Goal: Information Seeking & Learning: Learn about a topic

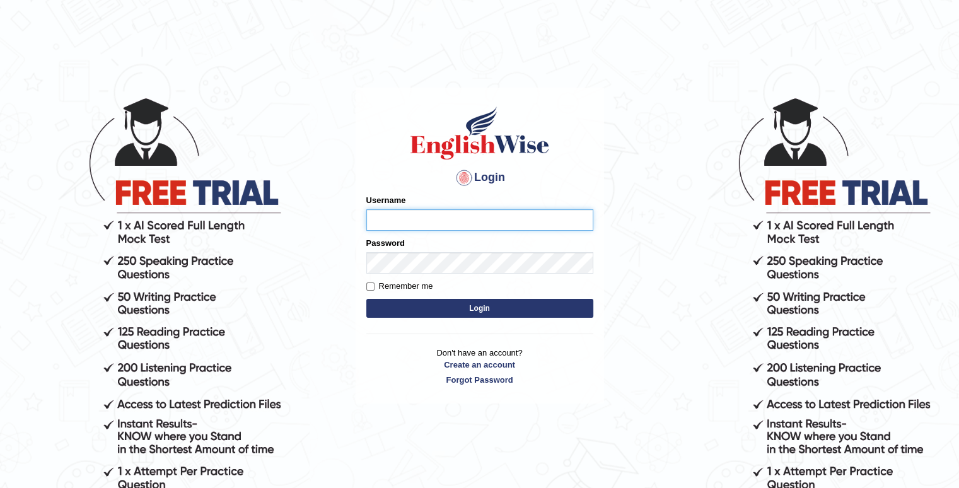
click at [400, 214] on input "Username" at bounding box center [479, 219] width 227 height 21
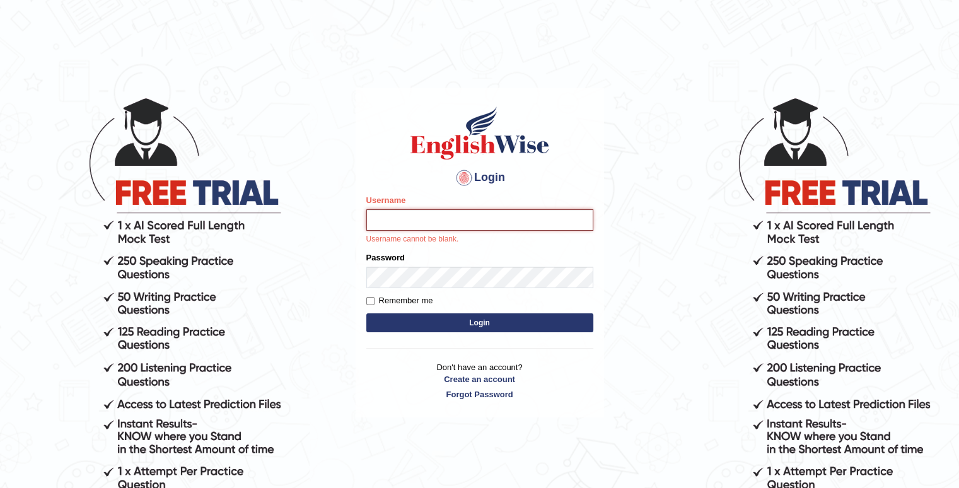
type input "Kaubet"
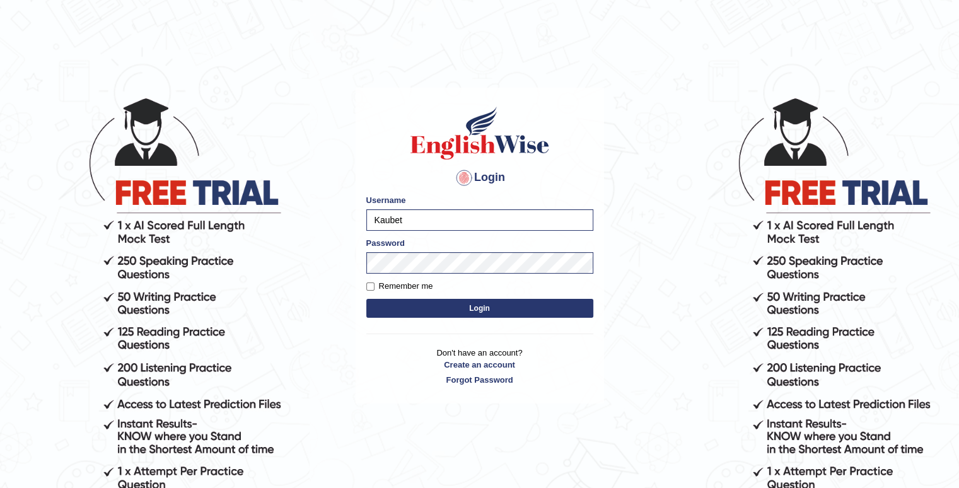
click at [497, 310] on button "Login" at bounding box center [479, 308] width 227 height 19
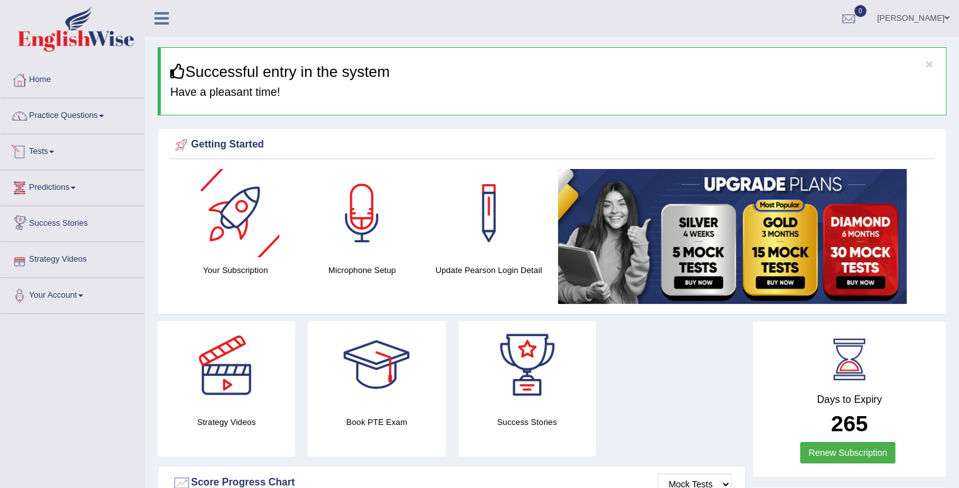
click at [78, 129] on link "Practice Questions" at bounding box center [73, 114] width 144 height 32
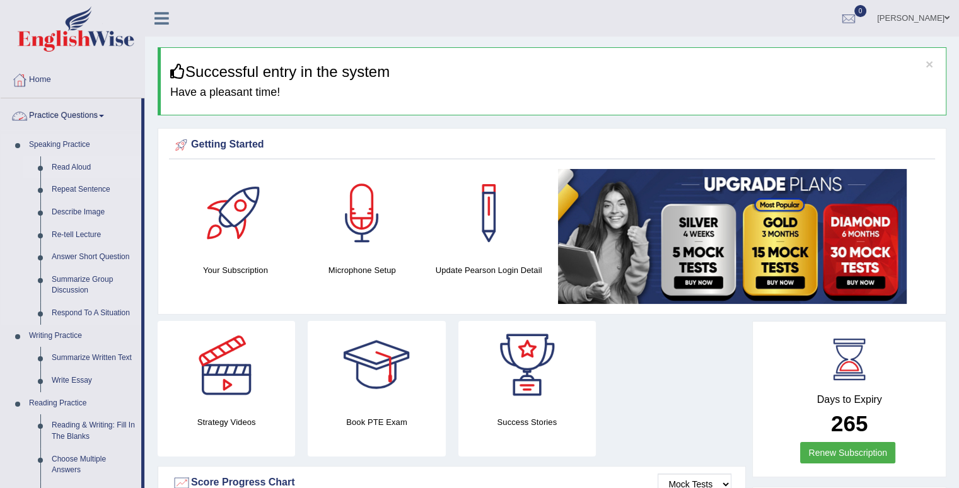
click at [78, 167] on link "Read Aloud" at bounding box center [93, 167] width 95 height 23
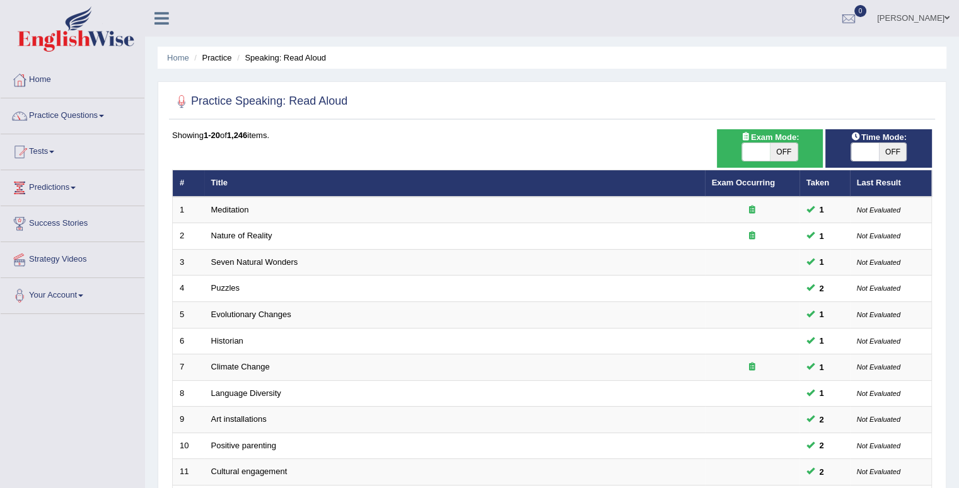
click at [769, 151] on span at bounding box center [756, 152] width 28 height 18
click at [739, 152] on div "ON OFF" at bounding box center [770, 152] width 94 height 19
click at [792, 152] on span "OFF" at bounding box center [784, 152] width 28 height 18
checkbox input "true"
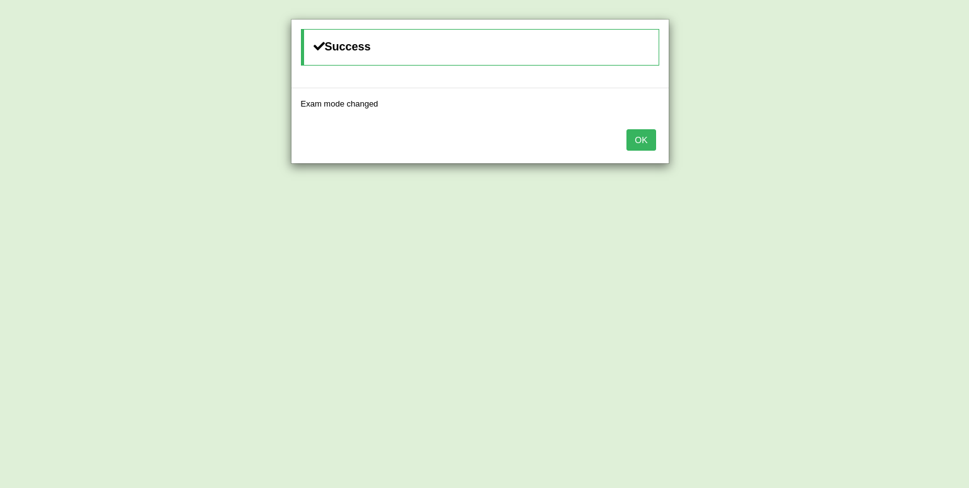
click at [641, 148] on button "OK" at bounding box center [640, 139] width 29 height 21
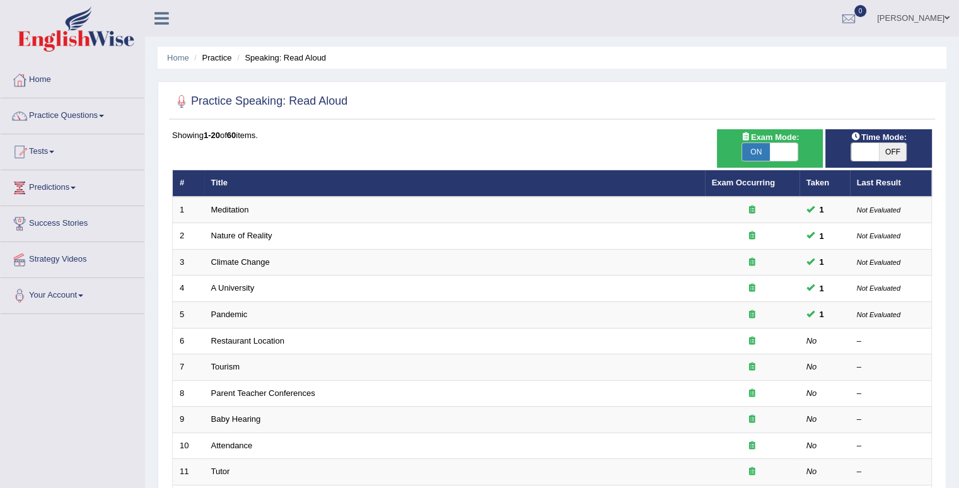
click at [886, 148] on span "OFF" at bounding box center [893, 152] width 28 height 18
checkbox input "true"
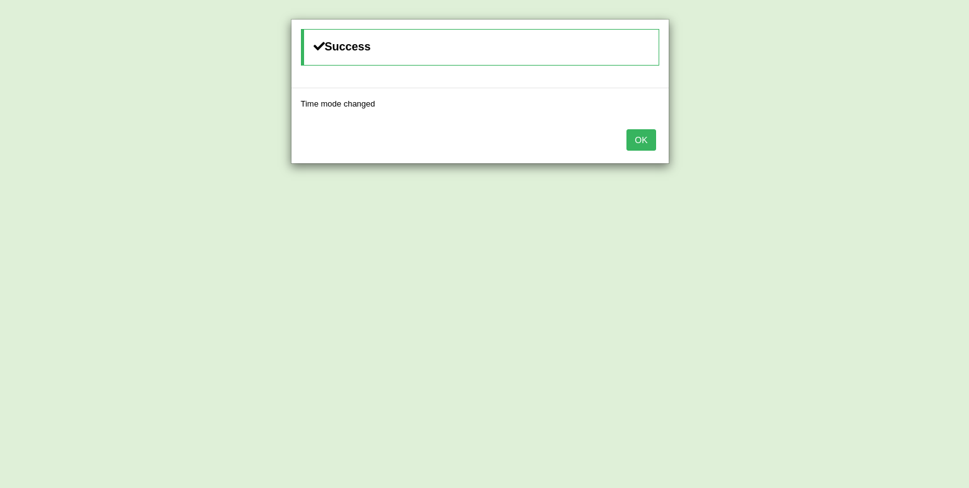
click at [639, 139] on button "OK" at bounding box center [640, 139] width 29 height 21
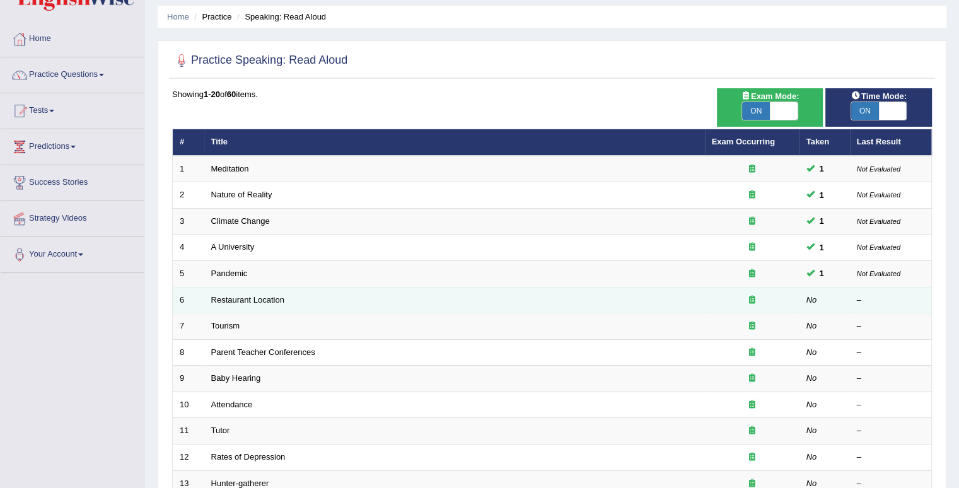
scroll to position [63, 0]
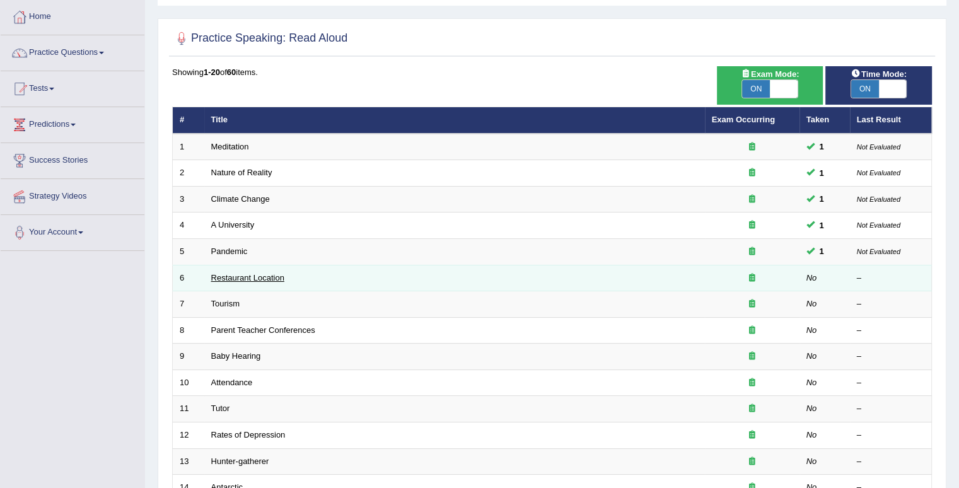
click at [240, 276] on link "Restaurant Location" at bounding box center [247, 277] width 73 height 9
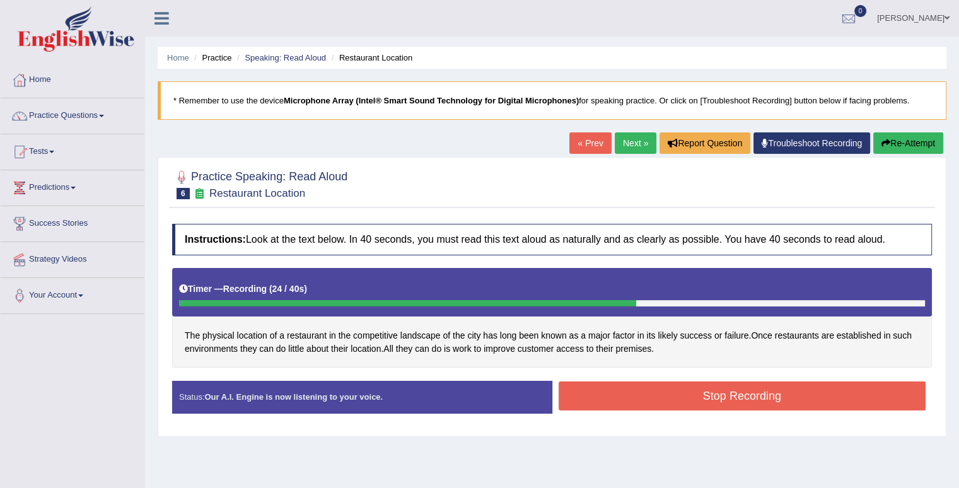
click at [670, 388] on button "Stop Recording" at bounding box center [743, 395] width 368 height 29
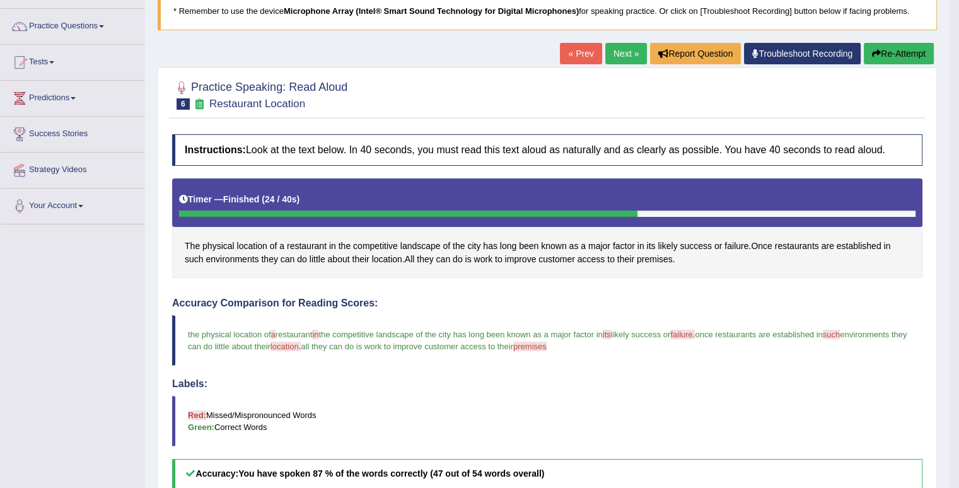
scroll to position [119, 0]
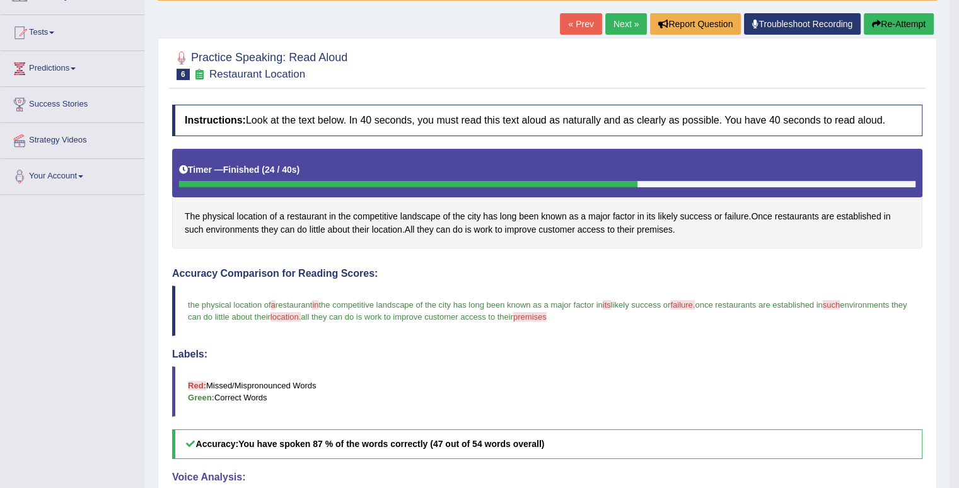
click at [622, 26] on link "Next »" at bounding box center [626, 23] width 42 height 21
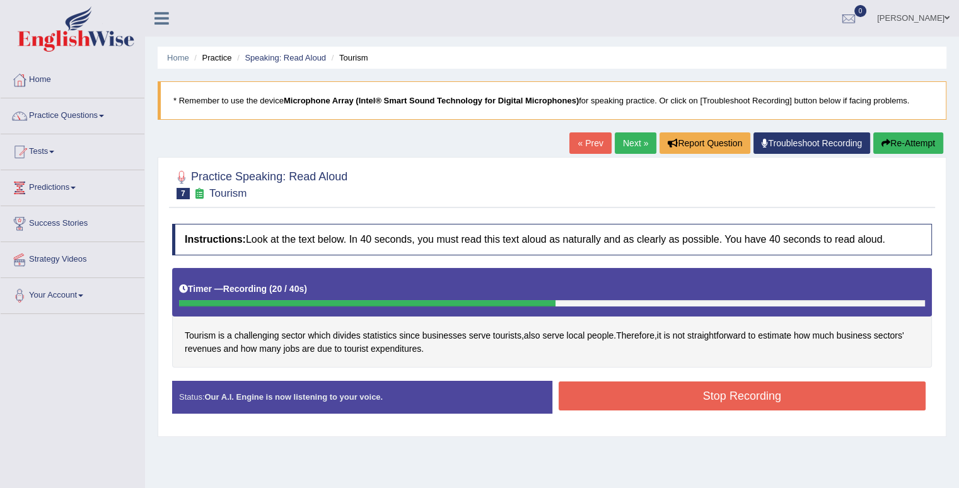
click at [747, 395] on button "Stop Recording" at bounding box center [743, 395] width 368 height 29
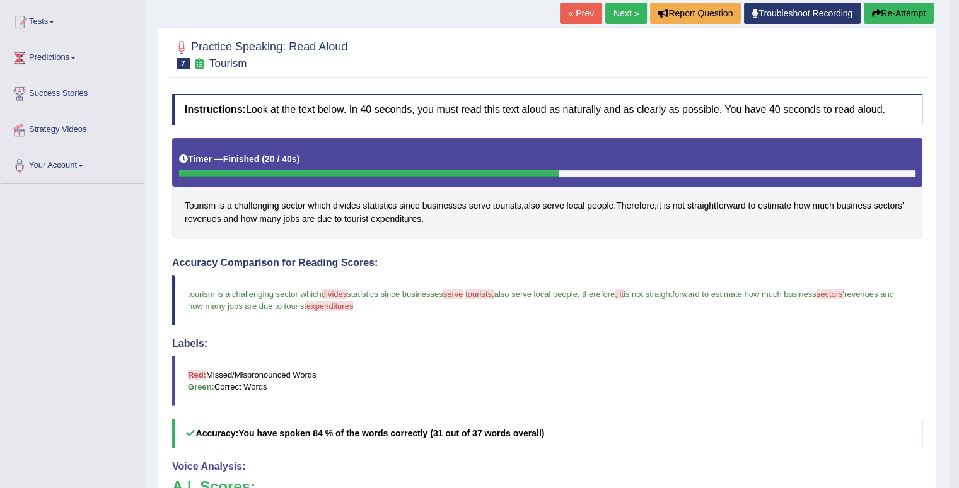
scroll to position [126, 0]
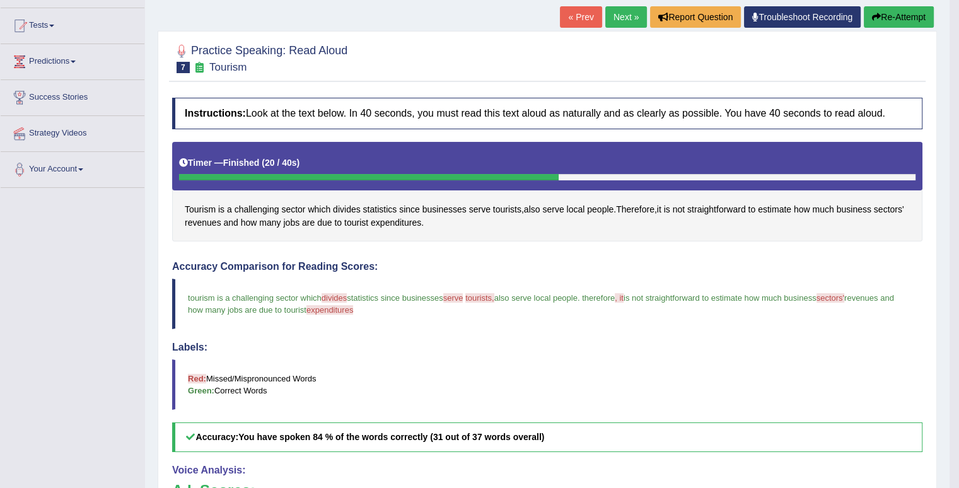
click at [620, 18] on link "Next »" at bounding box center [626, 16] width 42 height 21
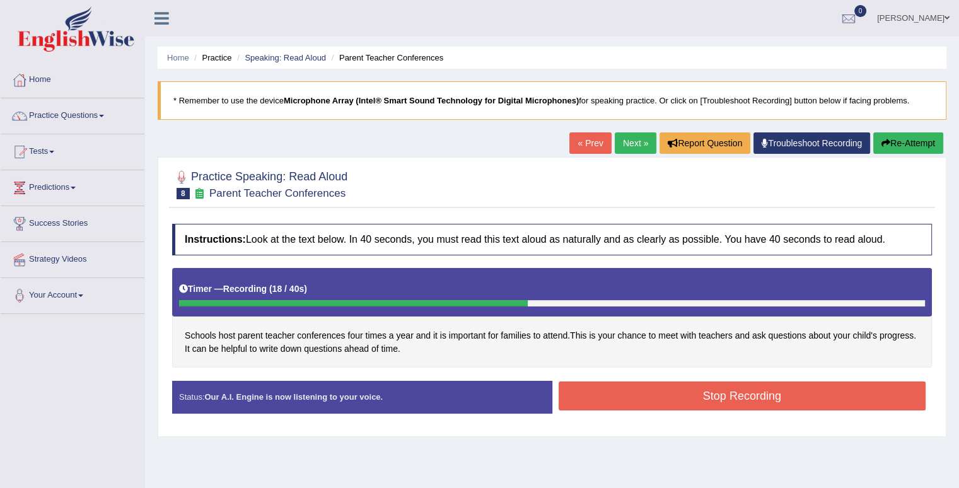
click at [633, 392] on button "Stop Recording" at bounding box center [743, 395] width 368 height 29
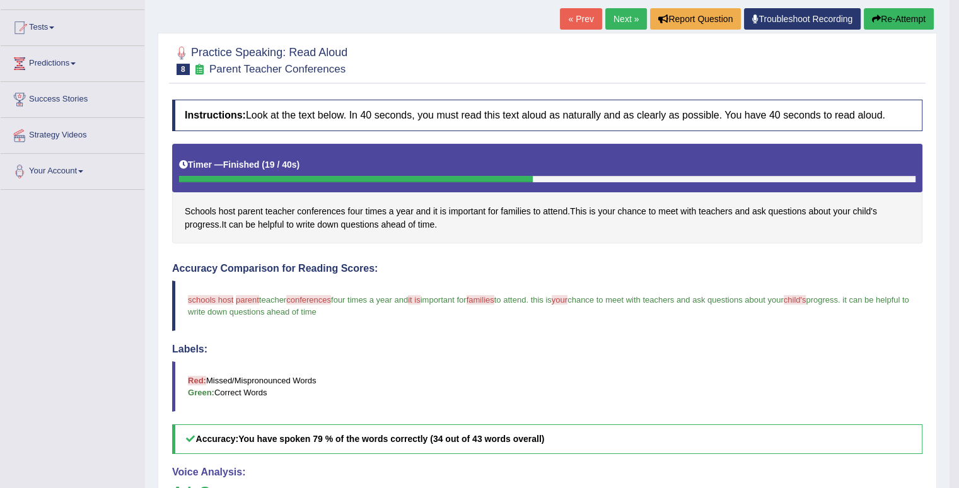
scroll to position [119, 0]
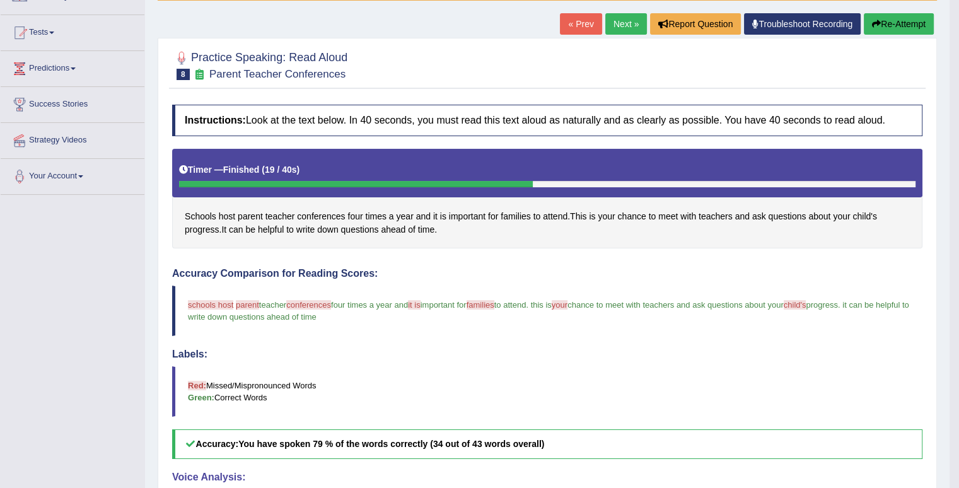
click at [616, 22] on link "Next »" at bounding box center [626, 23] width 42 height 21
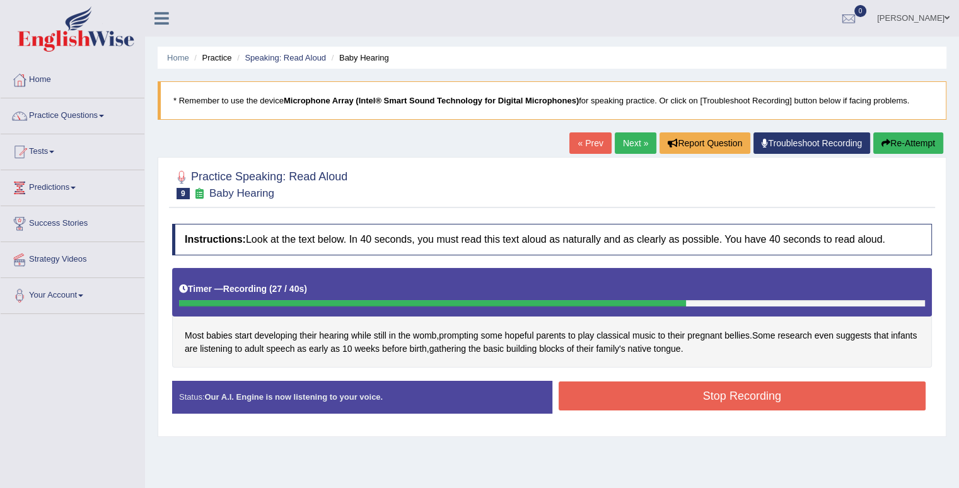
click at [724, 393] on button "Stop Recording" at bounding box center [743, 395] width 368 height 29
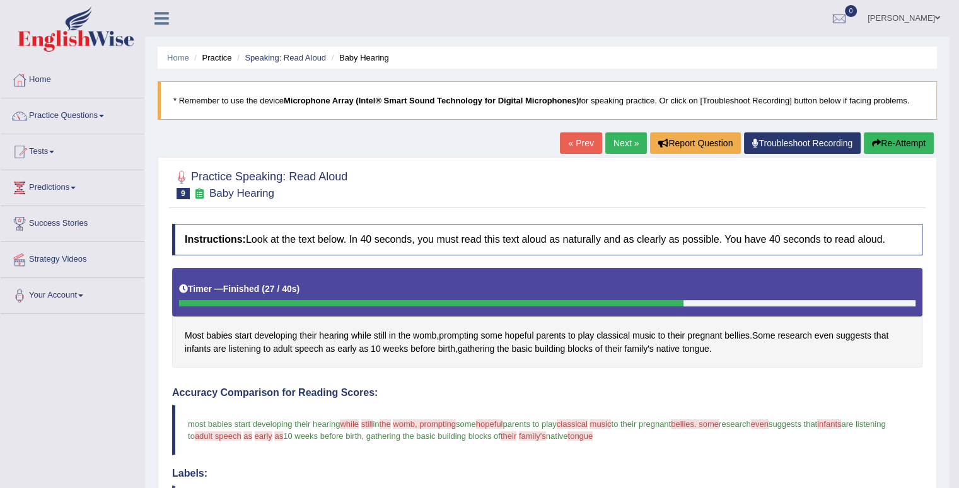
click at [612, 146] on link "Next »" at bounding box center [626, 142] width 42 height 21
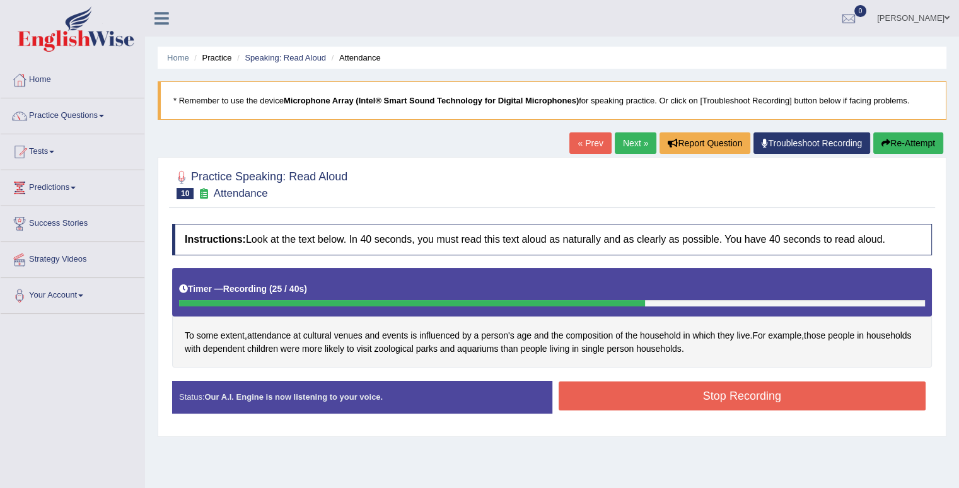
click at [671, 398] on button "Stop Recording" at bounding box center [743, 395] width 368 height 29
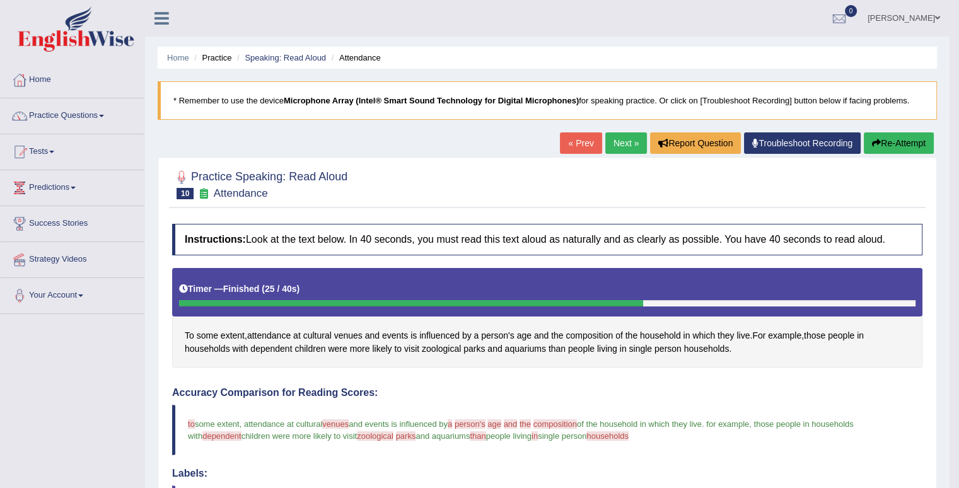
click at [622, 141] on link "Next »" at bounding box center [626, 142] width 42 height 21
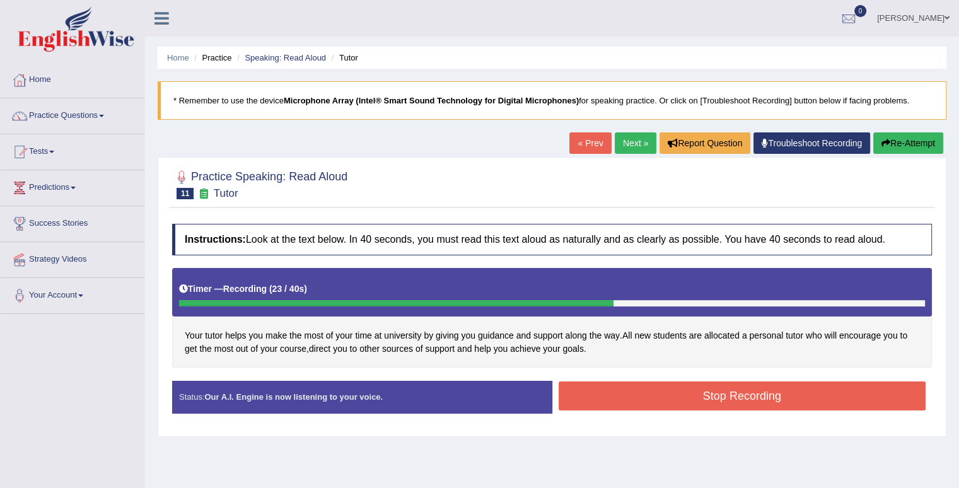
click at [711, 400] on button "Stop Recording" at bounding box center [743, 395] width 368 height 29
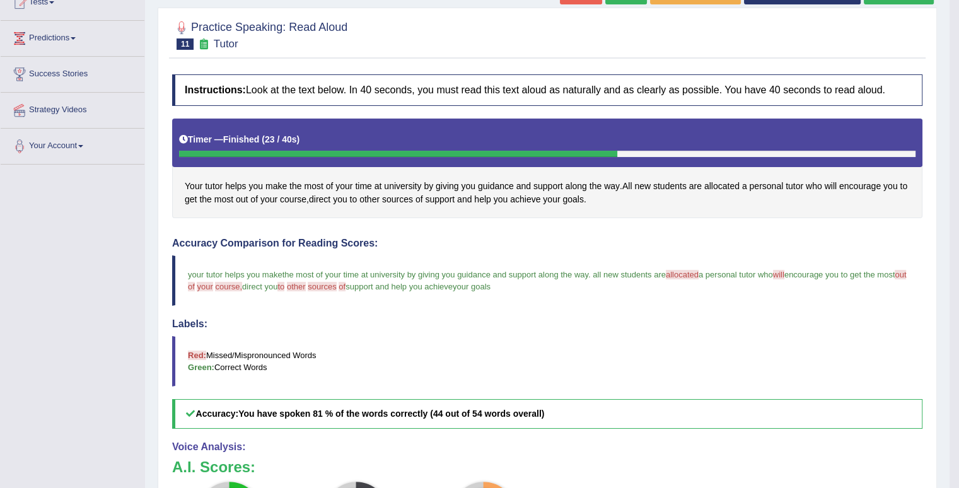
scroll to position [126, 0]
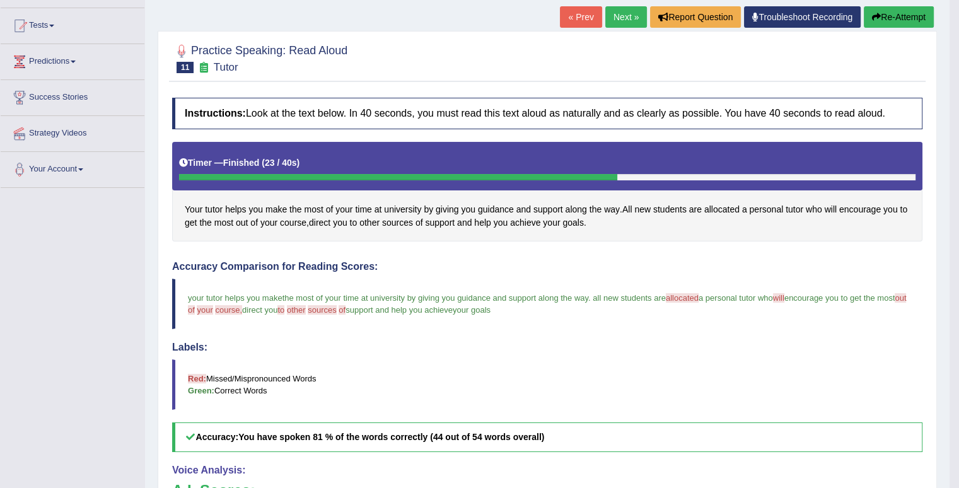
click at [632, 23] on link "Next »" at bounding box center [626, 16] width 42 height 21
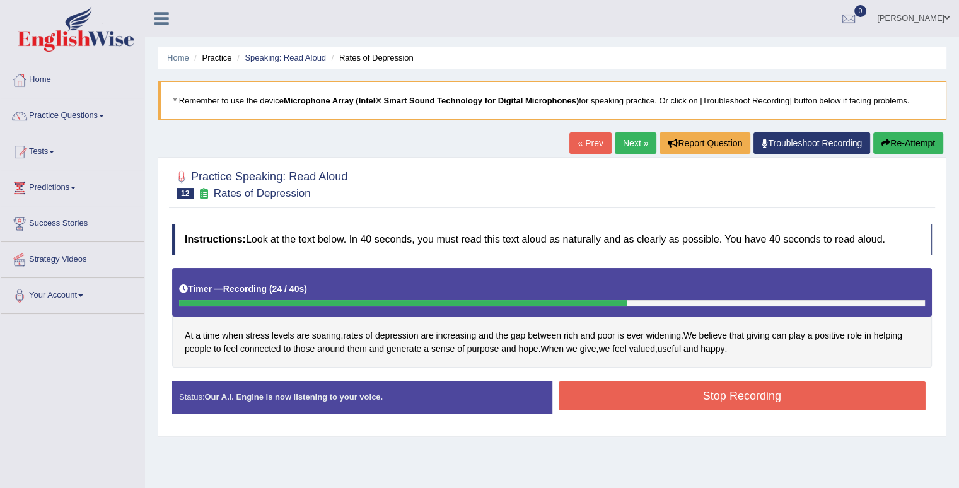
click at [685, 390] on button "Stop Recording" at bounding box center [743, 395] width 368 height 29
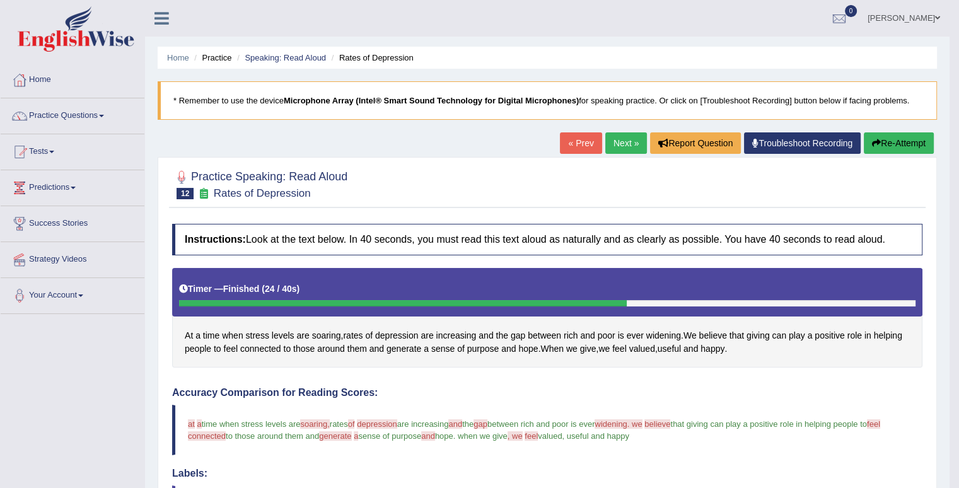
click at [625, 143] on link "Next »" at bounding box center [626, 142] width 42 height 21
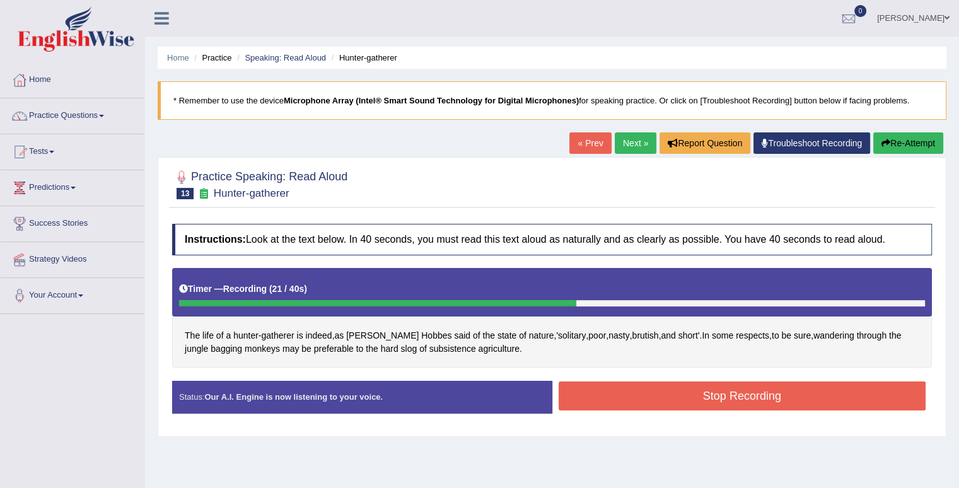
drag, startPoint x: 661, startPoint y: 390, endPoint x: 663, endPoint y: 383, distance: 7.8
click at [661, 390] on button "Stop Recording" at bounding box center [743, 395] width 368 height 29
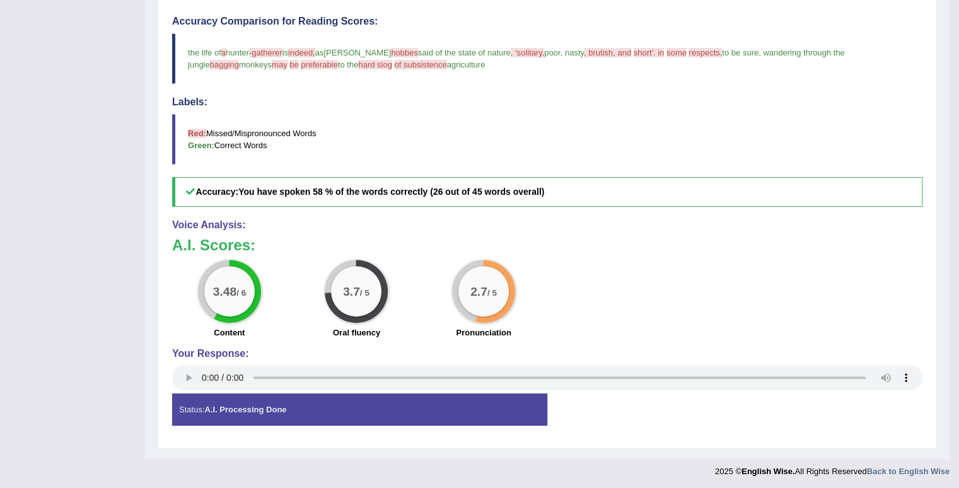
scroll to position [56, 0]
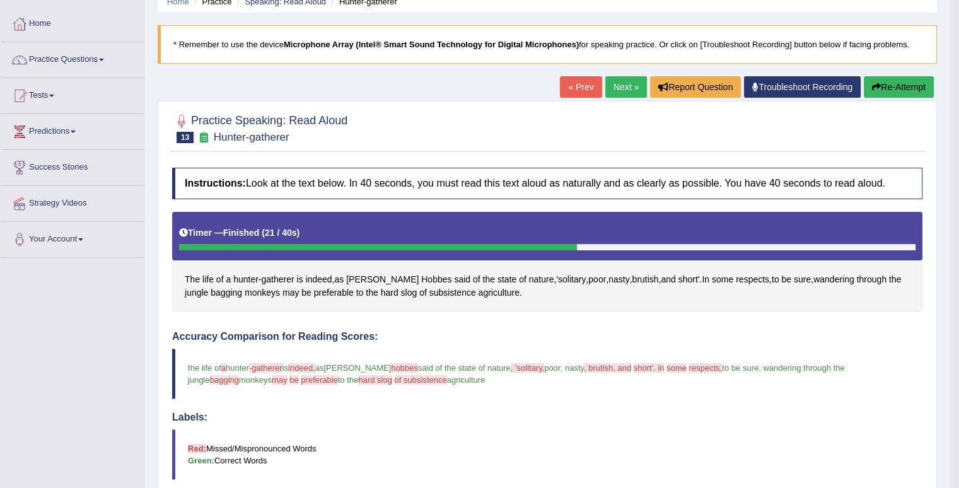
click at [631, 88] on link "Next »" at bounding box center [626, 86] width 42 height 21
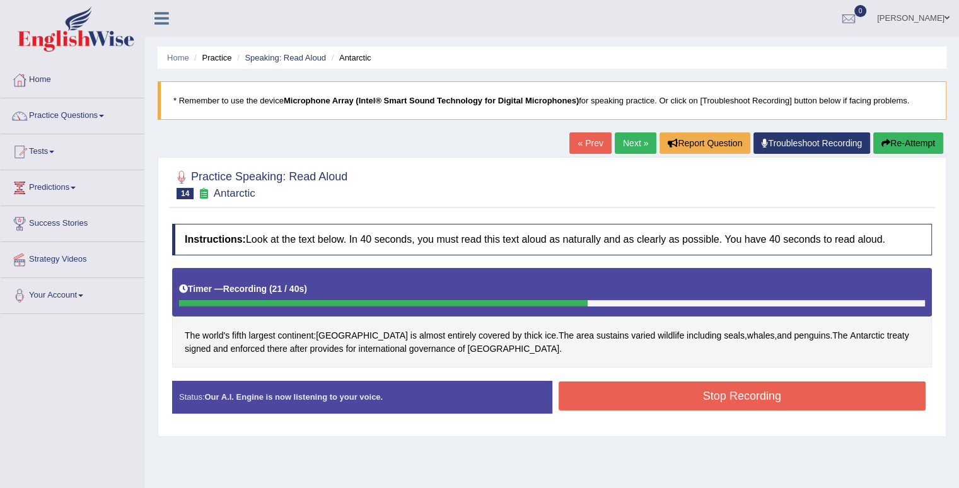
click at [697, 396] on button "Stop Recording" at bounding box center [743, 395] width 368 height 29
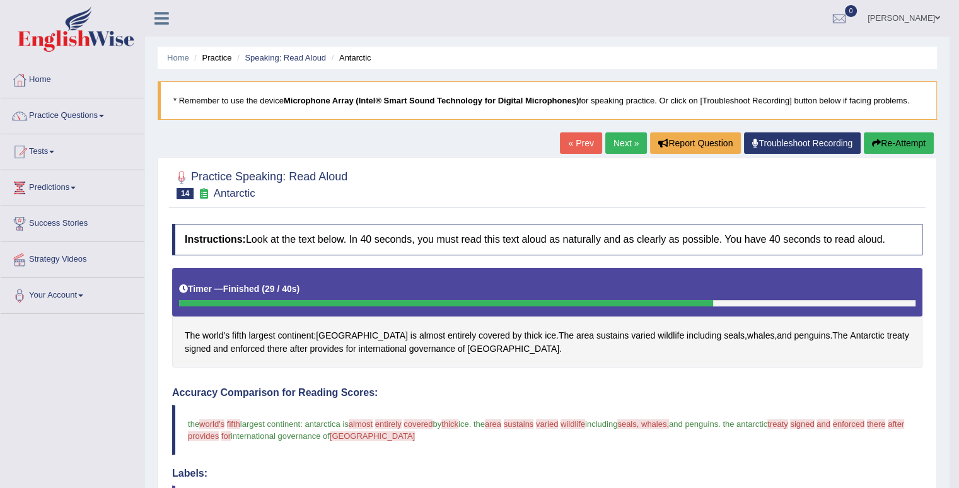
click at [629, 137] on link "Next »" at bounding box center [626, 142] width 42 height 21
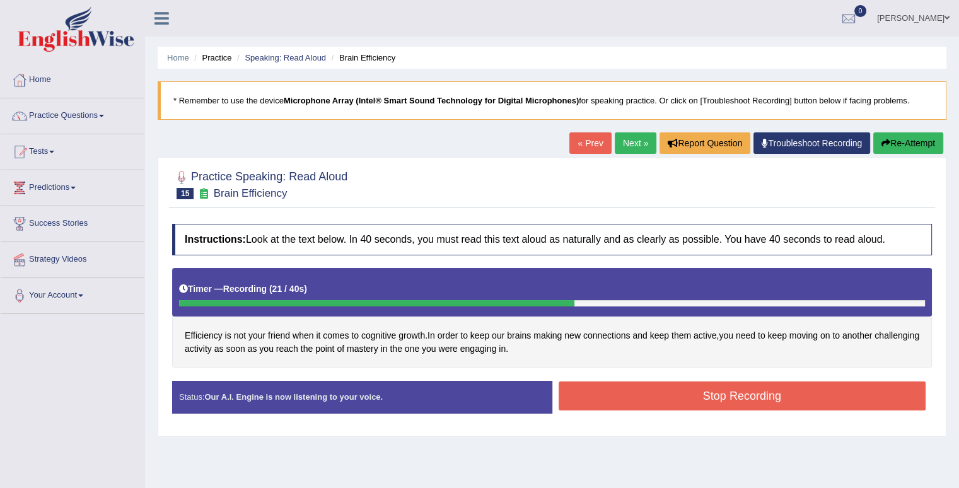
click at [748, 396] on button "Stop Recording" at bounding box center [743, 395] width 368 height 29
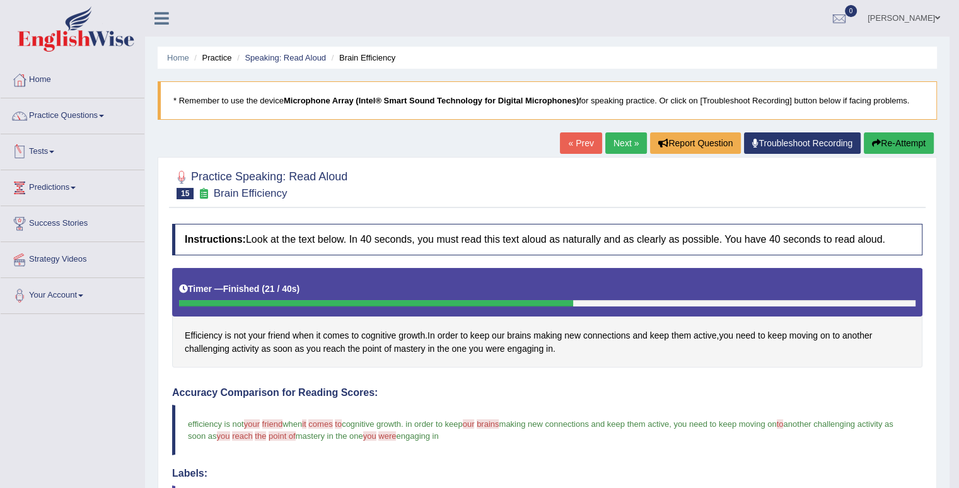
click at [95, 122] on link "Practice Questions" at bounding box center [73, 114] width 144 height 32
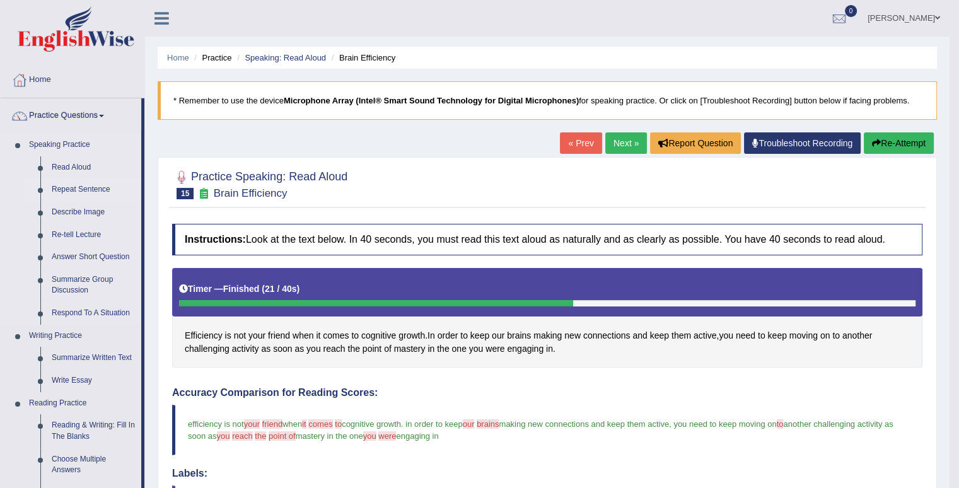
click at [72, 183] on link "Repeat Sentence" at bounding box center [93, 189] width 95 height 23
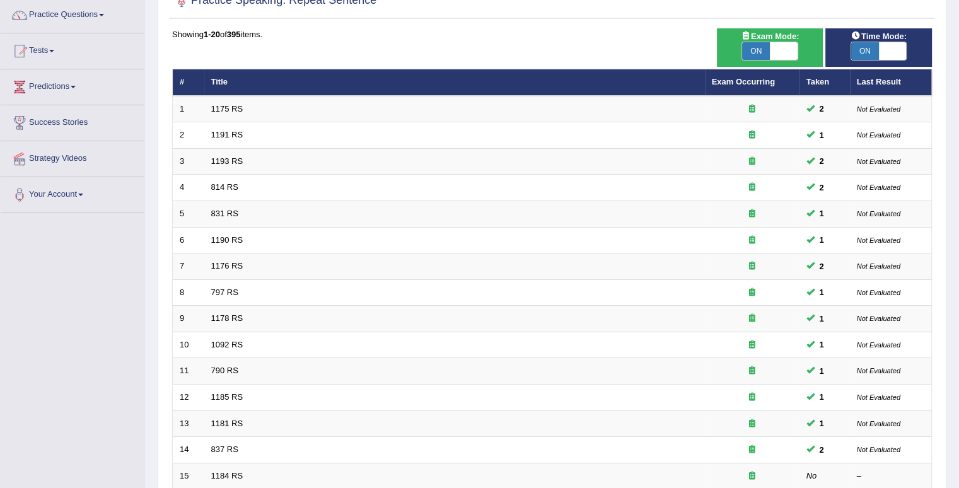
scroll to position [343, 0]
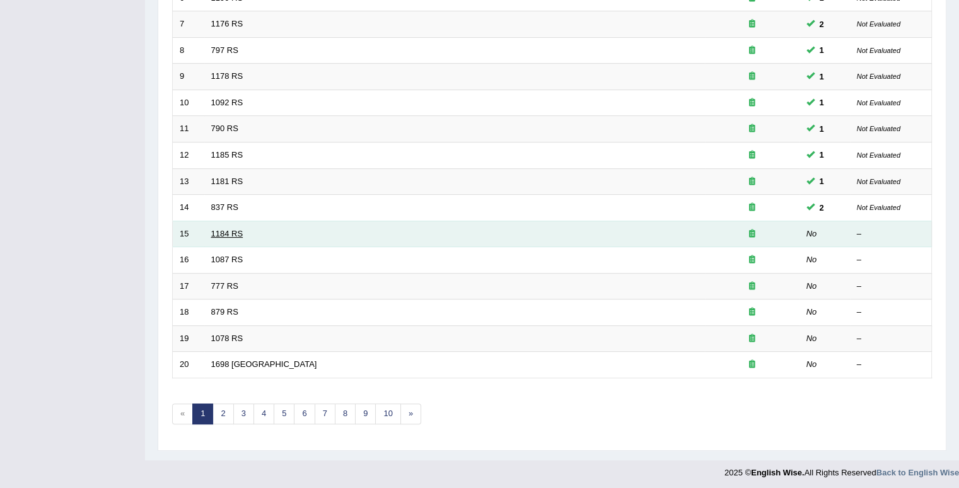
click at [232, 229] on link "1184 RS" at bounding box center [227, 233] width 32 height 9
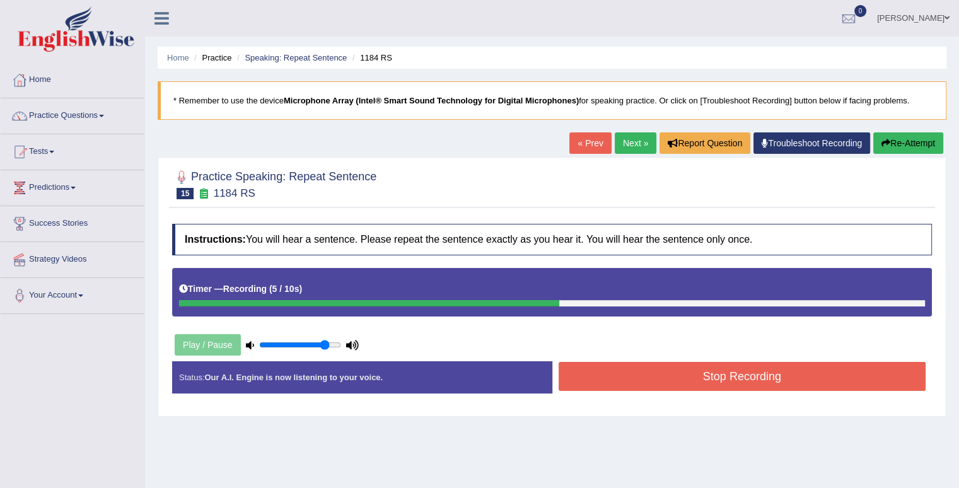
click at [726, 374] on button "Stop Recording" at bounding box center [743, 376] width 368 height 29
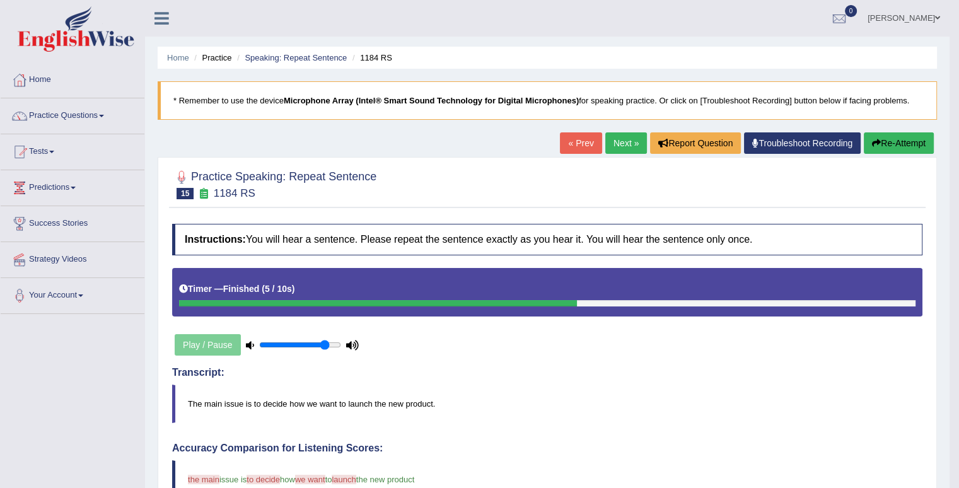
drag, startPoint x: 633, startPoint y: 146, endPoint x: 626, endPoint y: 139, distance: 9.4
click at [632, 144] on link "Next »" at bounding box center [626, 142] width 42 height 21
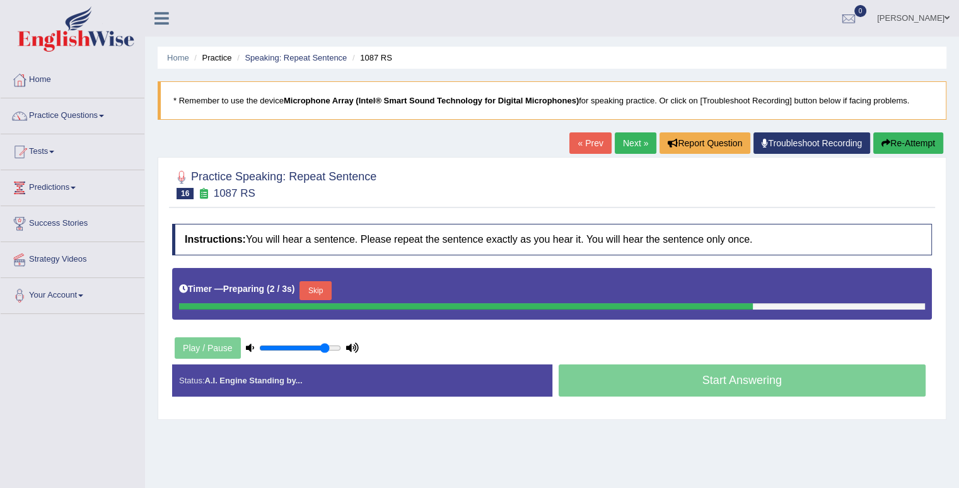
click at [323, 288] on button "Skip" at bounding box center [316, 290] width 32 height 19
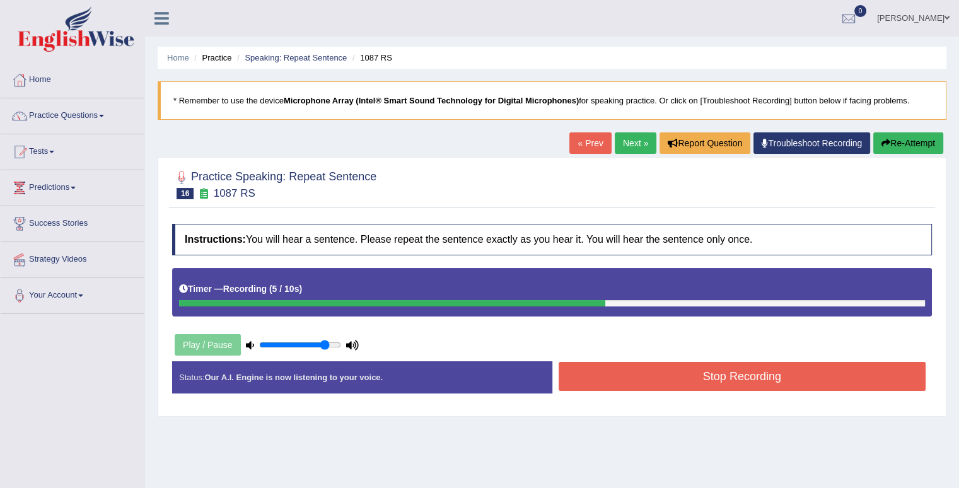
click at [668, 373] on button "Stop Recording" at bounding box center [743, 376] width 368 height 29
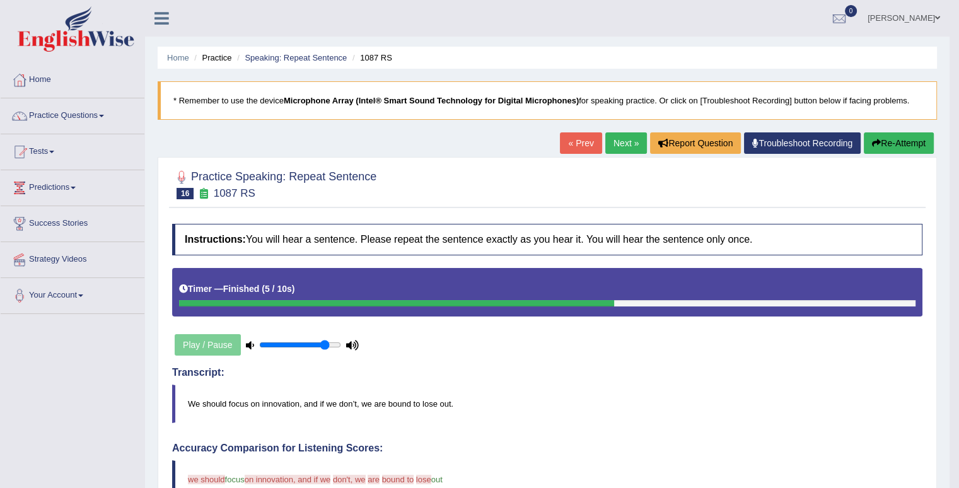
click at [906, 136] on button "Re-Attempt" at bounding box center [899, 142] width 70 height 21
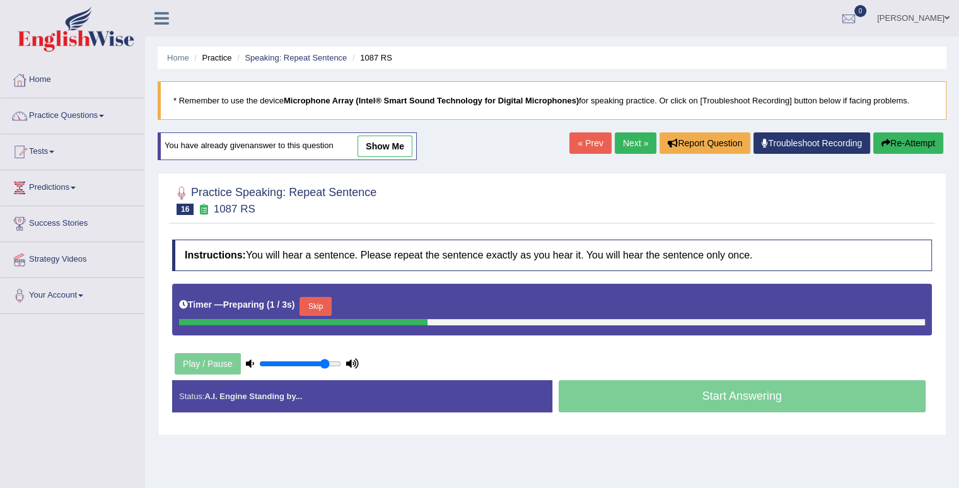
click at [323, 305] on button "Skip" at bounding box center [316, 306] width 32 height 19
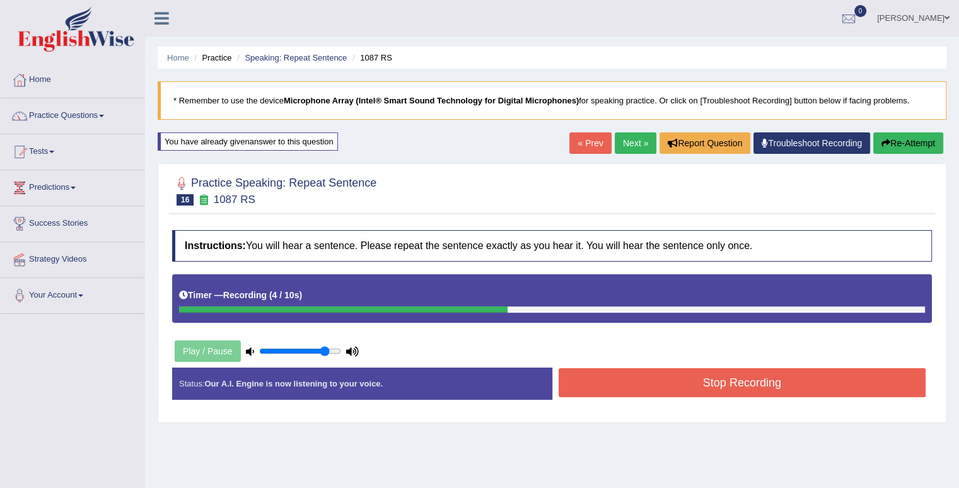
click at [738, 376] on button "Stop Recording" at bounding box center [743, 382] width 368 height 29
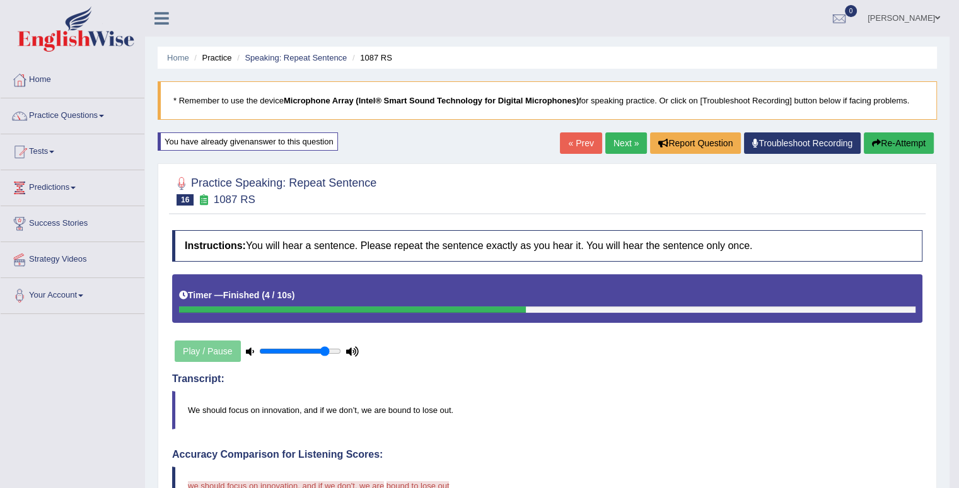
click at [622, 134] on link "Next »" at bounding box center [626, 142] width 42 height 21
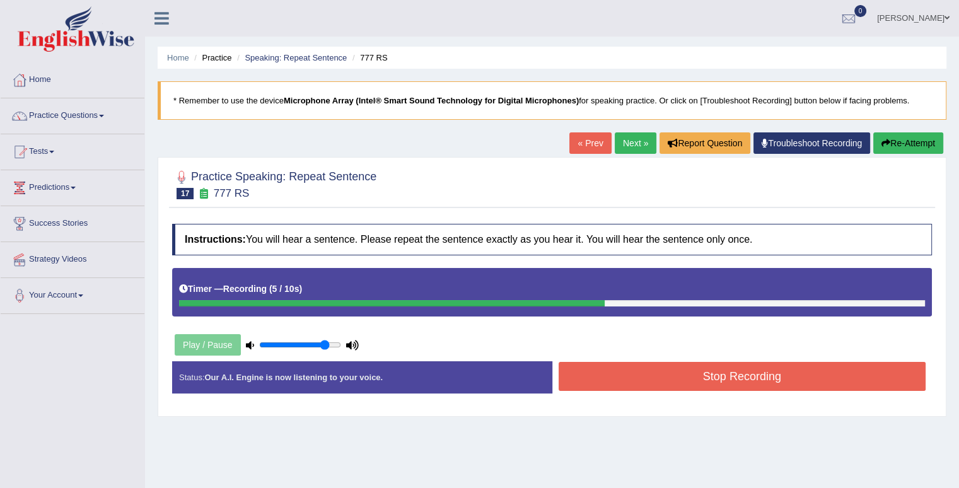
click at [723, 370] on button "Stop Recording" at bounding box center [743, 376] width 368 height 29
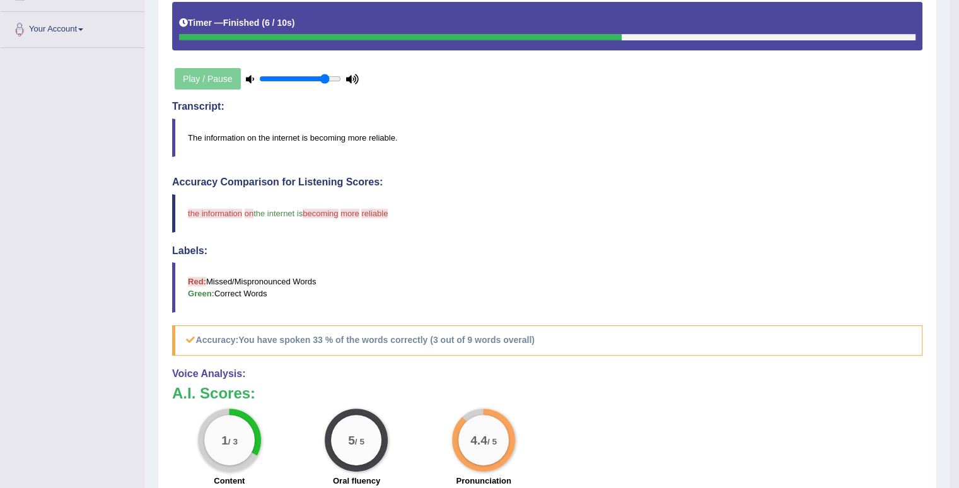
scroll to position [37, 0]
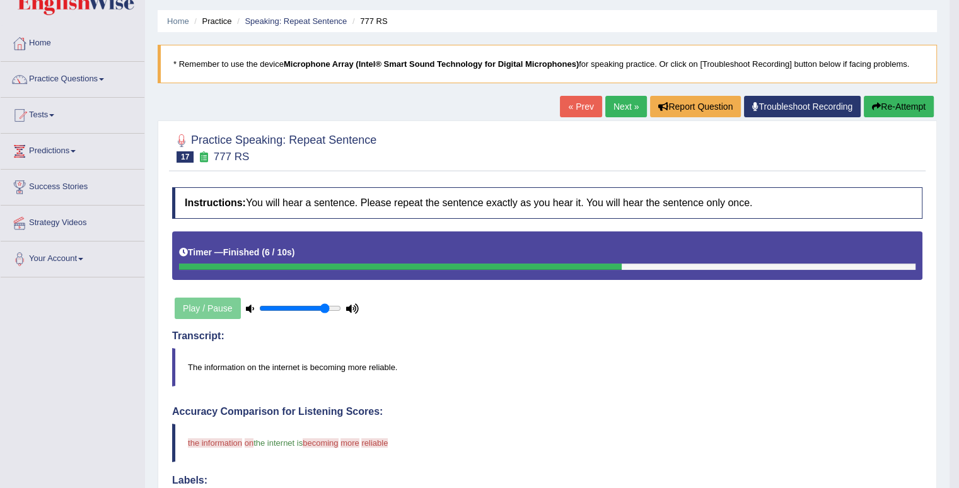
click at [619, 113] on link "Next »" at bounding box center [626, 106] width 42 height 21
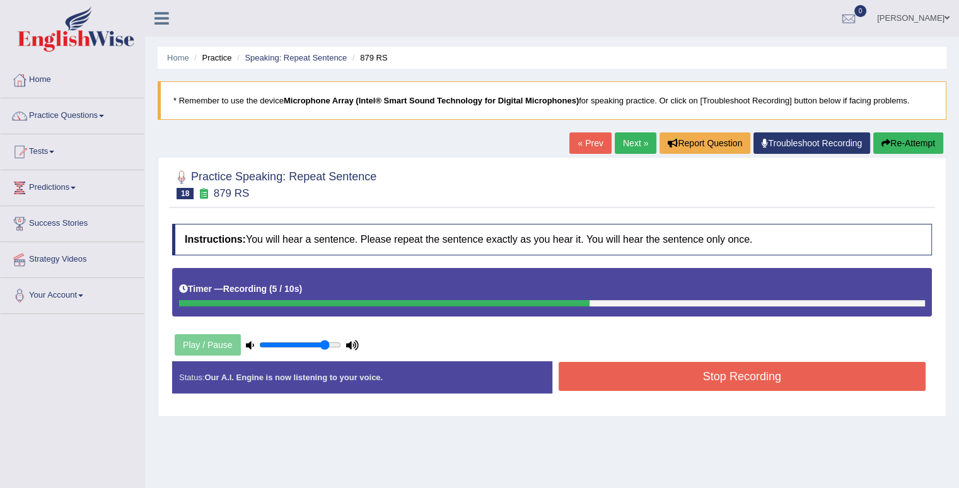
click at [743, 375] on button "Stop Recording" at bounding box center [743, 376] width 368 height 29
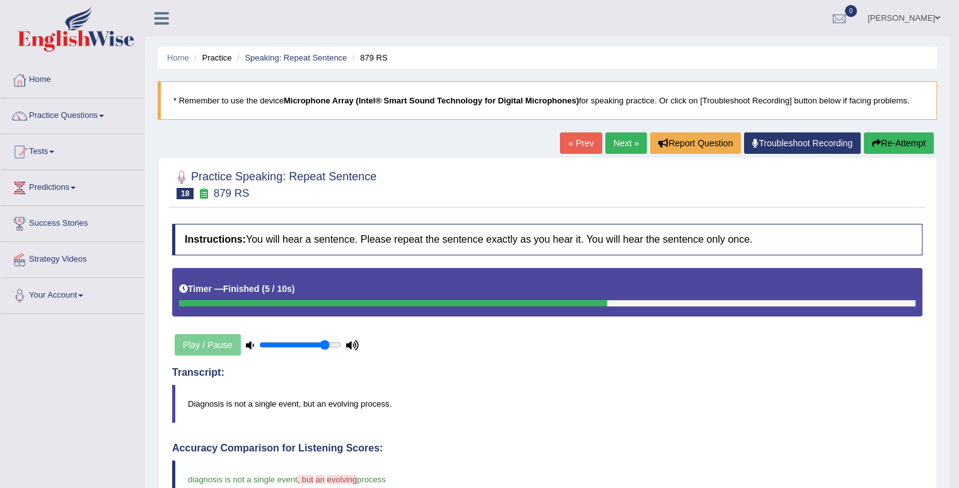
click at [633, 144] on link "Next »" at bounding box center [626, 142] width 42 height 21
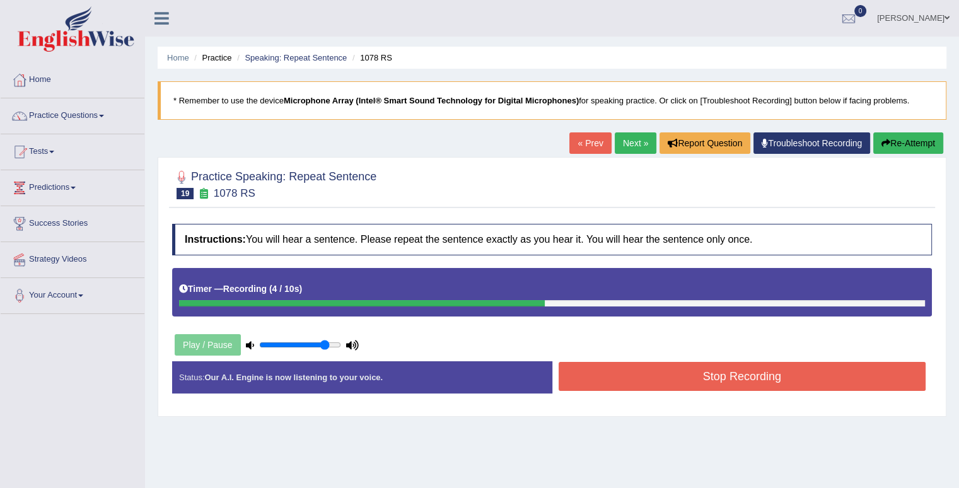
click at [796, 373] on button "Stop Recording" at bounding box center [743, 376] width 368 height 29
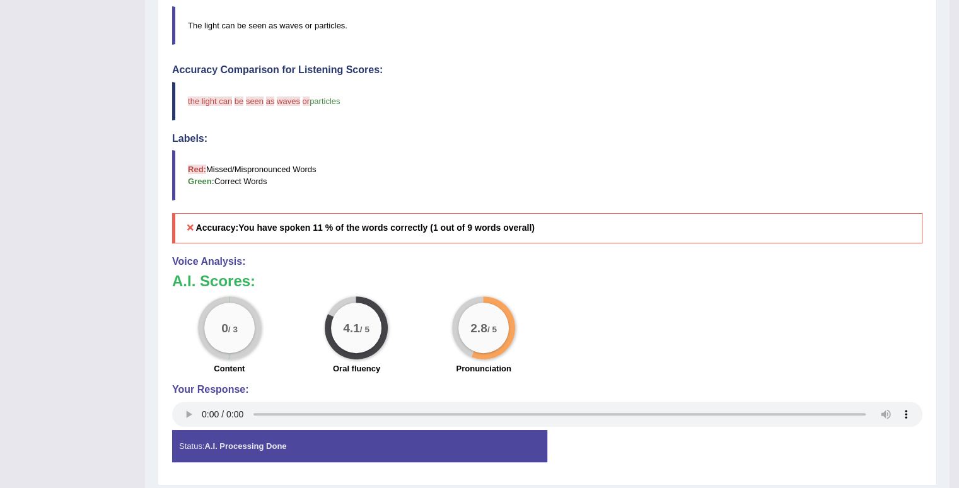
scroll to position [63, 0]
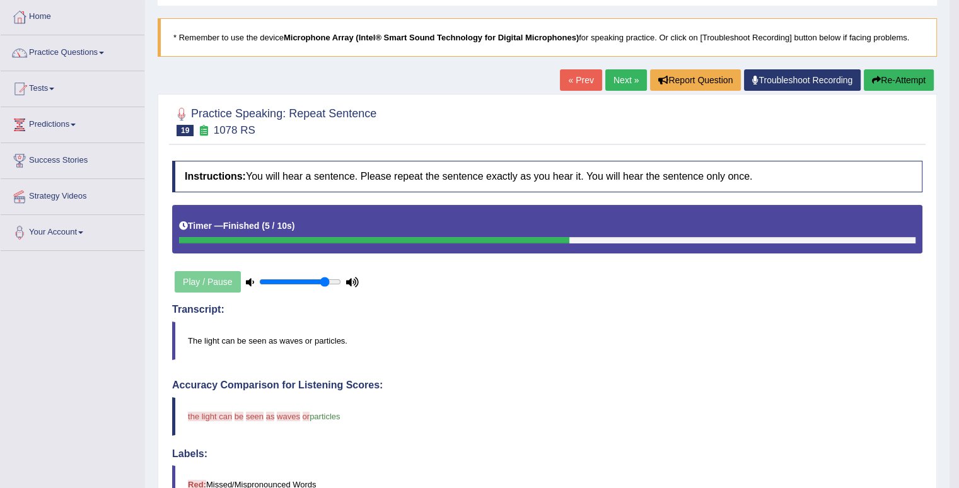
click at [905, 76] on button "Re-Attempt" at bounding box center [899, 79] width 70 height 21
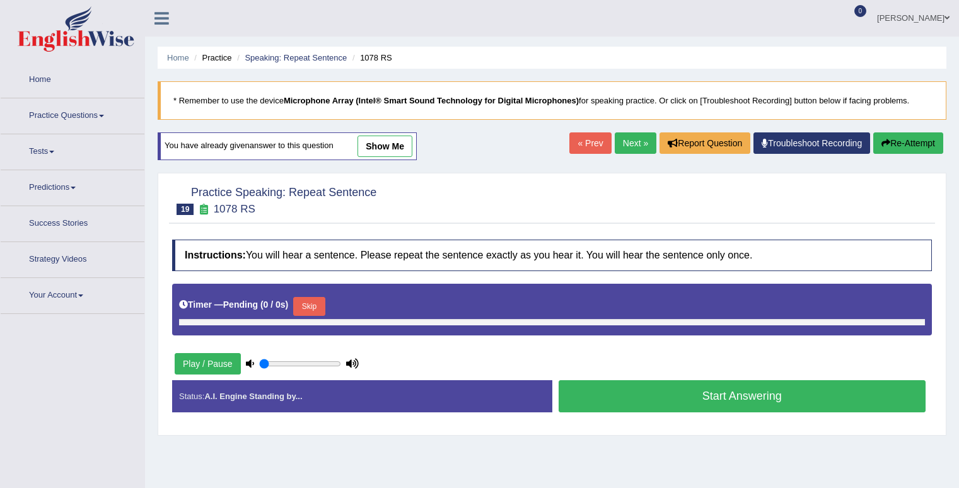
type input "0.85"
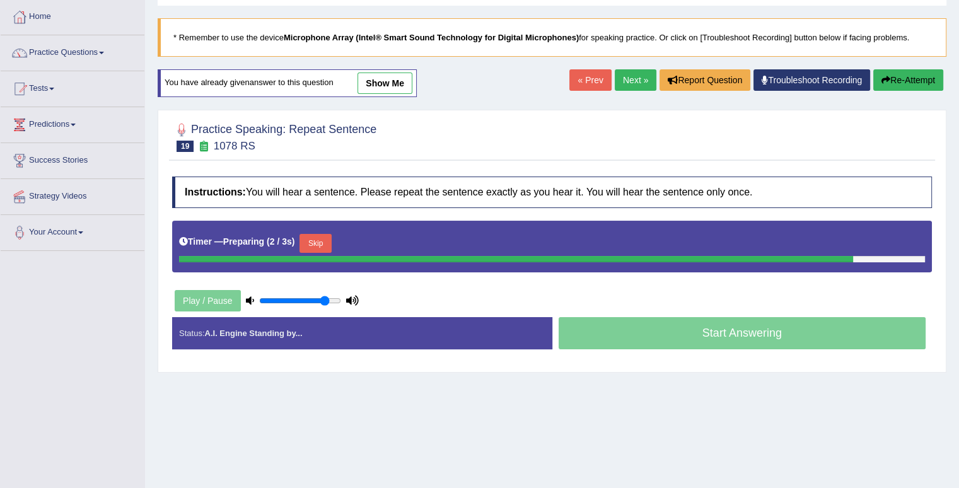
click at [328, 239] on button "Skip" at bounding box center [316, 243] width 32 height 19
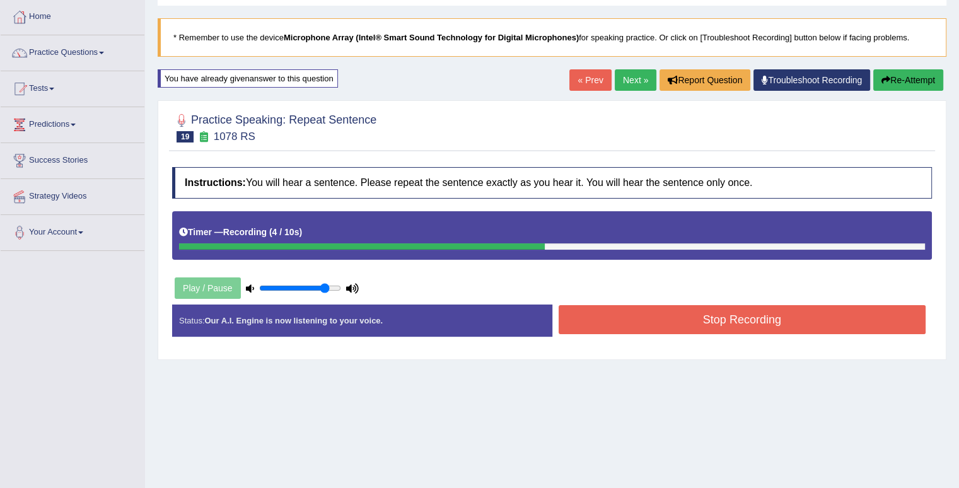
click at [704, 327] on button "Stop Recording" at bounding box center [743, 319] width 368 height 29
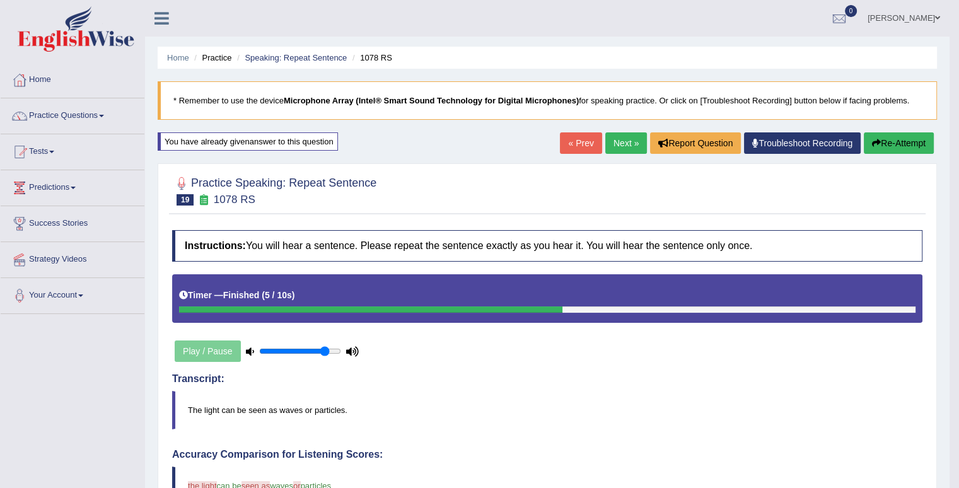
click at [626, 141] on link "Next »" at bounding box center [626, 142] width 42 height 21
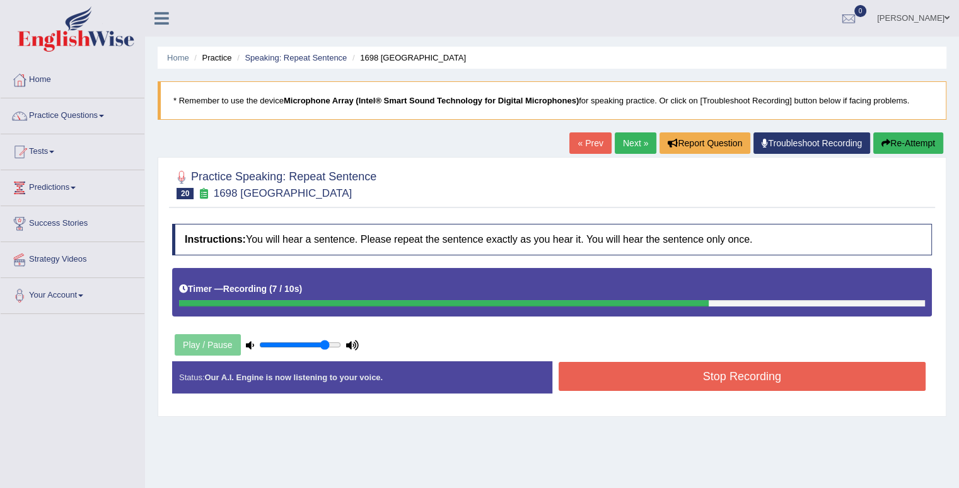
drag, startPoint x: 634, startPoint y: 385, endPoint x: 638, endPoint y: 379, distance: 6.8
click at [636, 383] on button "Stop Recording" at bounding box center [743, 376] width 368 height 29
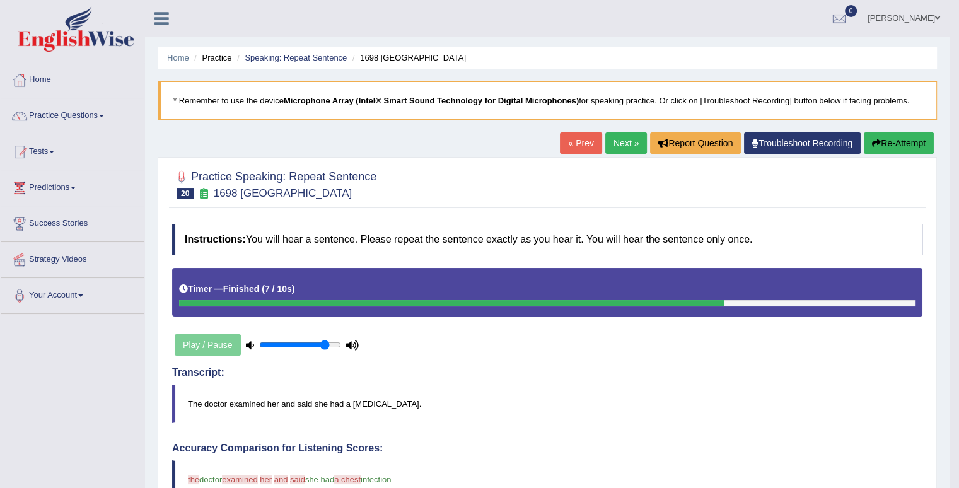
click at [611, 149] on link "Next »" at bounding box center [626, 142] width 42 height 21
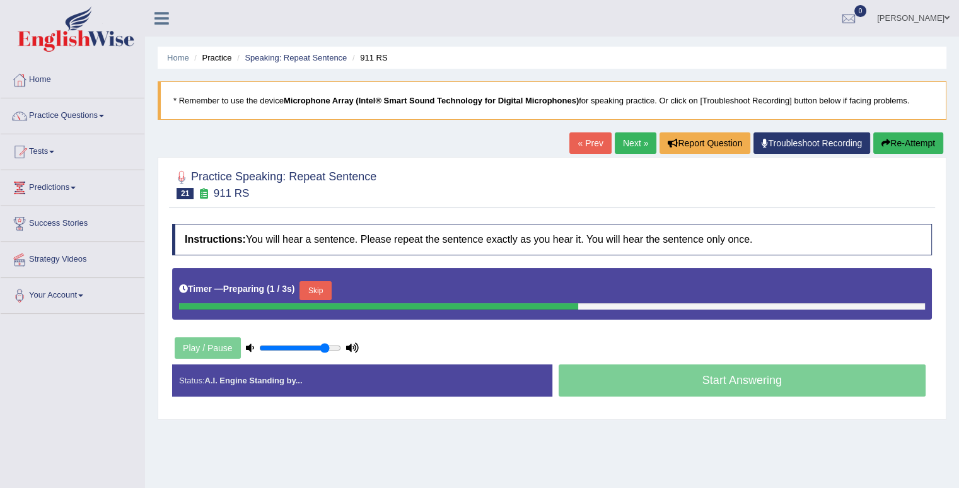
click at [328, 288] on button "Skip" at bounding box center [316, 290] width 32 height 19
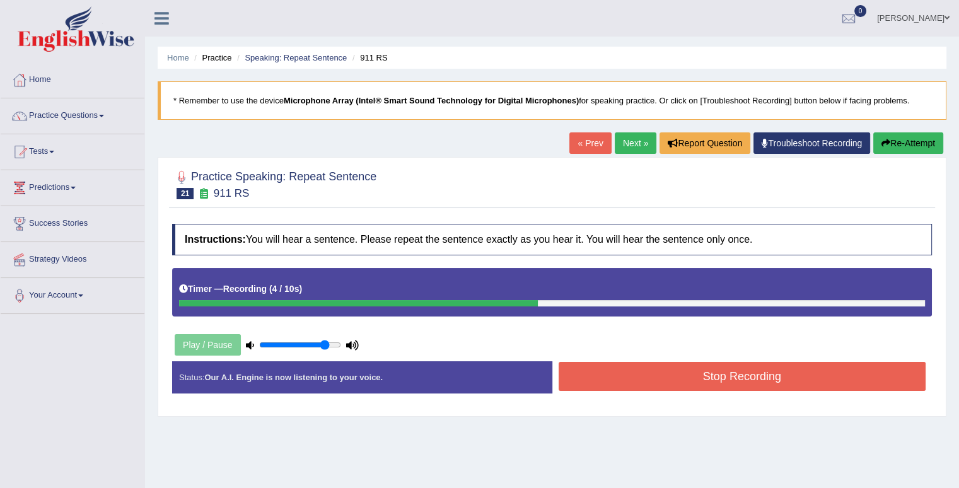
click at [646, 375] on button "Stop Recording" at bounding box center [743, 376] width 368 height 29
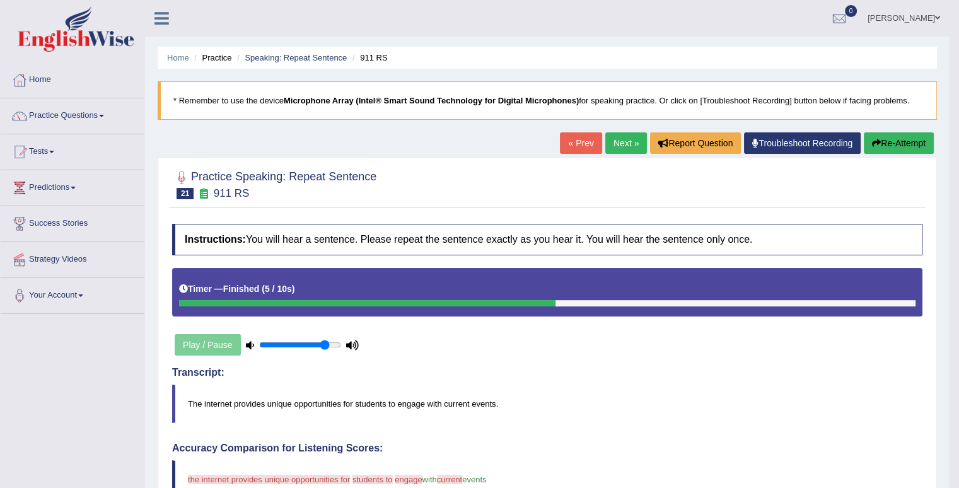
click at [884, 146] on button "Re-Attempt" at bounding box center [899, 142] width 70 height 21
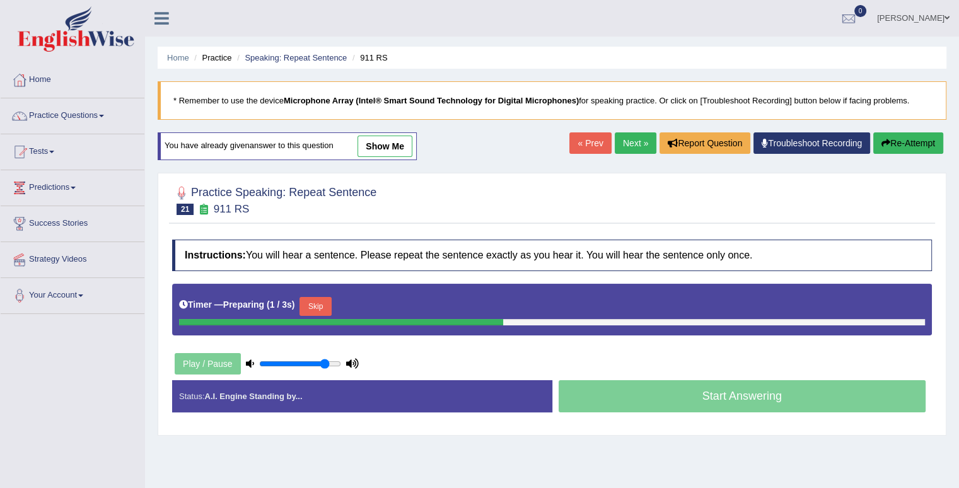
click at [323, 306] on button "Skip" at bounding box center [316, 306] width 32 height 19
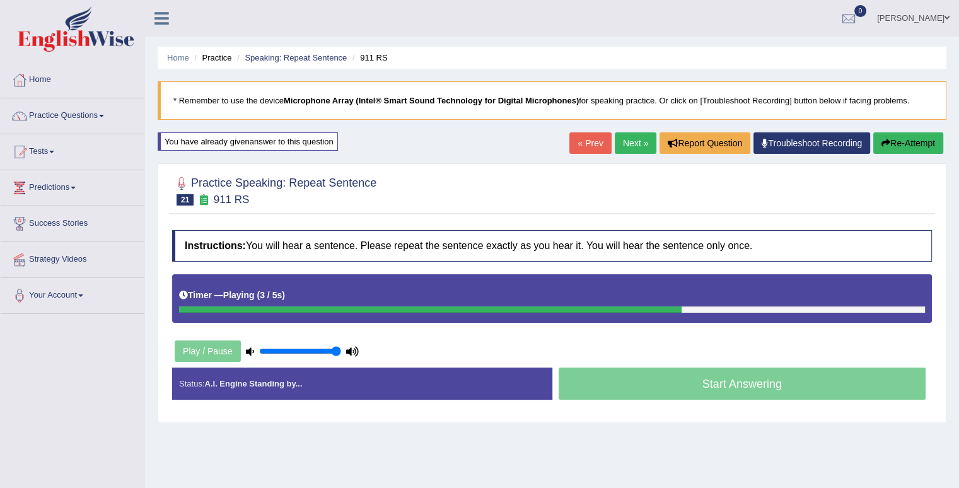
type input "1"
click at [335, 350] on input "range" at bounding box center [300, 351] width 82 height 10
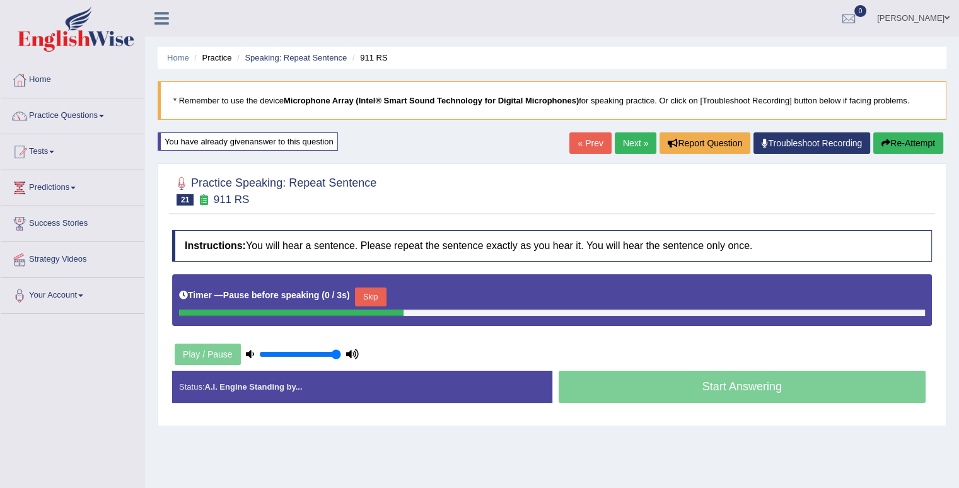
click at [625, 149] on link "Next »" at bounding box center [636, 142] width 42 height 21
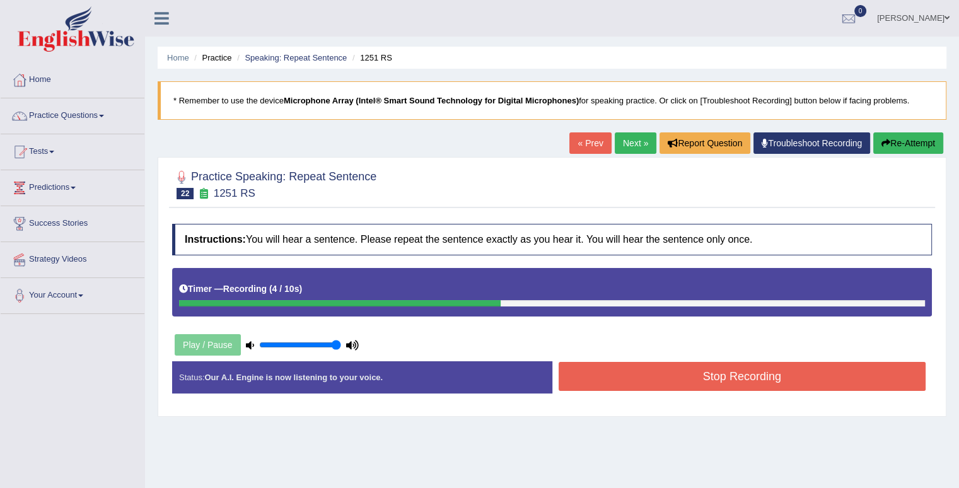
click at [794, 371] on button "Stop Recording" at bounding box center [743, 376] width 368 height 29
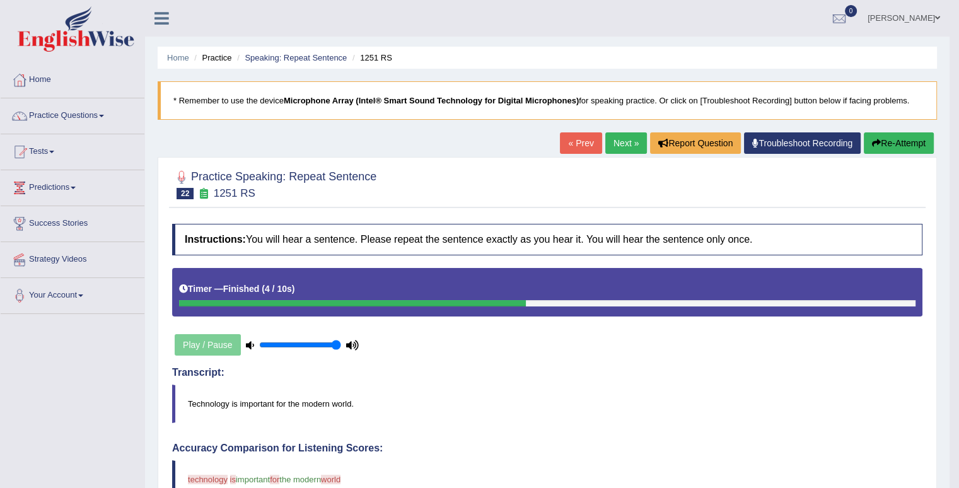
click at [625, 148] on link "Next »" at bounding box center [626, 142] width 42 height 21
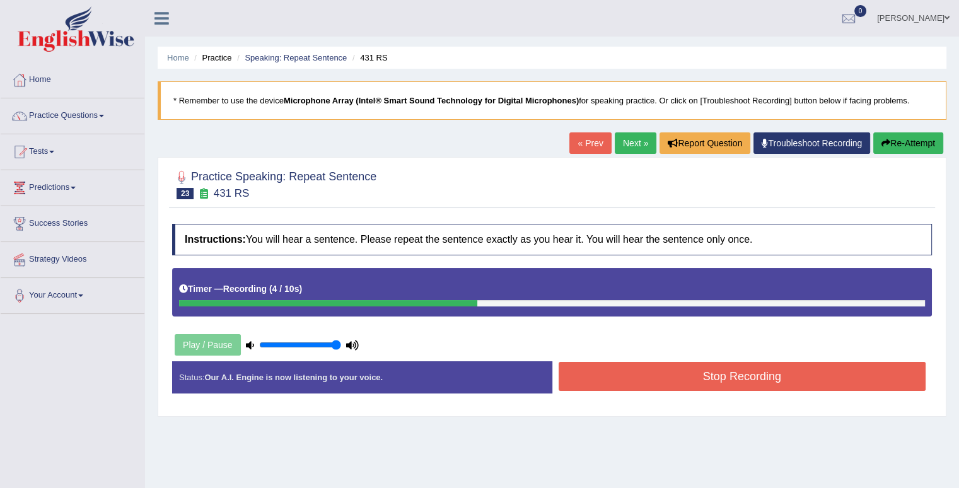
click at [775, 384] on button "Stop Recording" at bounding box center [743, 376] width 368 height 29
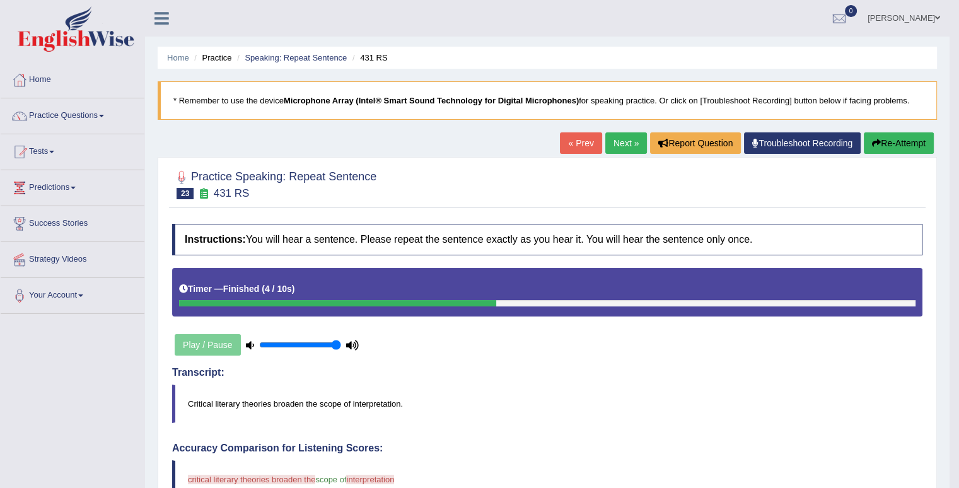
click at [610, 143] on link "Next »" at bounding box center [626, 142] width 42 height 21
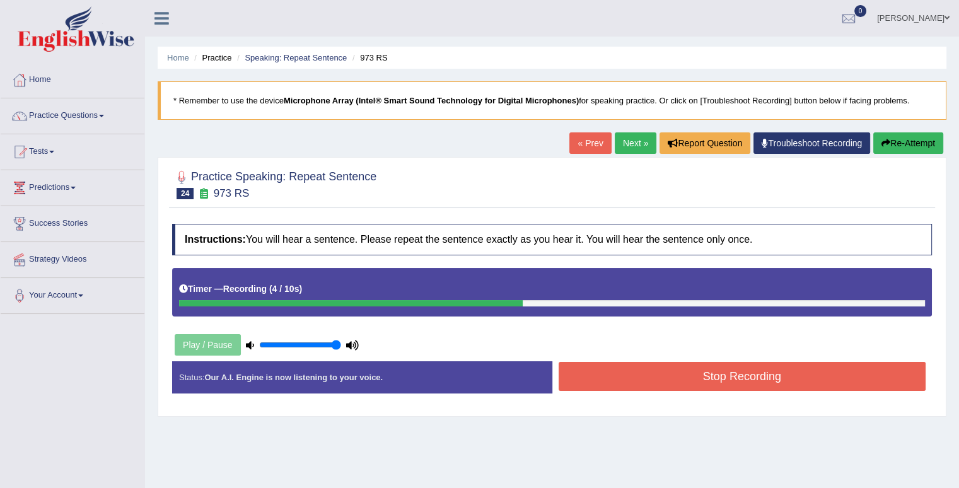
click at [767, 373] on button "Stop Recording" at bounding box center [743, 376] width 368 height 29
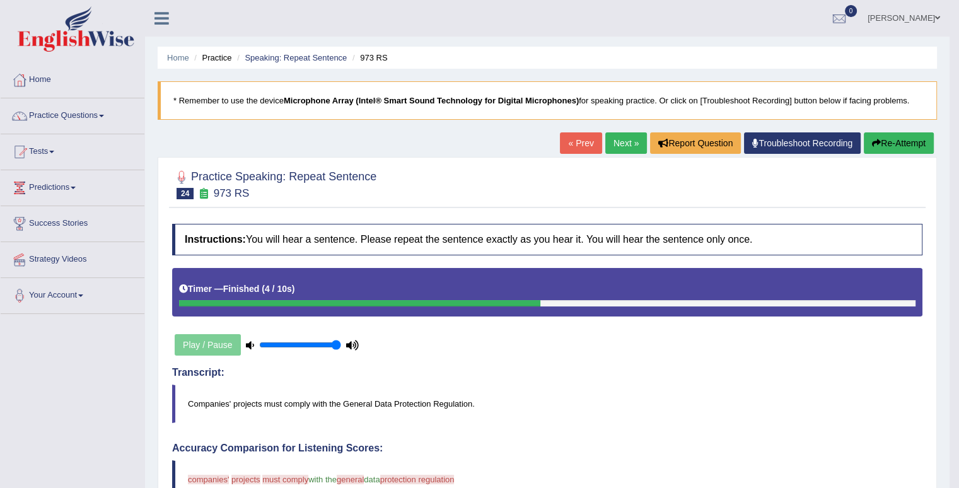
click at [612, 146] on link "Next »" at bounding box center [626, 142] width 42 height 21
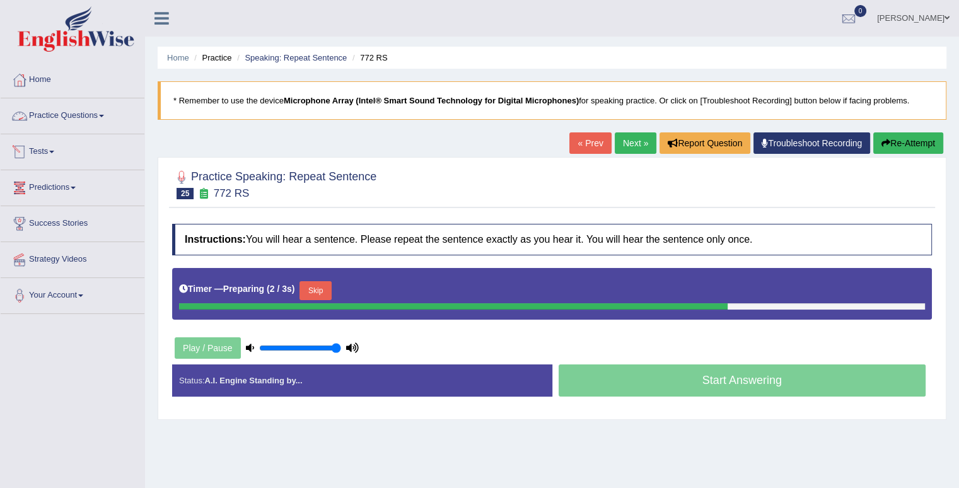
click at [104, 115] on span at bounding box center [101, 116] width 5 height 3
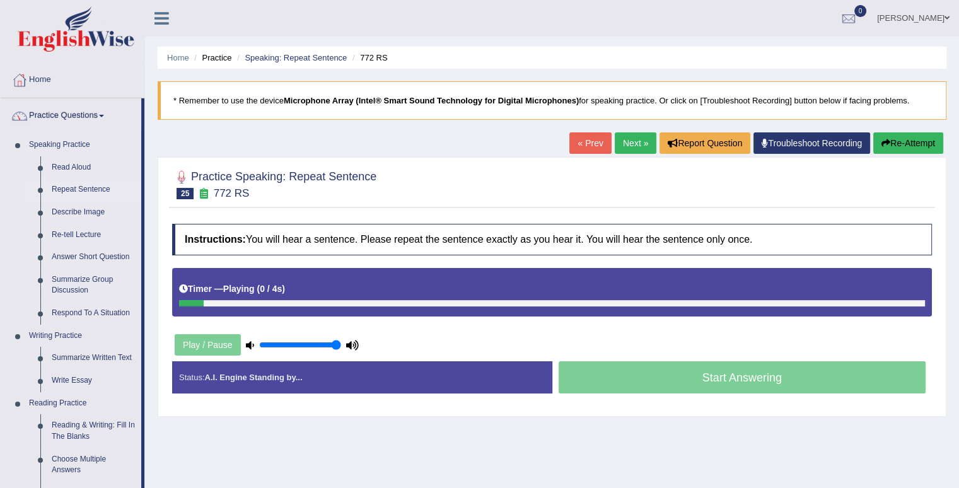
click at [91, 192] on link "Repeat Sentence" at bounding box center [93, 189] width 95 height 23
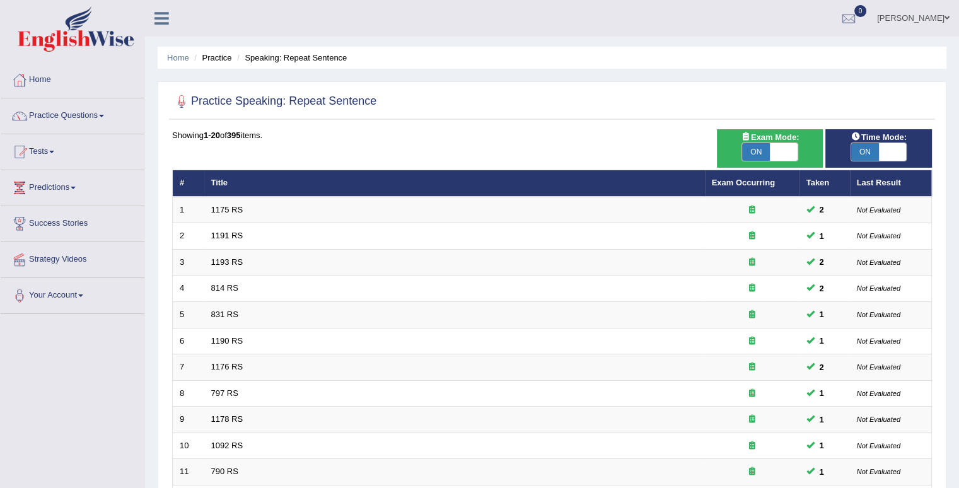
click at [881, 155] on span at bounding box center [893, 152] width 28 height 18
checkbox input "false"
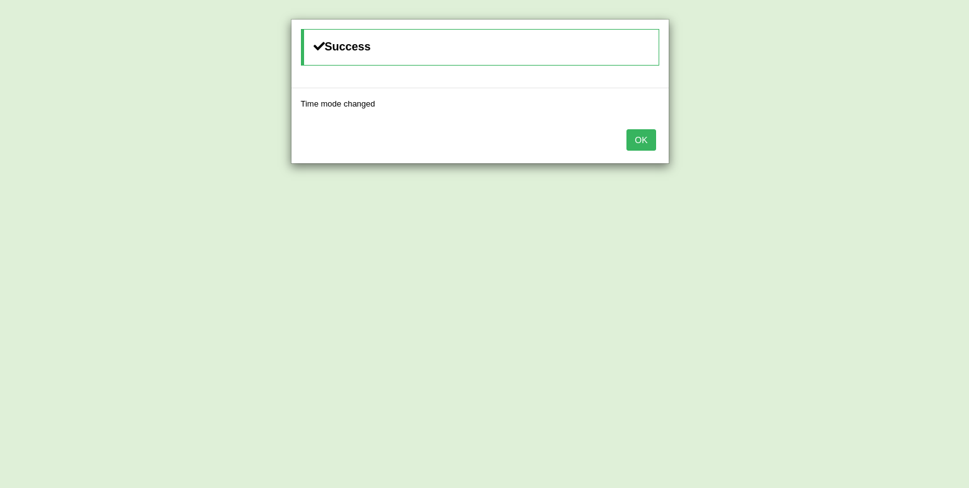
drag, startPoint x: 651, startPoint y: 143, endPoint x: 634, endPoint y: 142, distance: 16.4
click at [651, 144] on button "OK" at bounding box center [640, 139] width 29 height 21
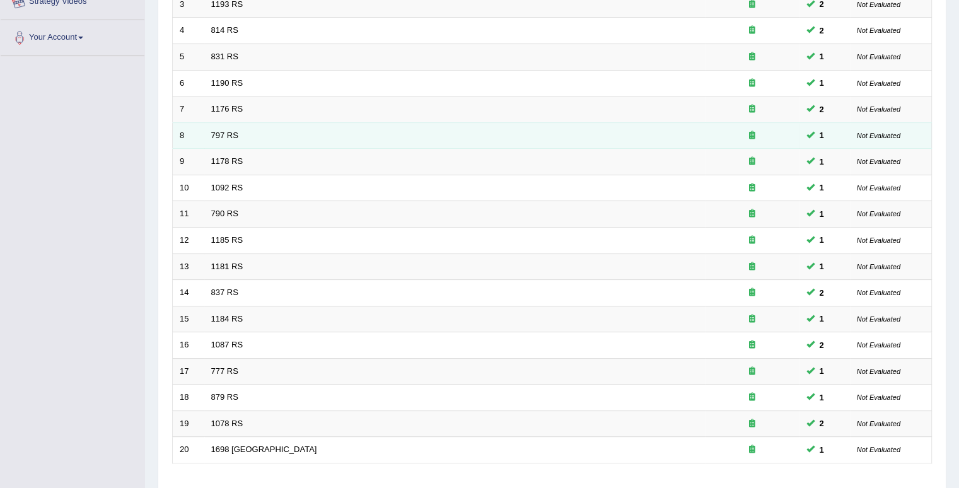
scroll to position [343, 0]
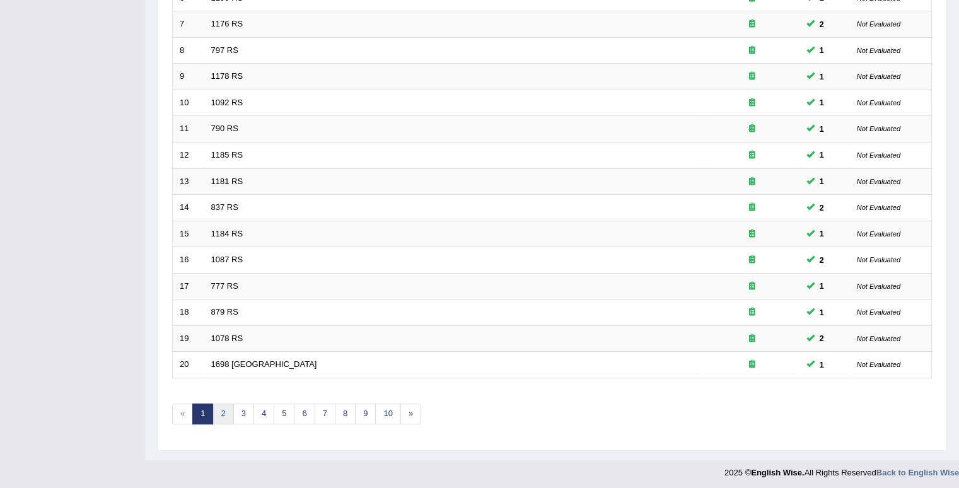
click at [218, 414] on link "2" at bounding box center [222, 414] width 21 height 21
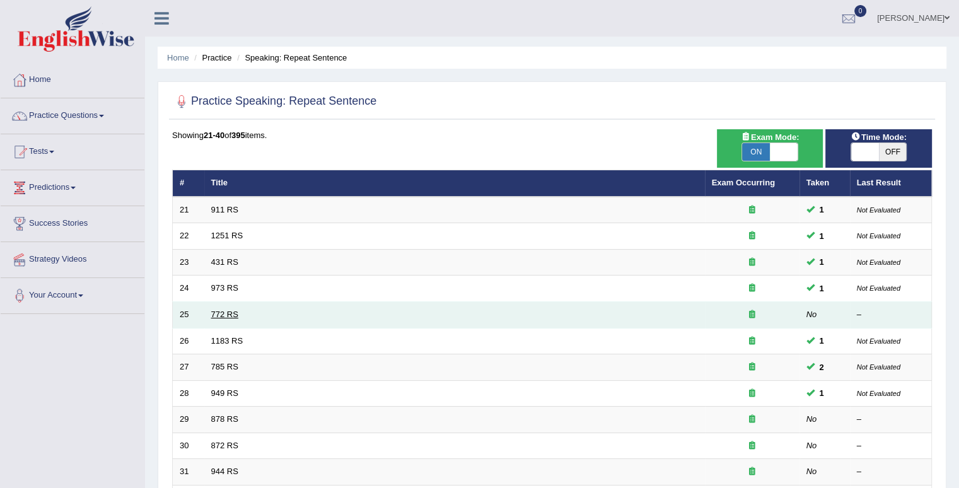
click at [214, 316] on link "772 RS" at bounding box center [224, 314] width 27 height 9
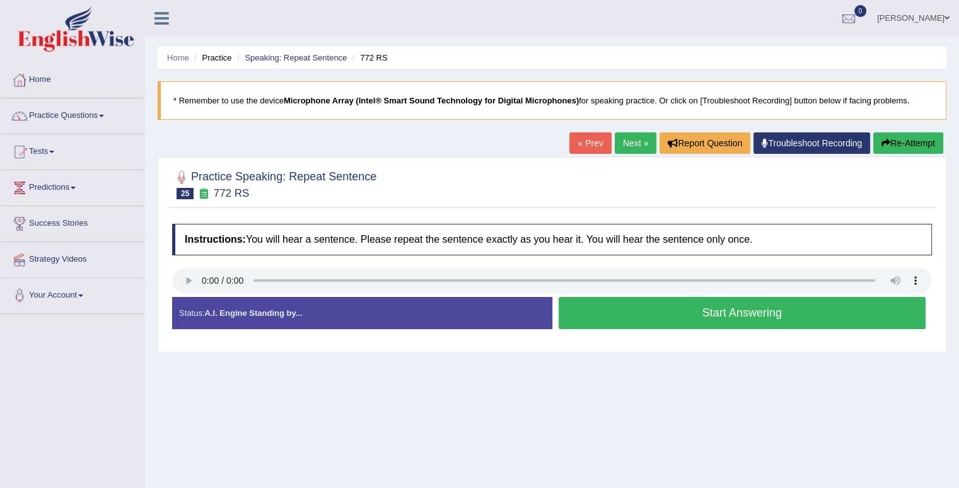
click at [634, 308] on button "Start Answering" at bounding box center [743, 313] width 368 height 32
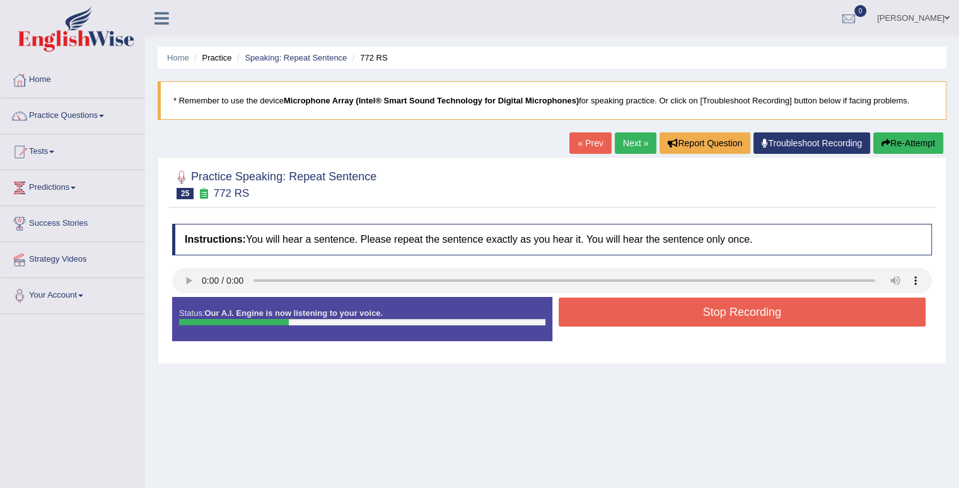
click at [726, 308] on button "Stop Recording" at bounding box center [743, 312] width 368 height 29
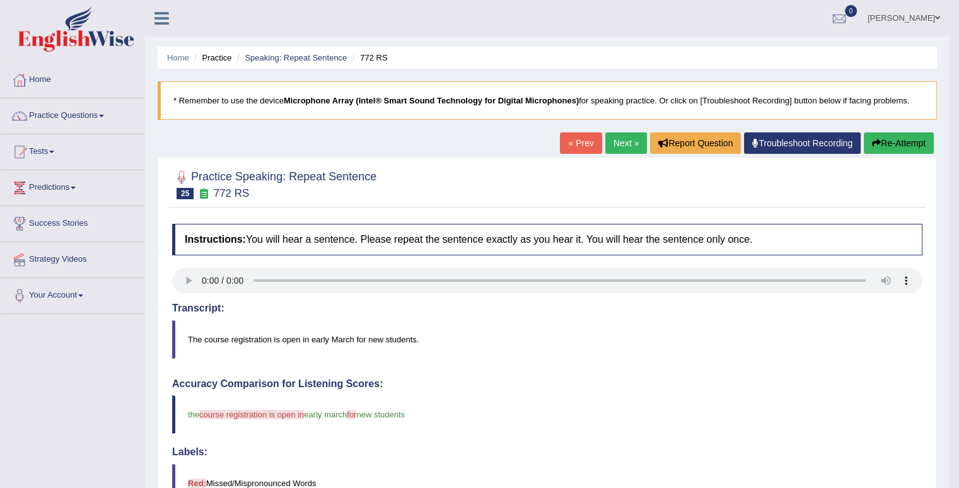
click at [630, 141] on link "Next »" at bounding box center [626, 142] width 42 height 21
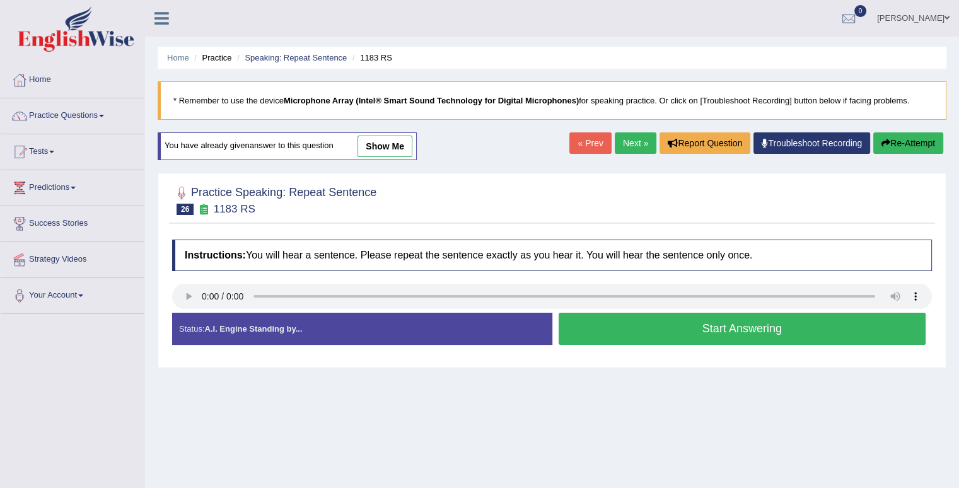
click at [646, 334] on button "Start Answering" at bounding box center [743, 329] width 368 height 32
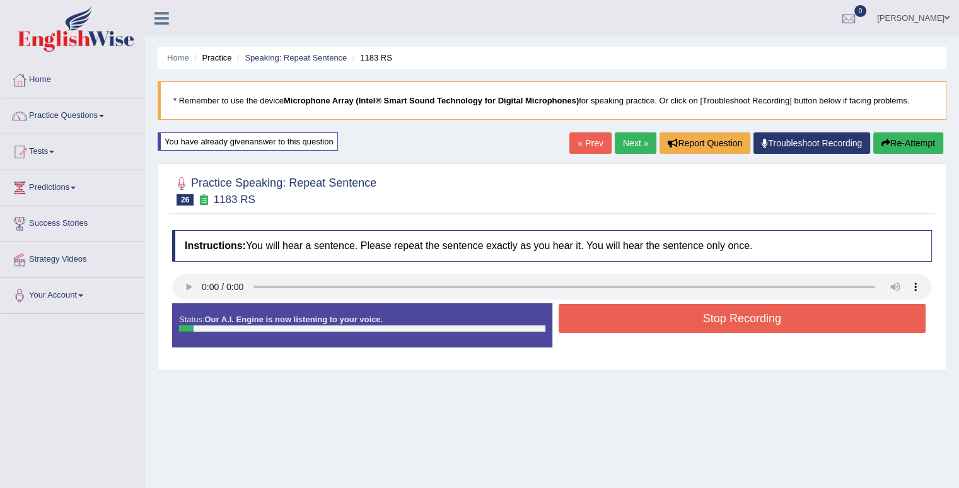
click at [656, 331] on button "Stop Recording" at bounding box center [743, 318] width 368 height 29
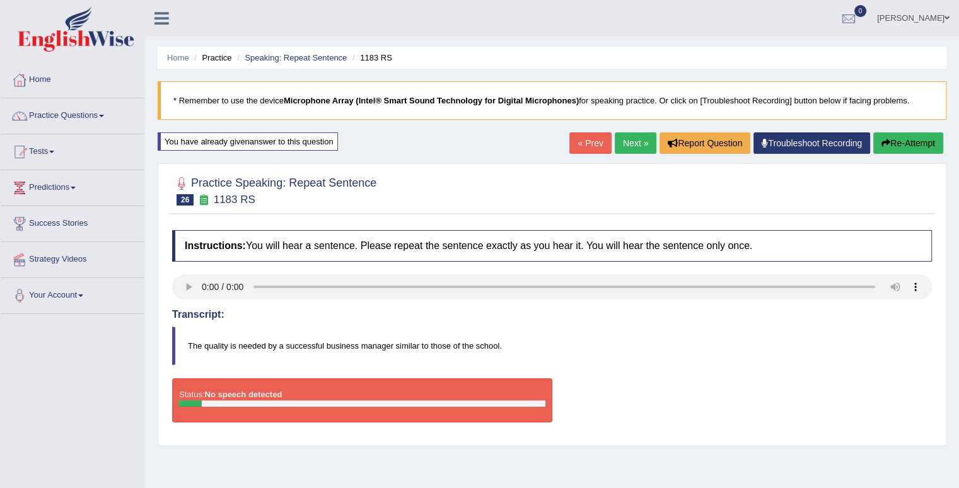
click at [914, 133] on button "Re-Attempt" at bounding box center [908, 142] width 70 height 21
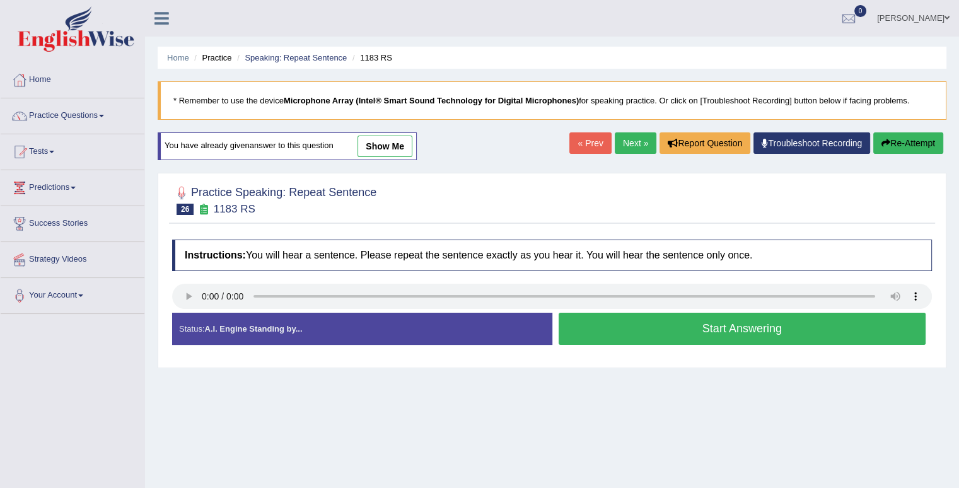
click at [779, 332] on button "Start Answering" at bounding box center [743, 329] width 368 height 32
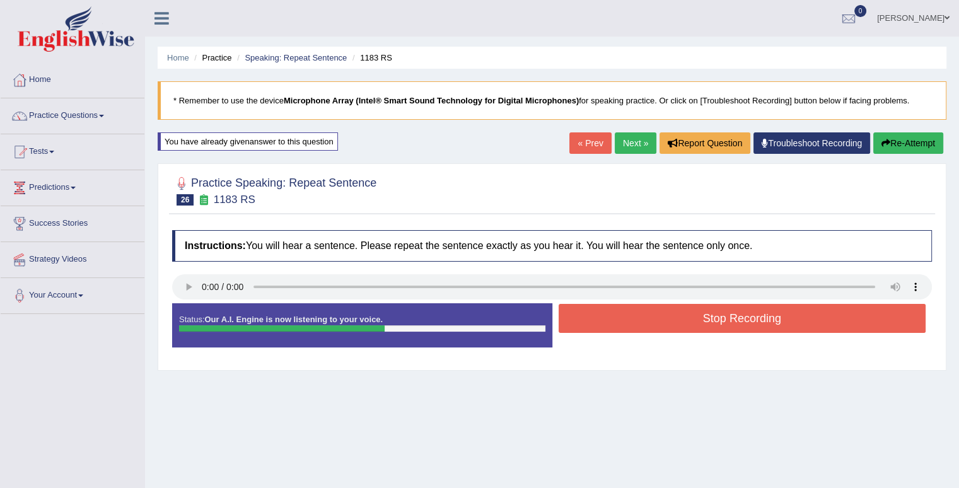
click at [779, 327] on button "Stop Recording" at bounding box center [743, 318] width 368 height 29
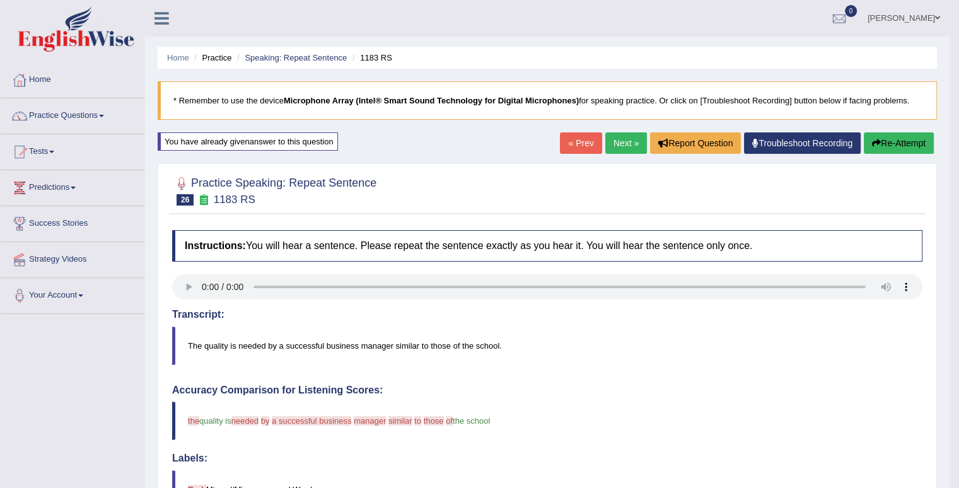
click at [625, 143] on link "Next »" at bounding box center [626, 142] width 42 height 21
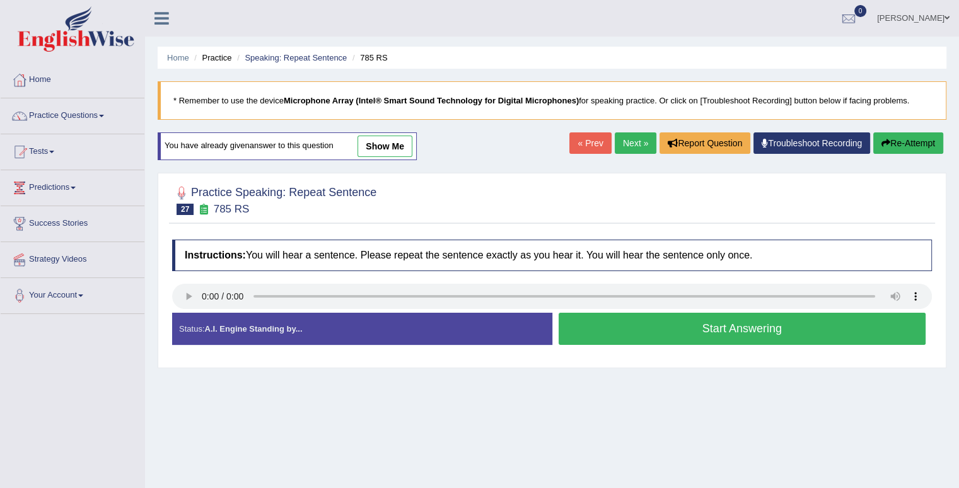
click at [696, 327] on button "Start Answering" at bounding box center [743, 329] width 368 height 32
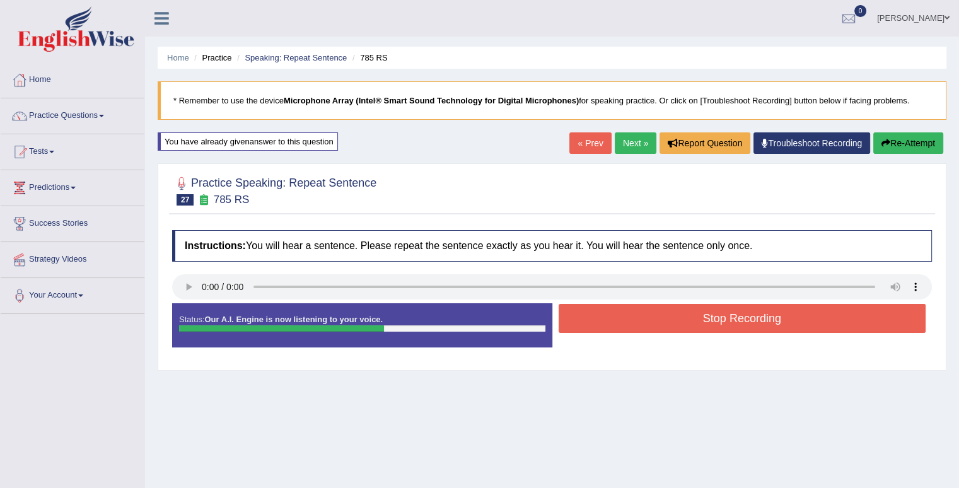
click at [718, 327] on button "Stop Recording" at bounding box center [743, 318] width 368 height 29
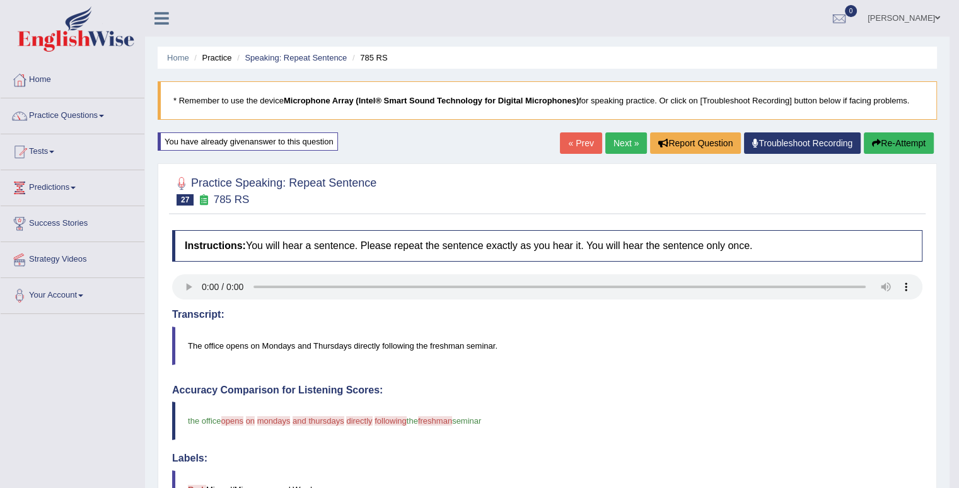
click at [620, 144] on link "Next »" at bounding box center [626, 142] width 42 height 21
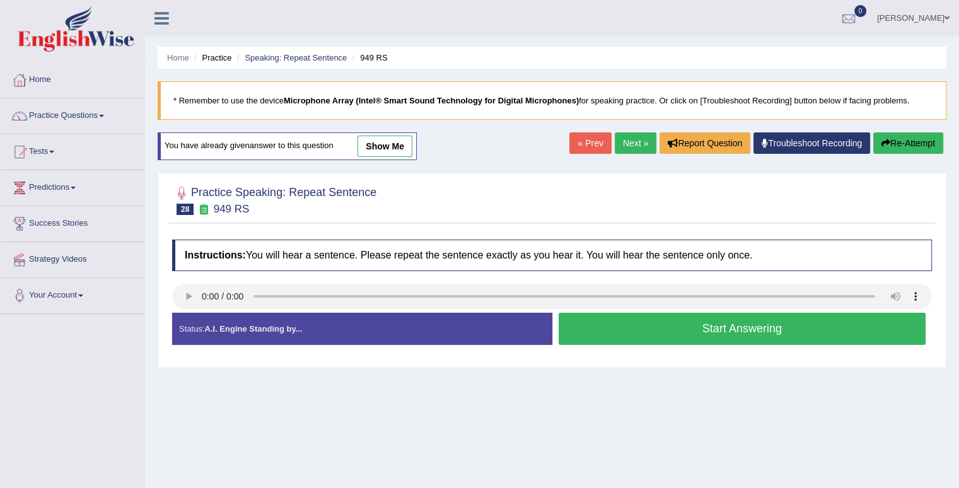
click at [736, 334] on button "Start Answering" at bounding box center [743, 329] width 368 height 32
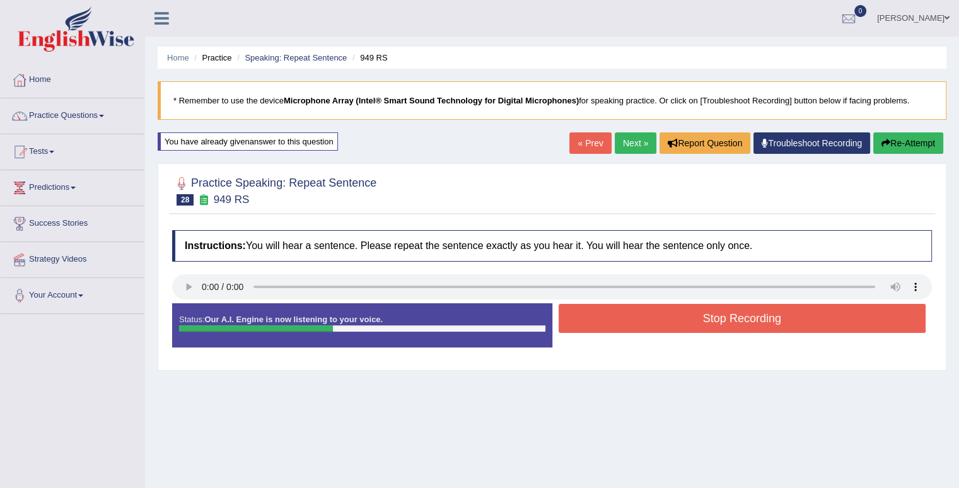
click at [735, 311] on button "Stop Recording" at bounding box center [743, 318] width 368 height 29
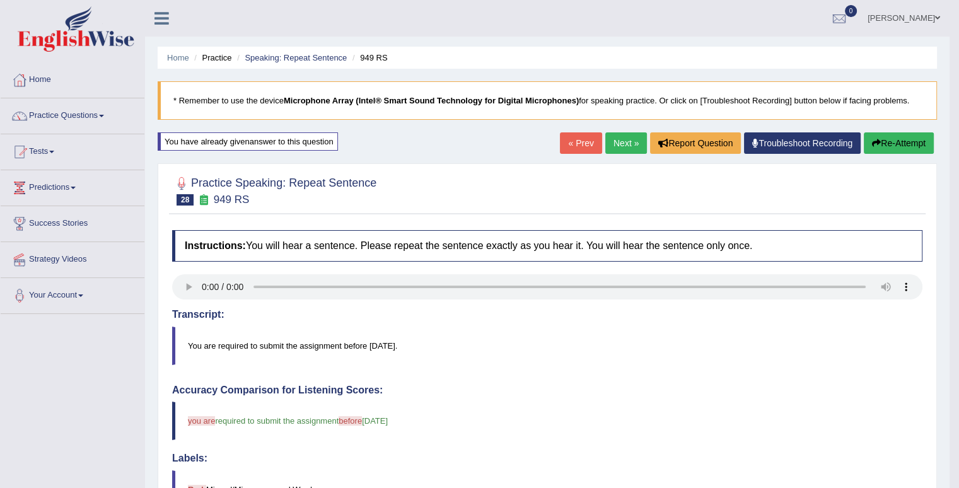
click at [619, 143] on link "Next »" at bounding box center [626, 142] width 42 height 21
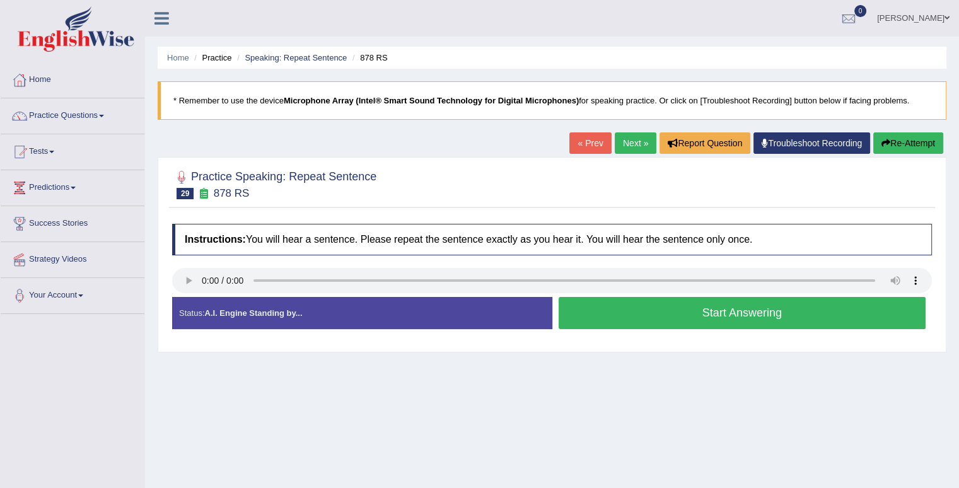
click at [607, 303] on button "Start Answering" at bounding box center [743, 313] width 368 height 32
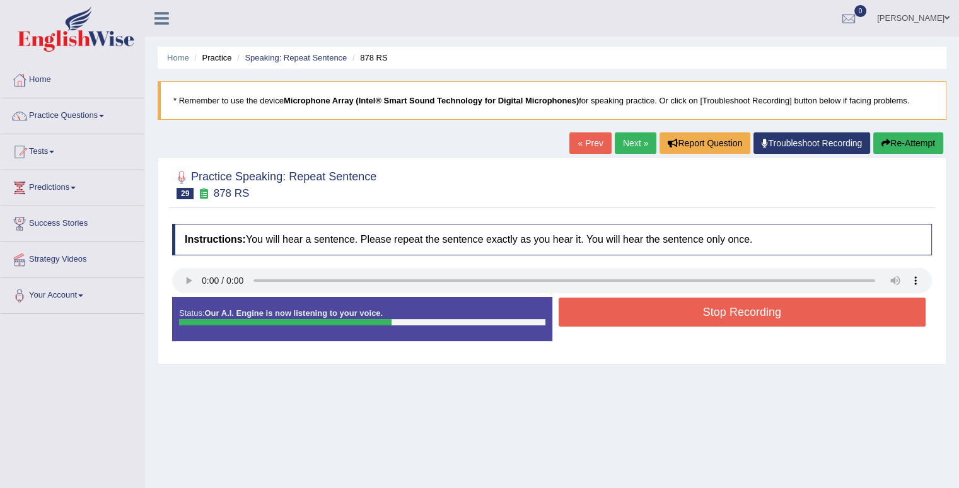
click at [607, 303] on button "Stop Recording" at bounding box center [743, 312] width 368 height 29
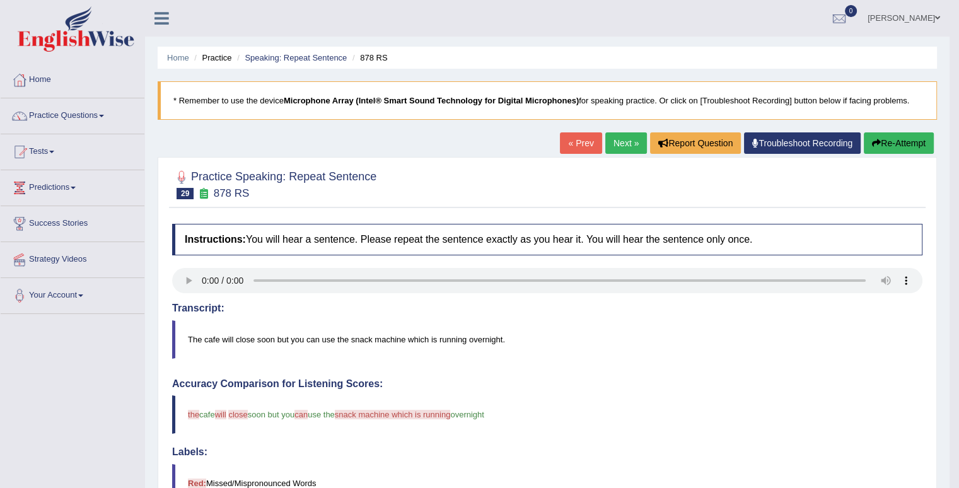
click at [618, 139] on link "Next »" at bounding box center [626, 142] width 42 height 21
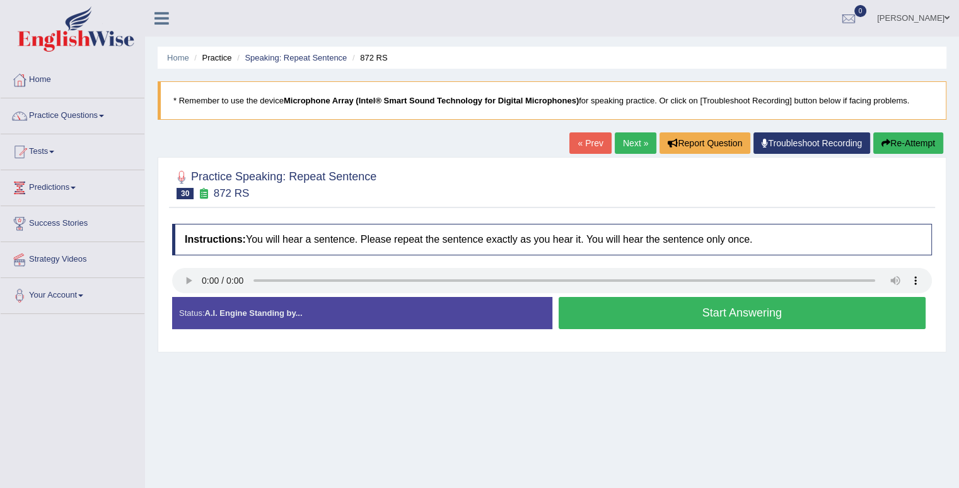
click at [711, 313] on button "Start Answering" at bounding box center [743, 313] width 368 height 32
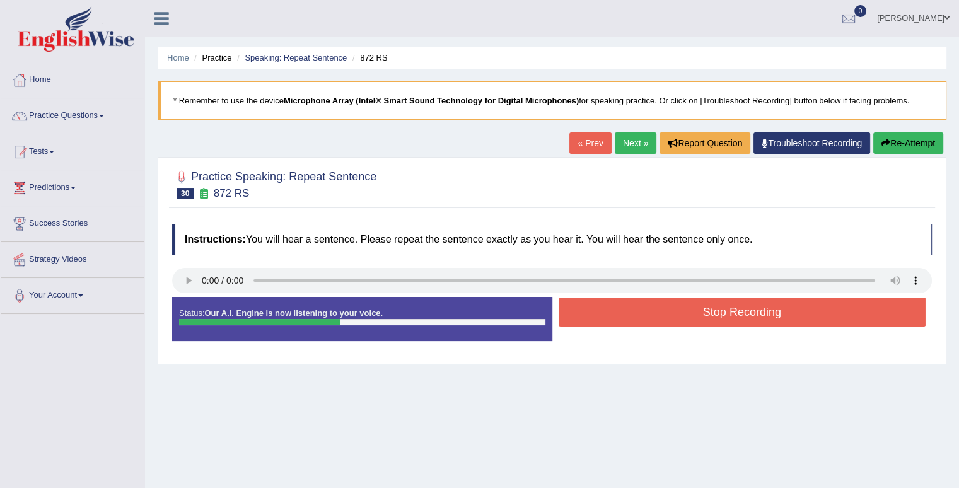
click at [719, 320] on button "Stop Recording" at bounding box center [743, 312] width 368 height 29
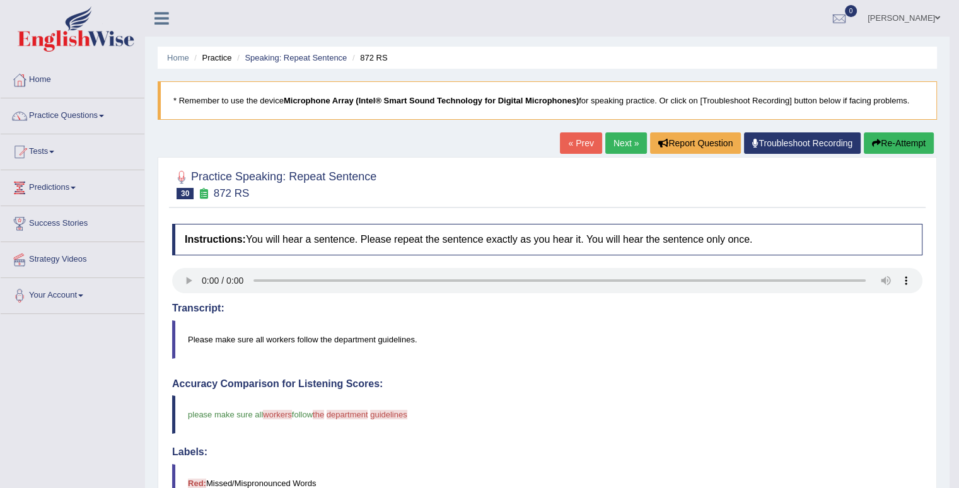
click at [634, 142] on link "Next »" at bounding box center [626, 142] width 42 height 21
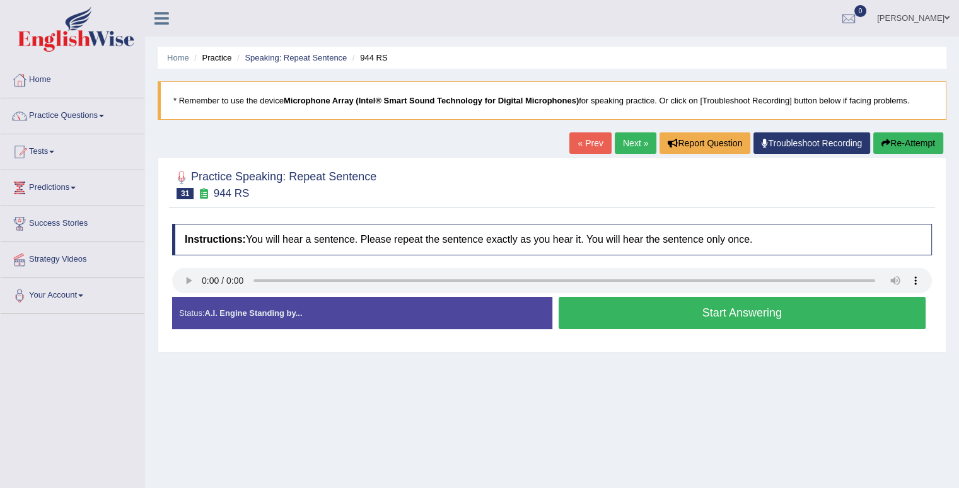
click at [769, 315] on button "Start Answering" at bounding box center [743, 313] width 368 height 32
click at [768, 315] on button "Start Answering" at bounding box center [743, 313] width 368 height 32
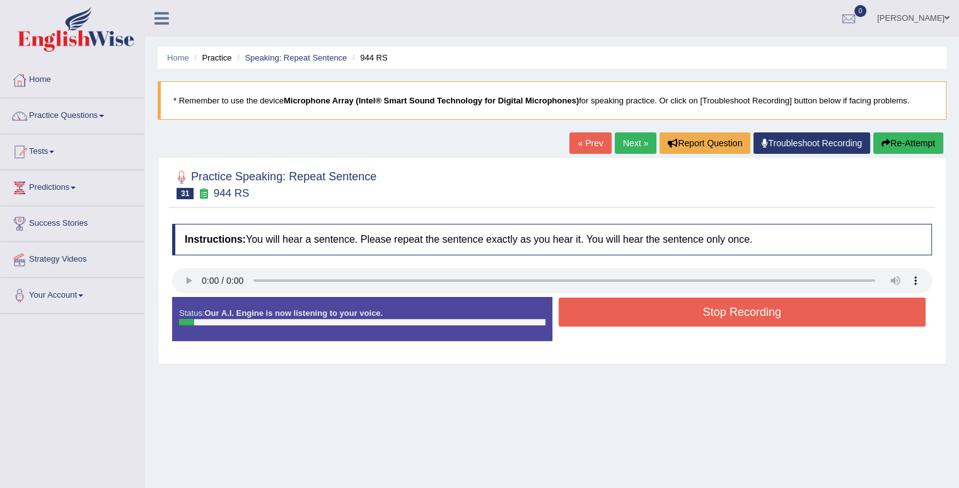
click at [768, 313] on button "Stop Recording" at bounding box center [743, 312] width 368 height 29
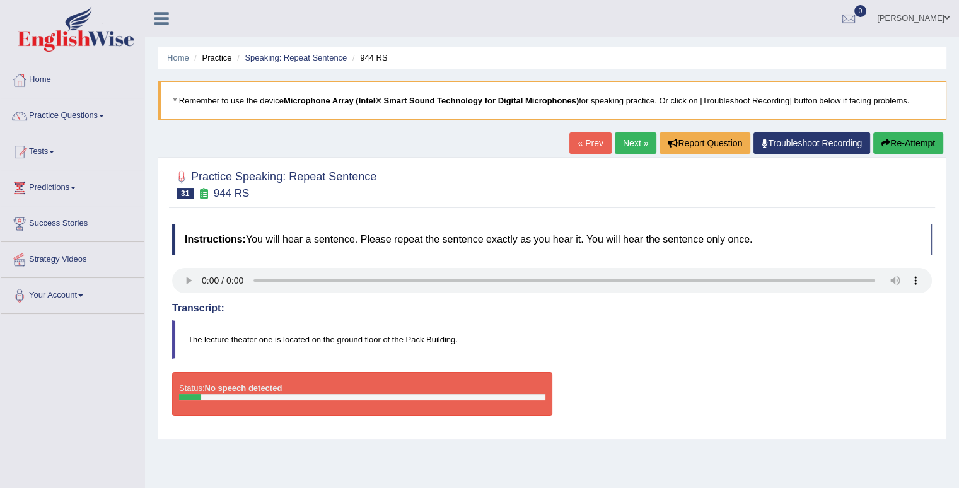
click at [900, 144] on button "Re-Attempt" at bounding box center [908, 142] width 70 height 21
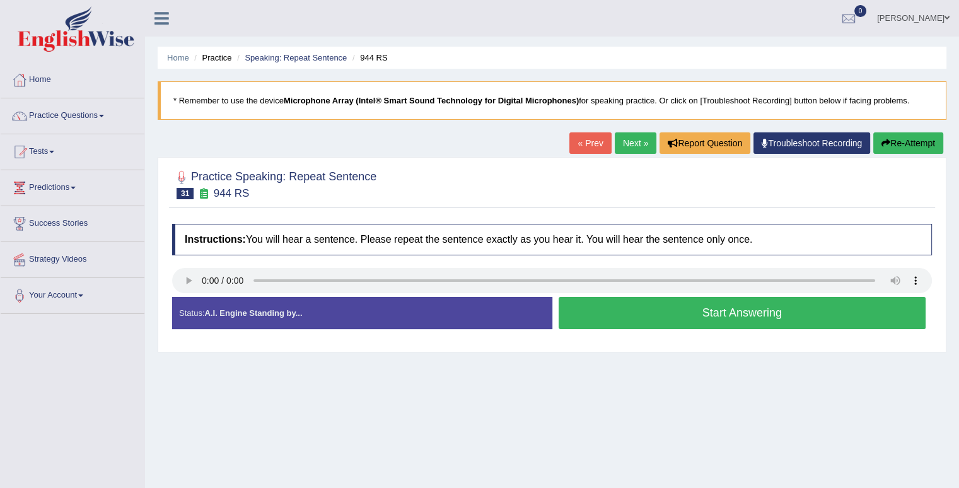
click at [606, 314] on button "Start Answering" at bounding box center [743, 313] width 368 height 32
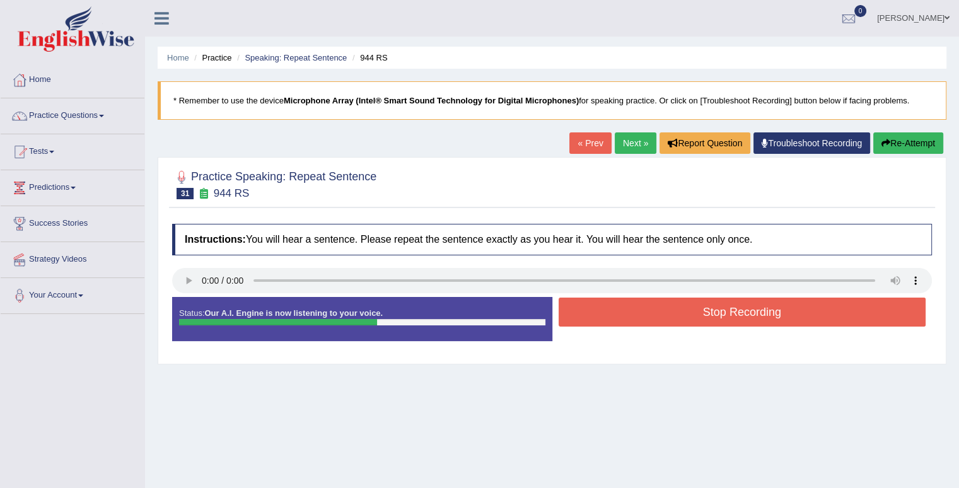
click at [606, 314] on button "Stop Recording" at bounding box center [743, 312] width 368 height 29
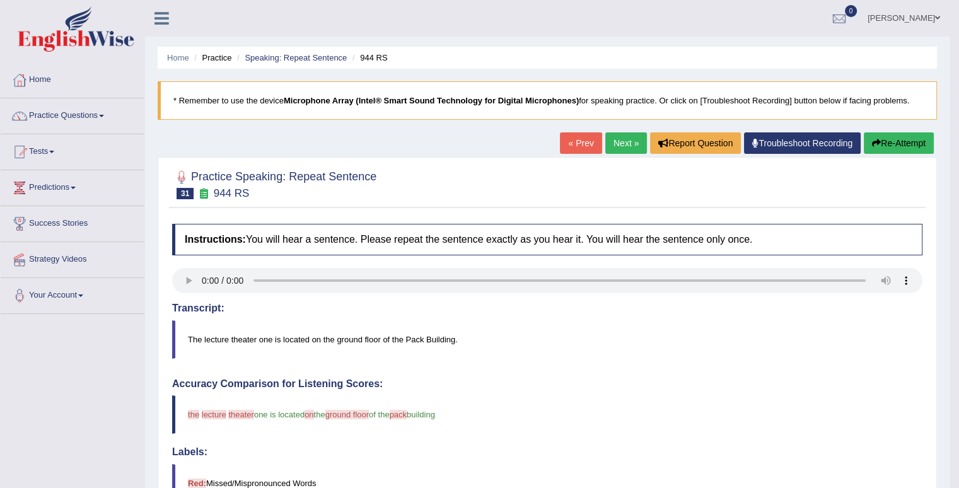
click at [632, 143] on link "Next »" at bounding box center [626, 142] width 42 height 21
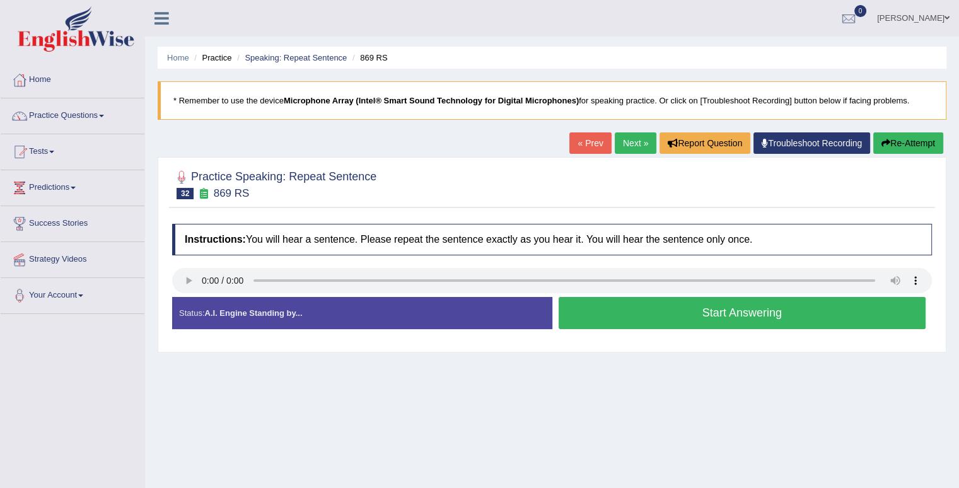
click at [615, 312] on button "Start Answering" at bounding box center [743, 313] width 368 height 32
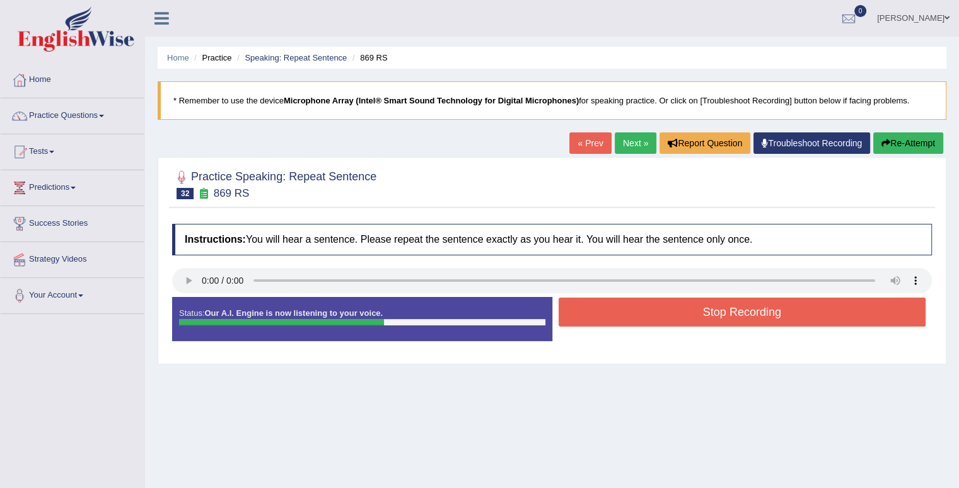
click at [616, 309] on button "Stop Recording" at bounding box center [743, 312] width 368 height 29
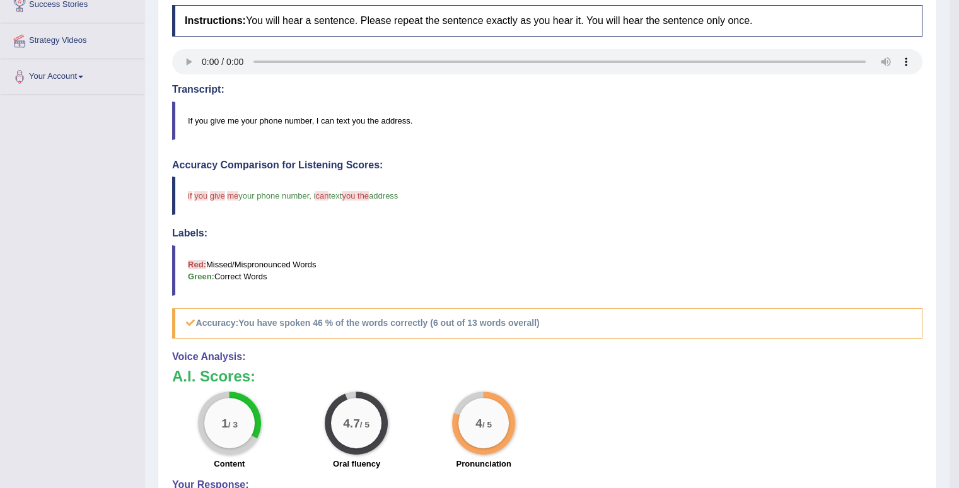
scroll to position [63, 0]
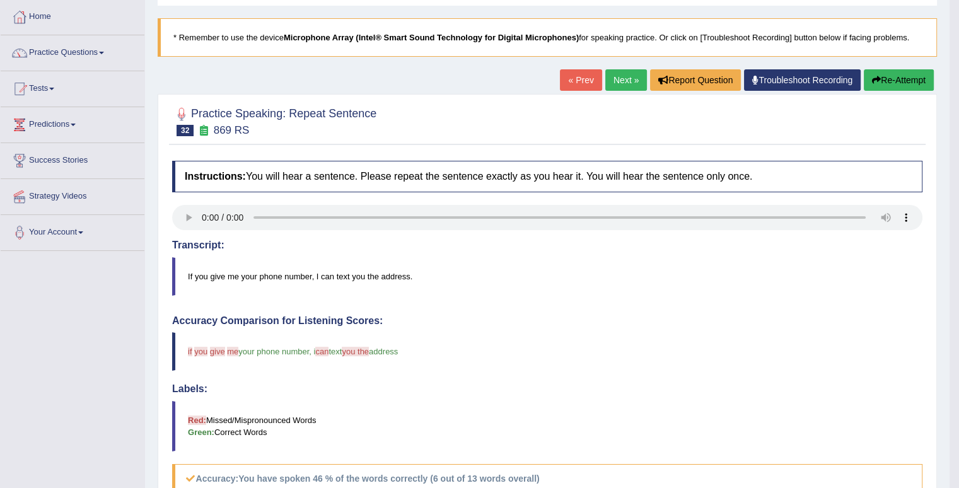
click at [612, 85] on link "Next »" at bounding box center [626, 79] width 42 height 21
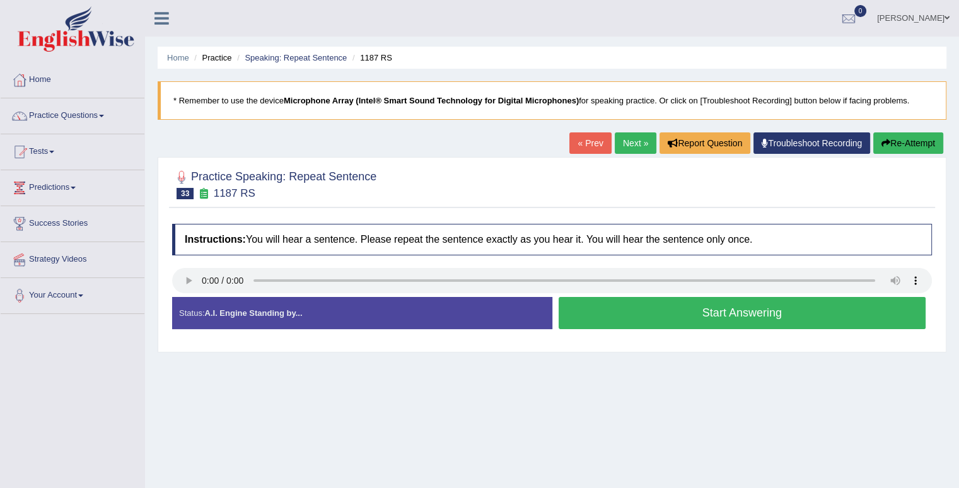
click at [625, 315] on button "Start Answering" at bounding box center [743, 313] width 368 height 32
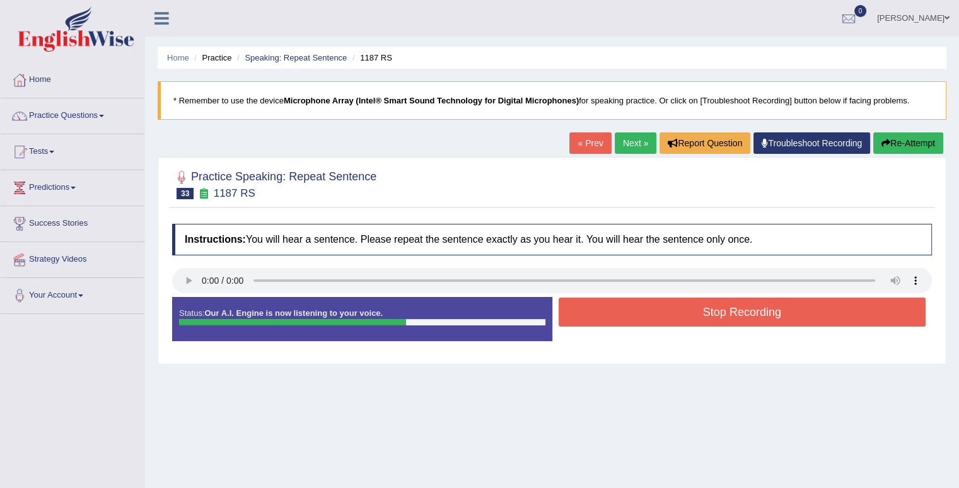
click at [625, 314] on button "Stop Recording" at bounding box center [743, 312] width 368 height 29
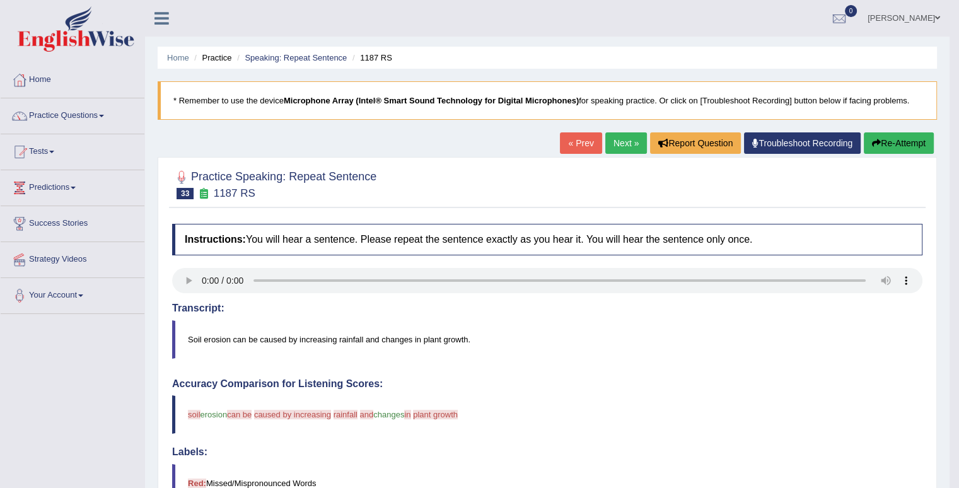
click at [612, 141] on link "Next »" at bounding box center [626, 142] width 42 height 21
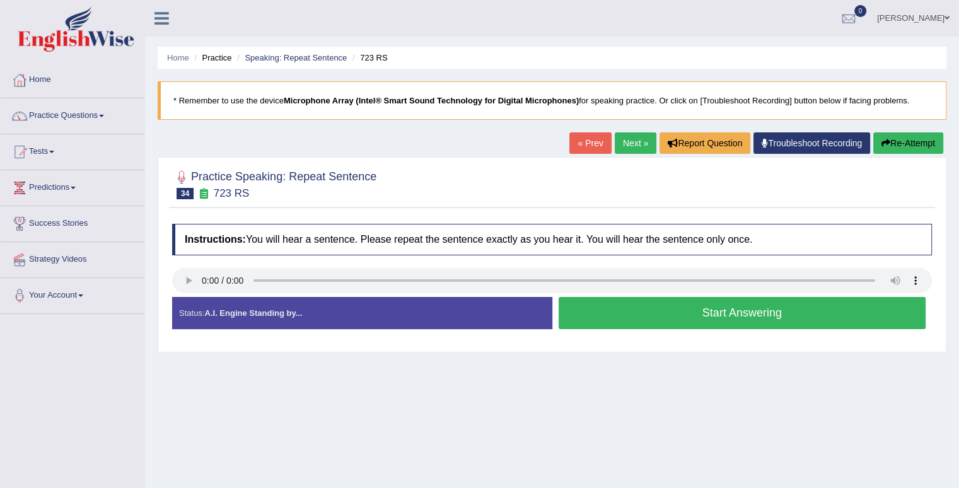
click at [603, 308] on button "Start Answering" at bounding box center [743, 313] width 368 height 32
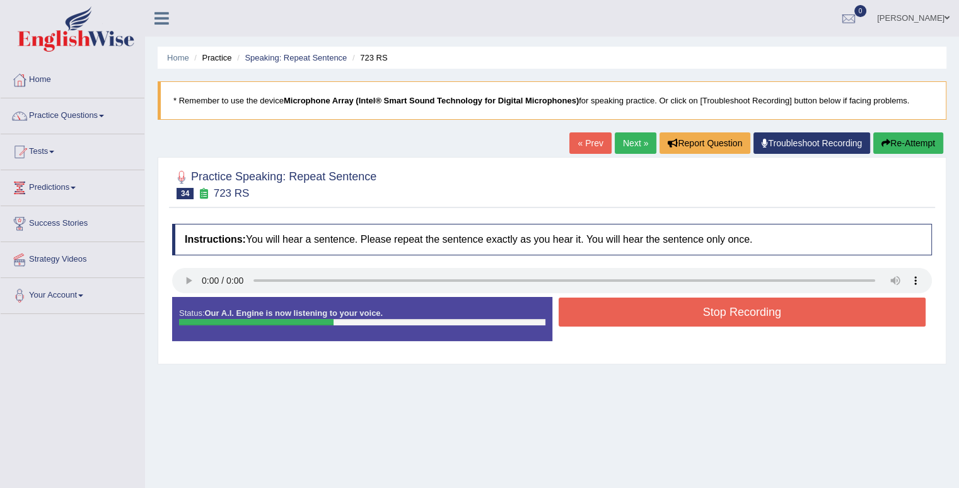
click at [609, 309] on button "Stop Recording" at bounding box center [743, 312] width 368 height 29
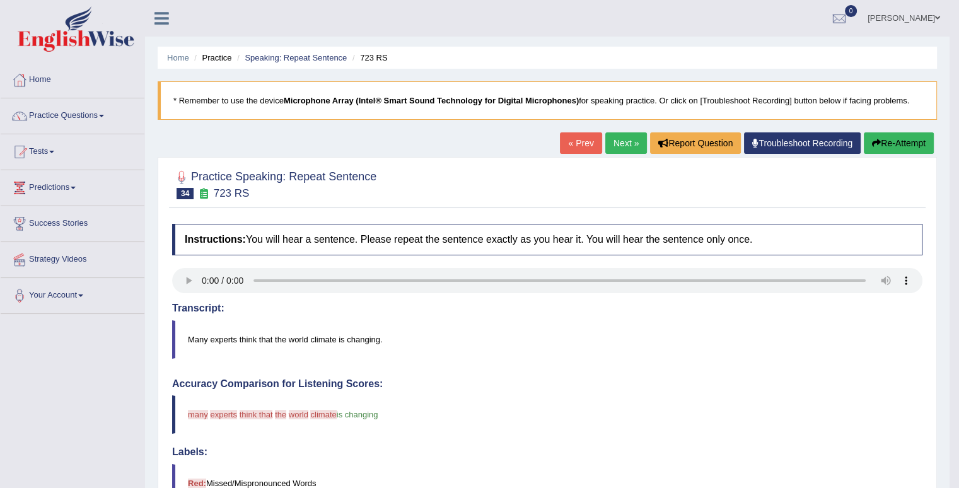
click at [905, 142] on button "Re-Attempt" at bounding box center [899, 142] width 70 height 21
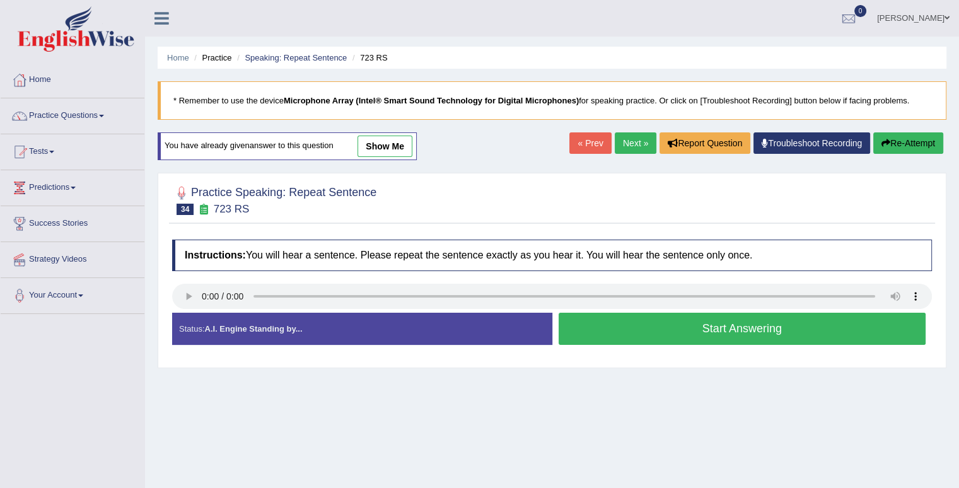
click at [623, 332] on button "Start Answering" at bounding box center [743, 329] width 368 height 32
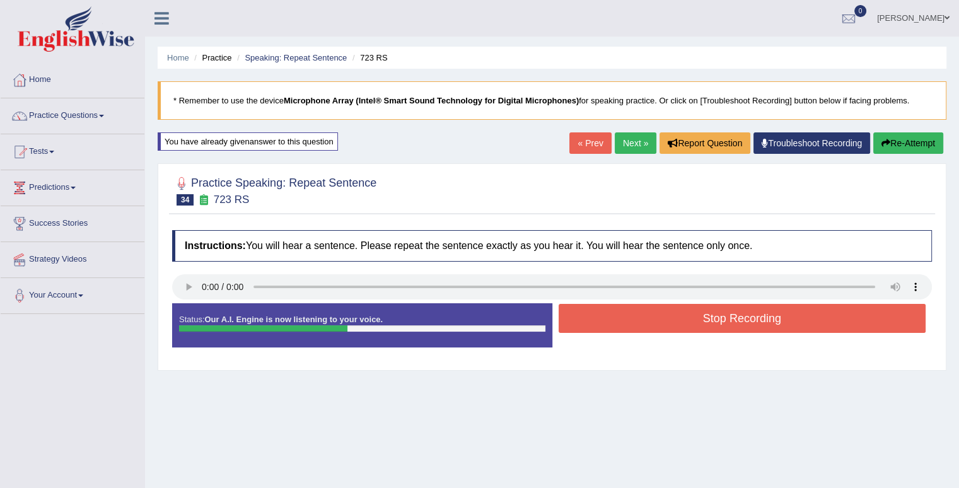
click at [631, 326] on button "Stop Recording" at bounding box center [743, 318] width 368 height 29
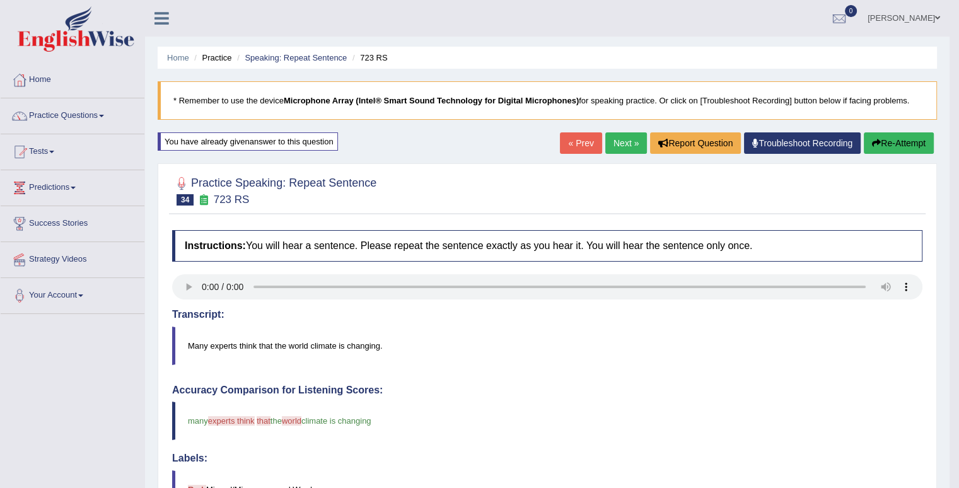
click at [626, 147] on link "Next »" at bounding box center [626, 142] width 42 height 21
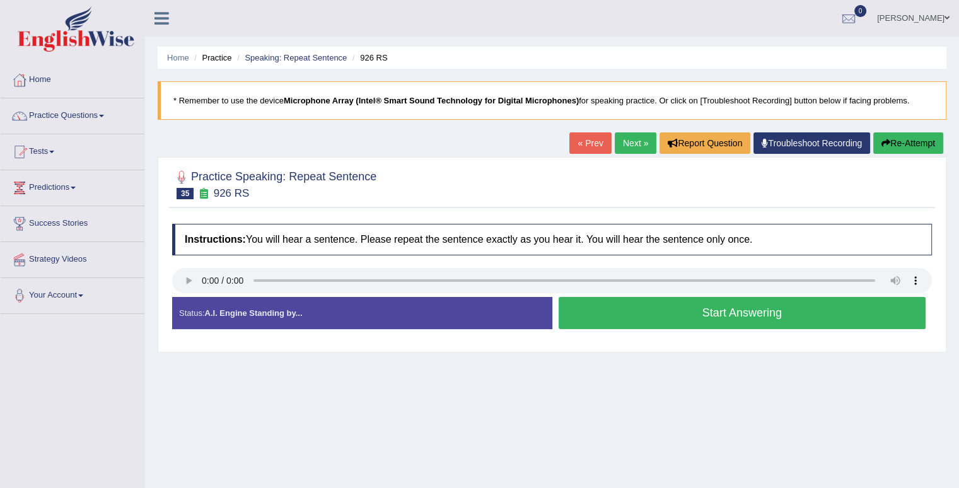
click at [628, 323] on button "Start Answering" at bounding box center [743, 313] width 368 height 32
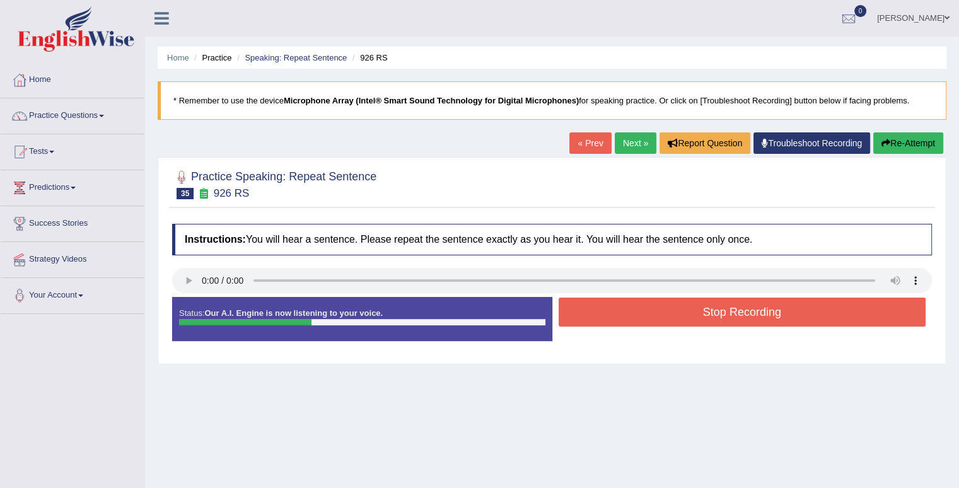
click at [622, 317] on button "Stop Recording" at bounding box center [743, 312] width 368 height 29
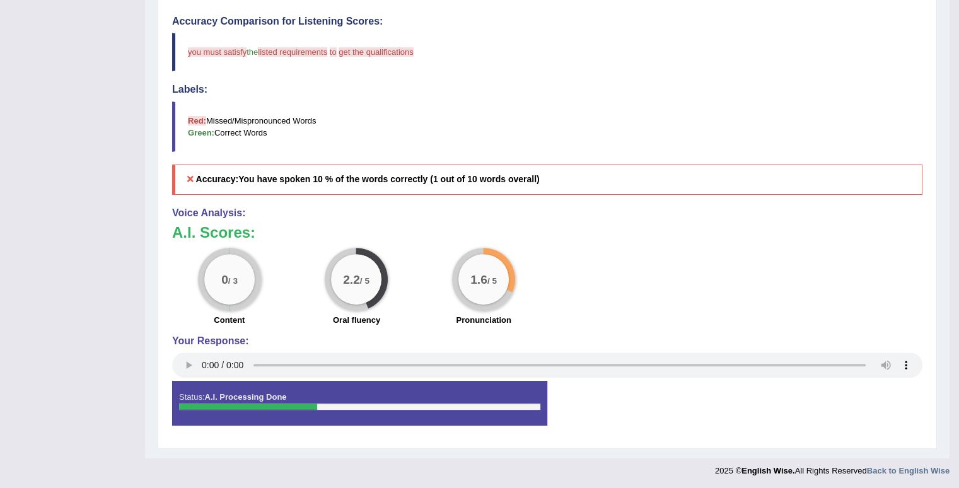
scroll to position [110, 0]
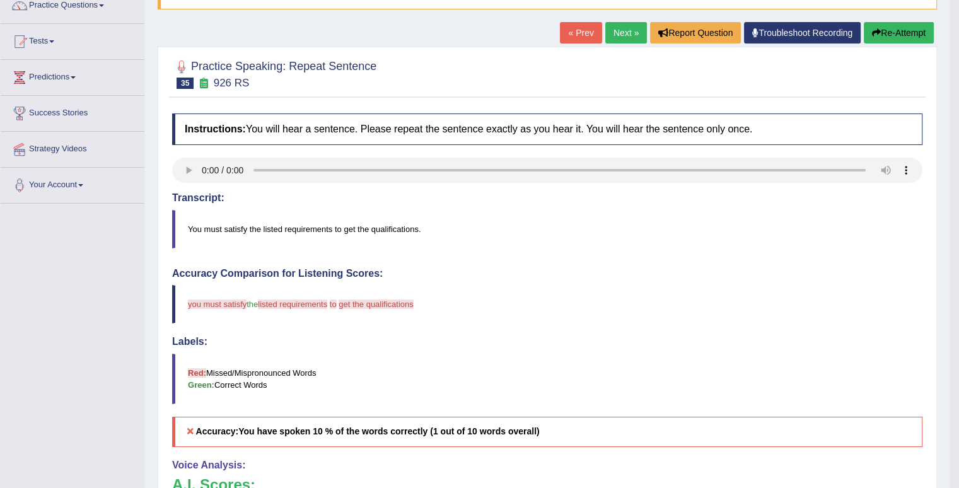
click at [900, 25] on button "Re-Attempt" at bounding box center [899, 32] width 70 height 21
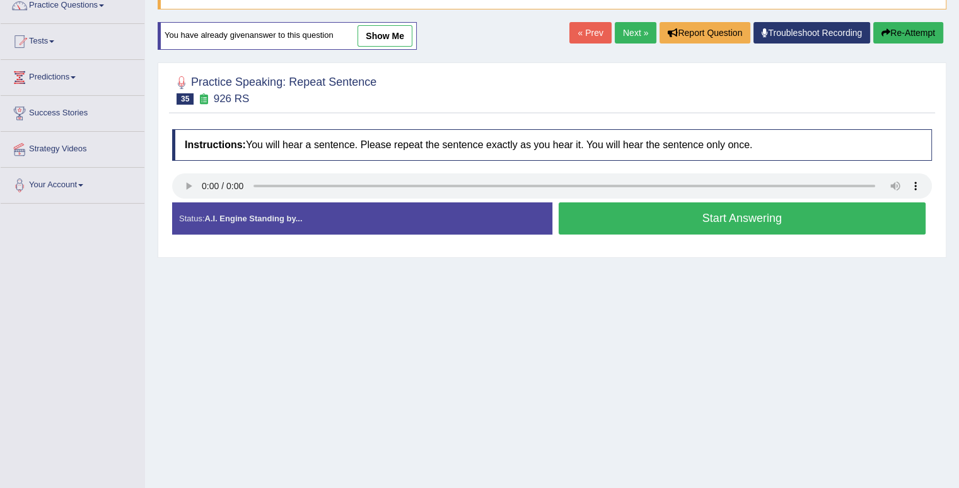
scroll to position [110, 0]
click at [623, 219] on button "Start Answering" at bounding box center [743, 218] width 368 height 32
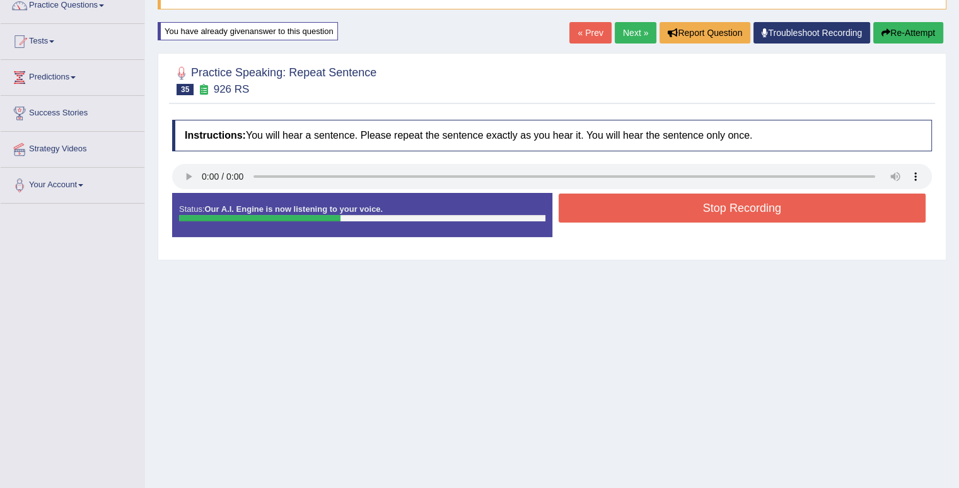
click at [623, 219] on button "Stop Recording" at bounding box center [743, 208] width 368 height 29
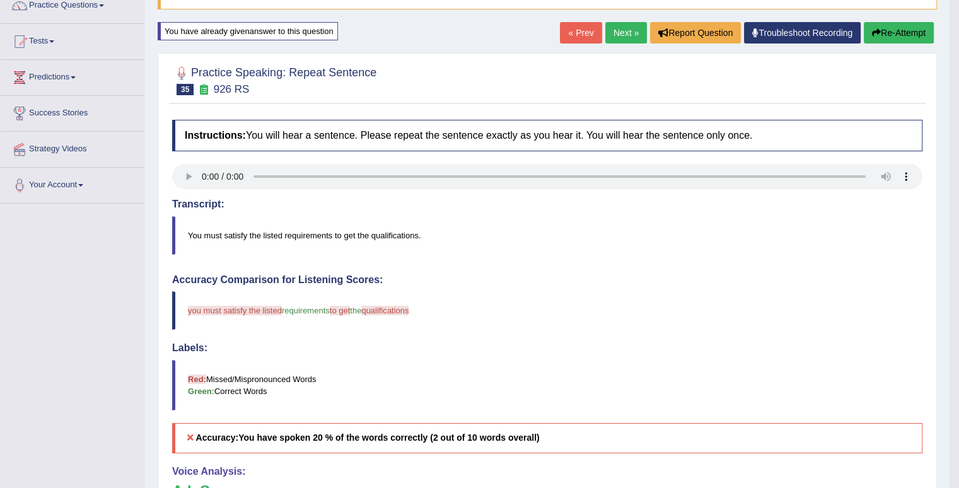
click at [625, 36] on link "Next »" at bounding box center [626, 32] width 42 height 21
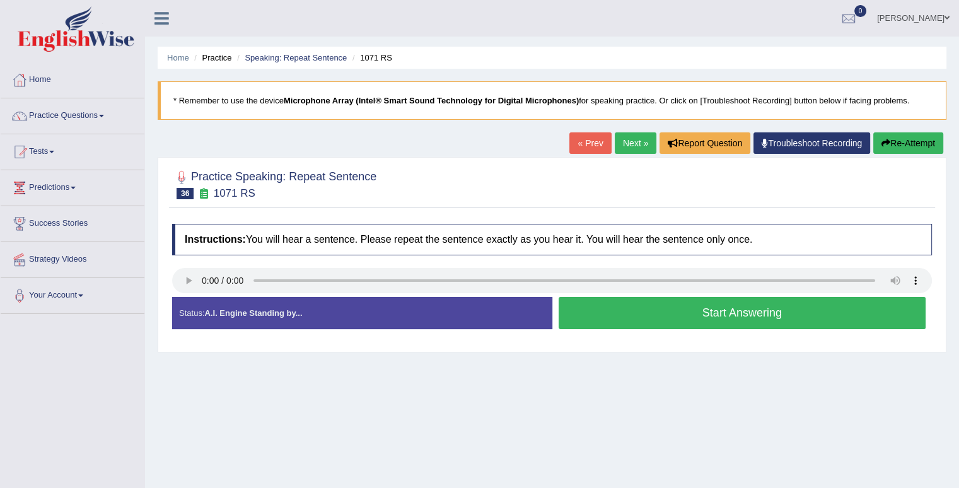
click at [634, 321] on button "Start Answering" at bounding box center [743, 313] width 368 height 32
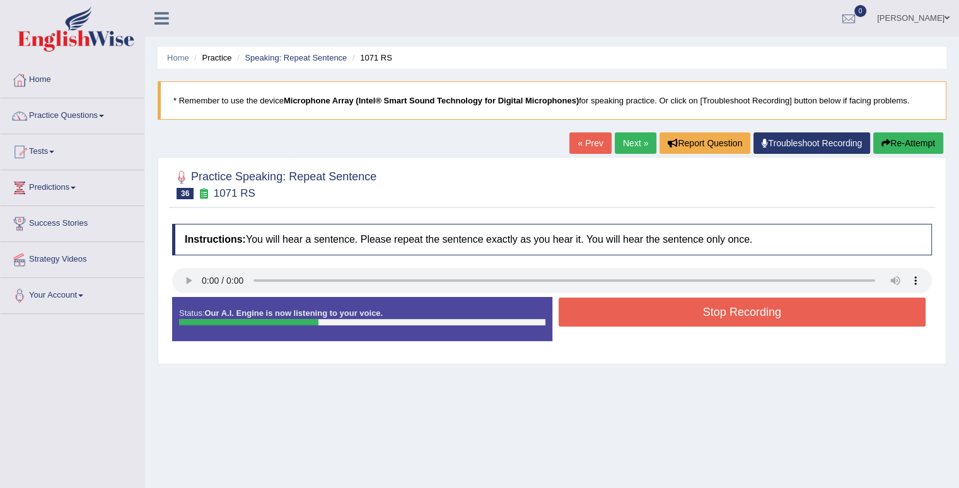
click at [634, 321] on button "Stop Recording" at bounding box center [743, 312] width 368 height 29
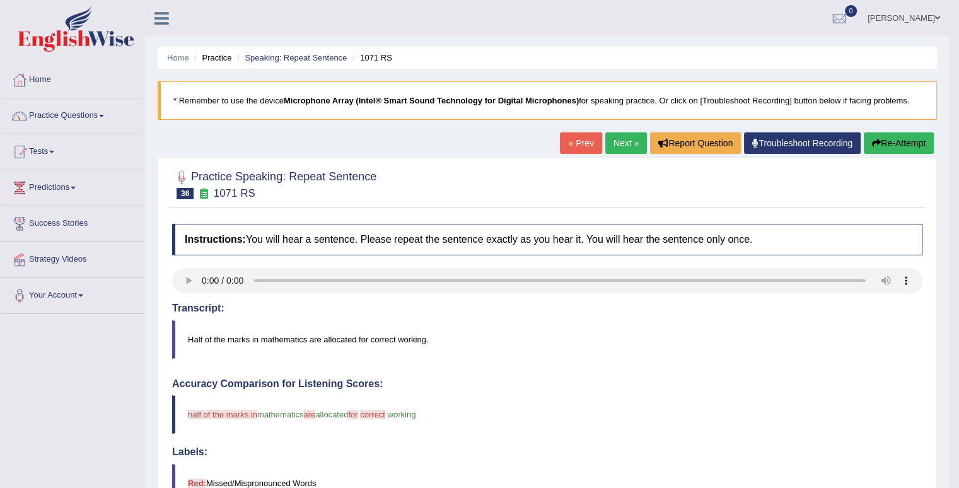
click at [619, 144] on link "Next »" at bounding box center [626, 142] width 42 height 21
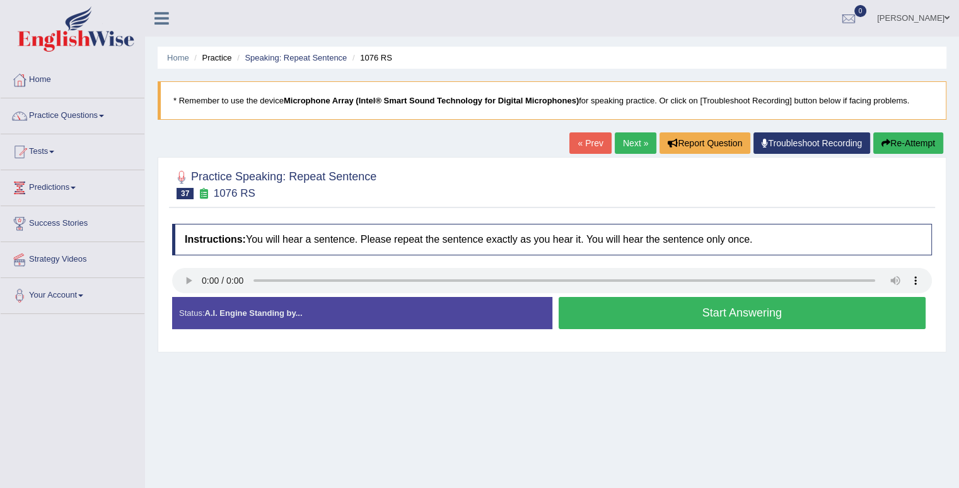
click at [623, 303] on button "Start Answering" at bounding box center [743, 313] width 368 height 32
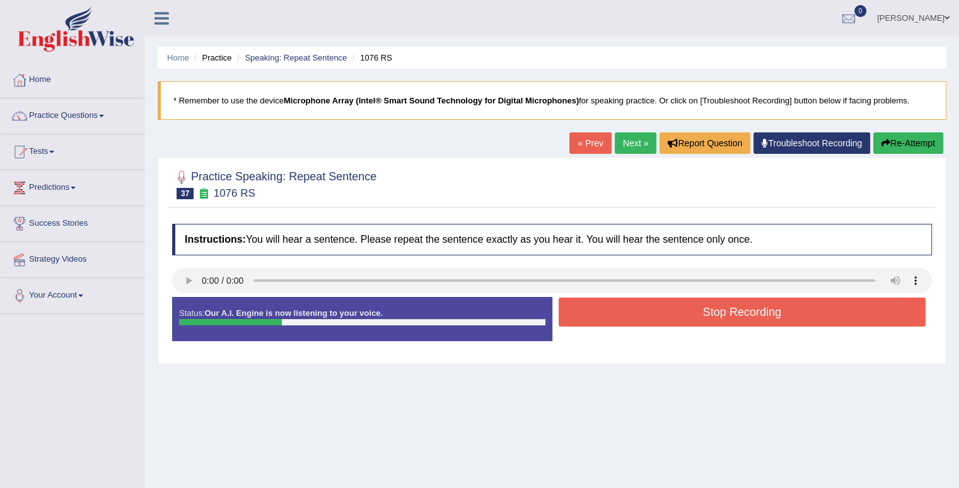
drag, startPoint x: 915, startPoint y: 143, endPoint x: 907, endPoint y: 150, distance: 11.2
click at [910, 144] on button "Re-Attempt" at bounding box center [908, 142] width 70 height 21
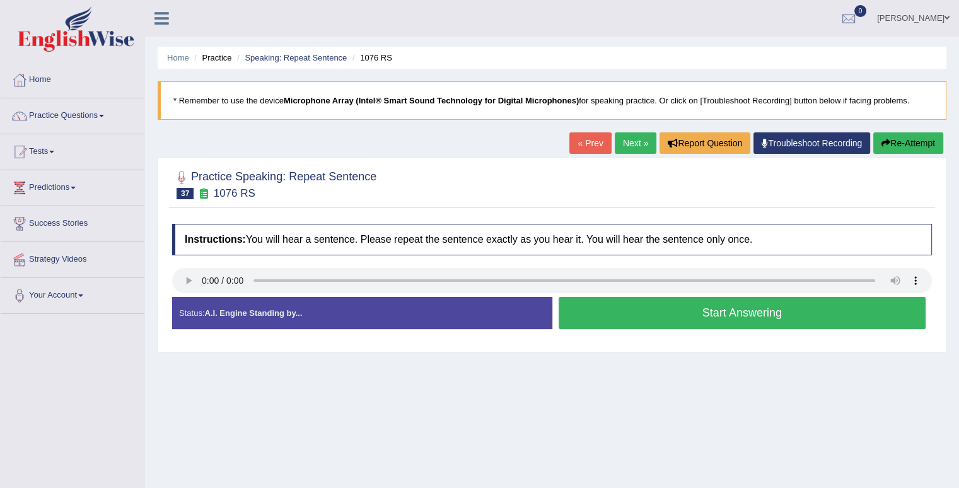
click at [637, 145] on link "Next »" at bounding box center [636, 142] width 42 height 21
click at [668, 317] on button "Start Answering" at bounding box center [743, 313] width 368 height 32
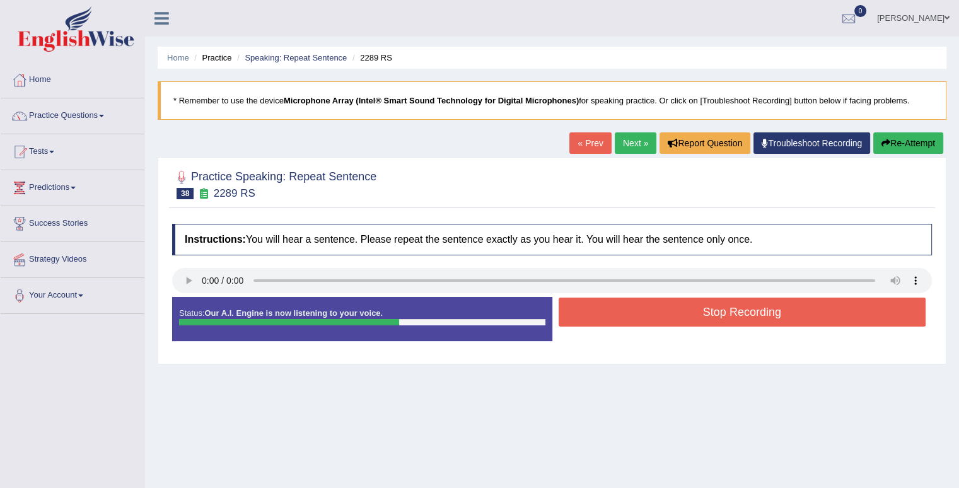
click at [689, 319] on button "Stop Recording" at bounding box center [743, 312] width 368 height 29
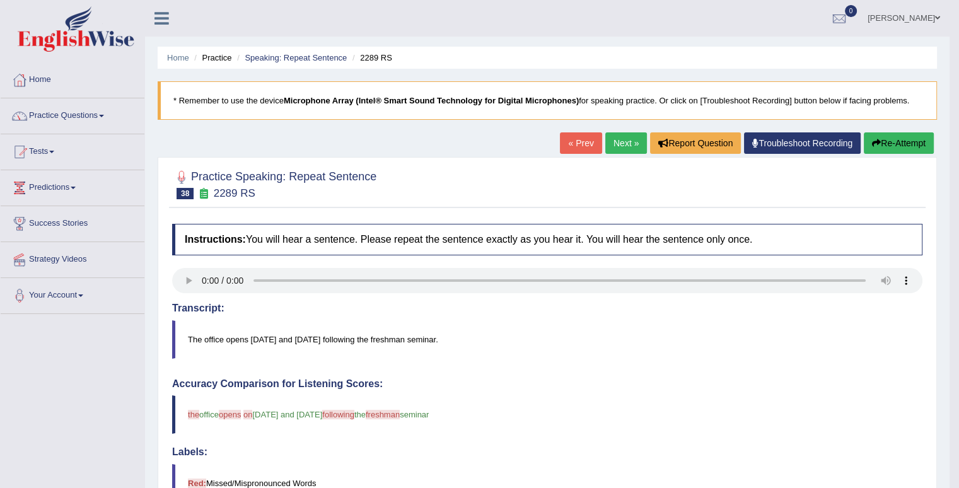
click at [624, 141] on link "Next »" at bounding box center [626, 142] width 42 height 21
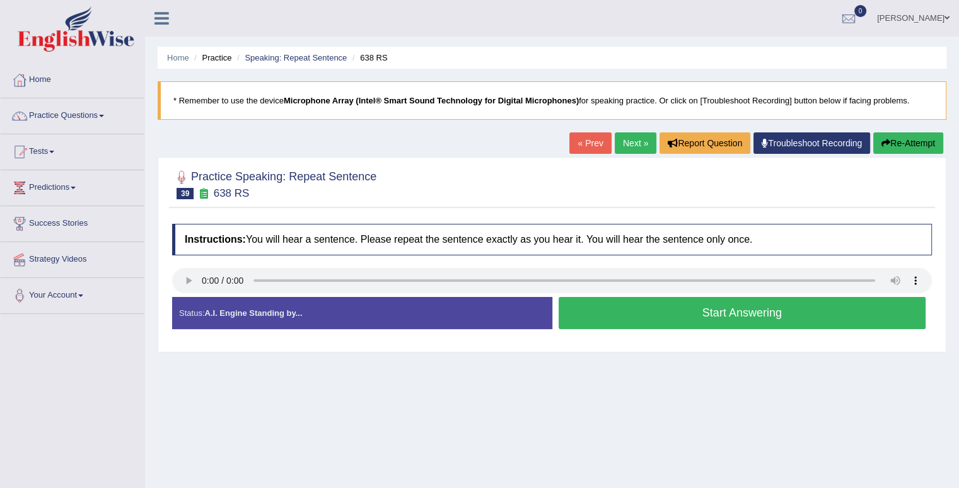
click at [651, 320] on button "Start Answering" at bounding box center [743, 313] width 368 height 32
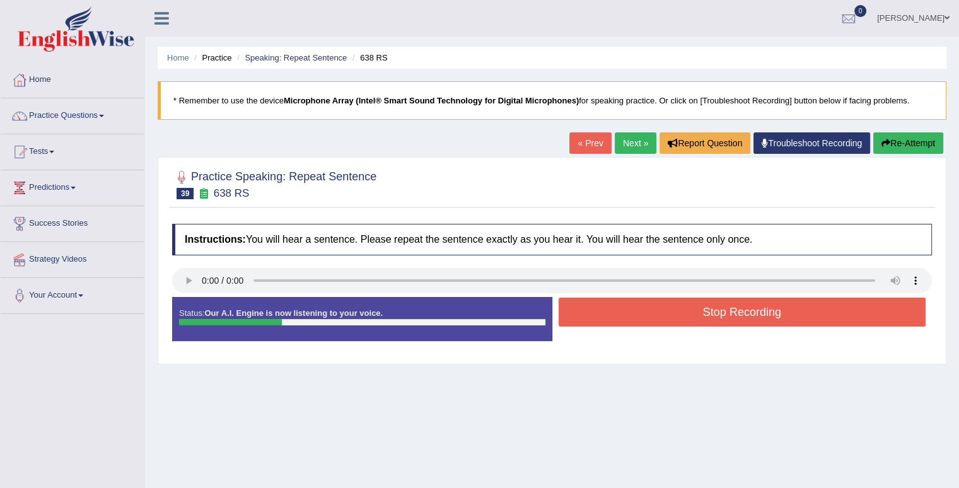
click at [651, 320] on button "Stop Recording" at bounding box center [743, 312] width 368 height 29
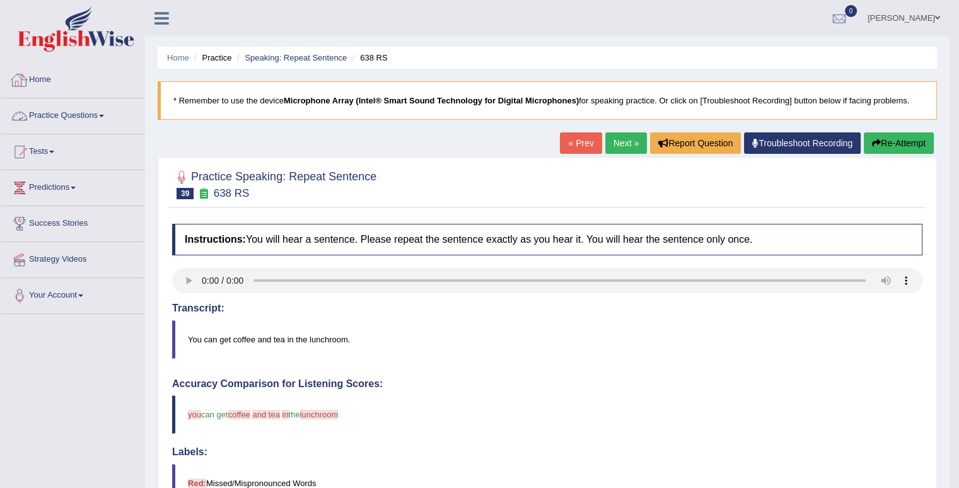
click at [103, 116] on link "Practice Questions" at bounding box center [73, 114] width 144 height 32
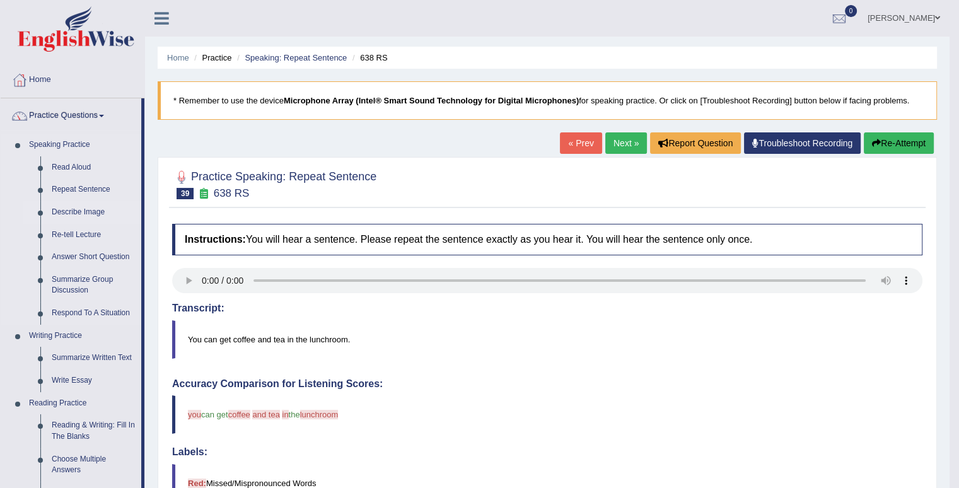
click at [78, 214] on link "Describe Image" at bounding box center [93, 212] width 95 height 23
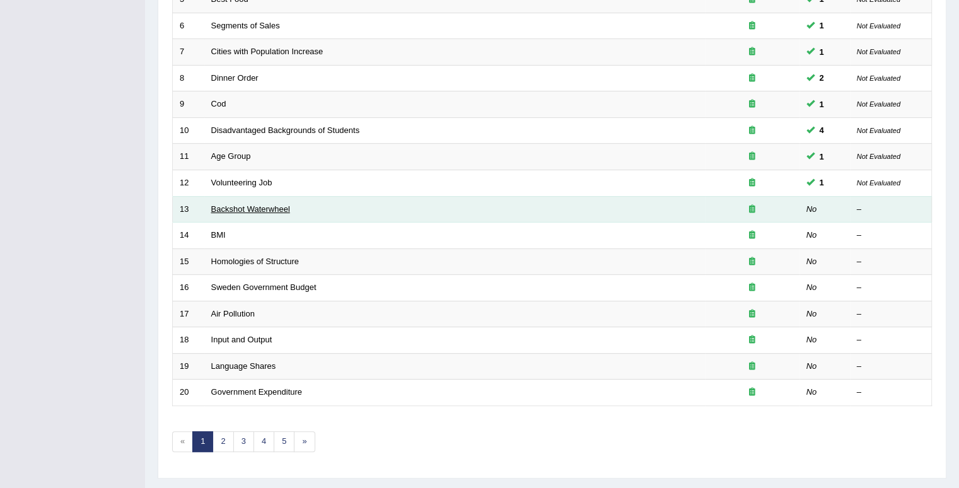
click at [248, 209] on link "Backshot Waterwheel" at bounding box center [250, 208] width 79 height 9
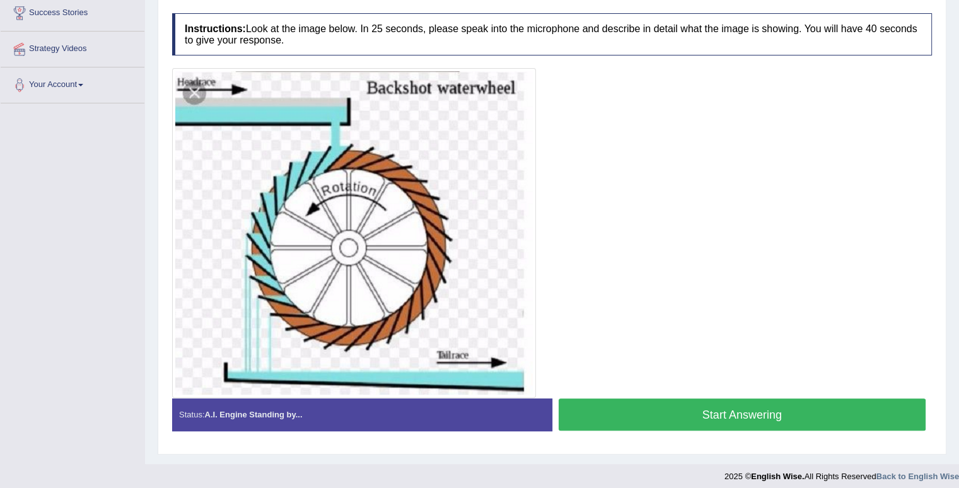
scroll to position [216, 0]
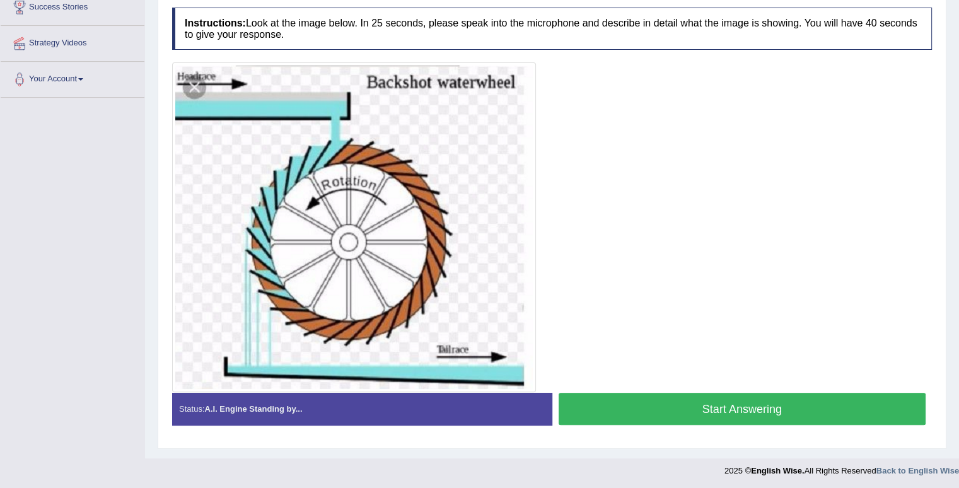
click at [667, 405] on button "Start Answering" at bounding box center [743, 409] width 368 height 32
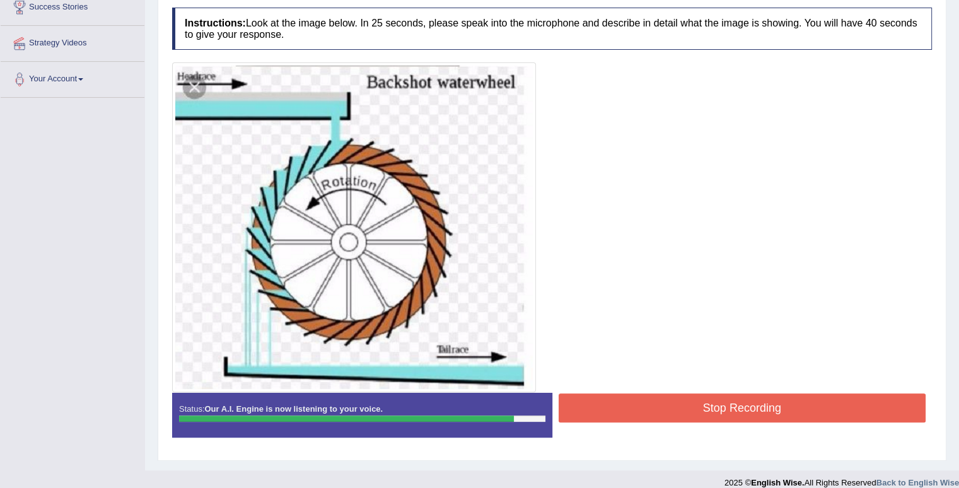
click at [810, 399] on button "Stop Recording" at bounding box center [743, 407] width 368 height 29
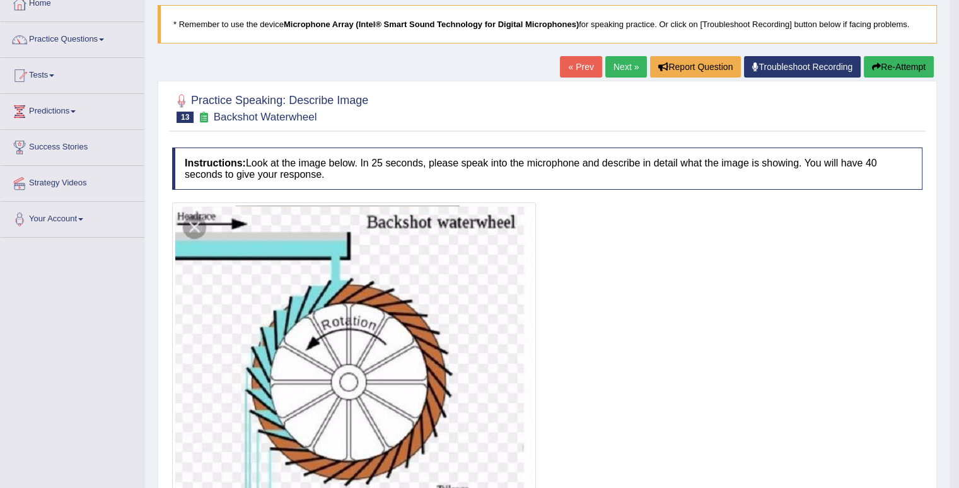
scroll to position [0, 0]
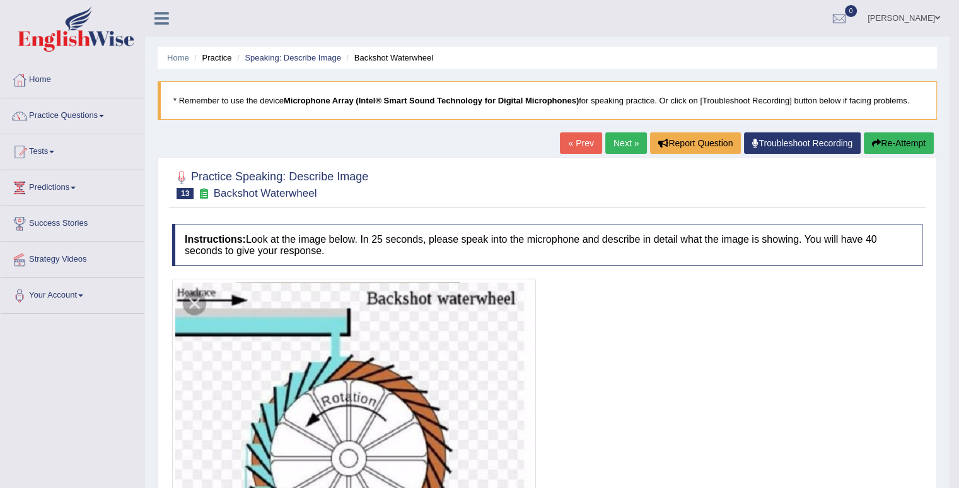
click at [621, 143] on link "Next »" at bounding box center [626, 142] width 42 height 21
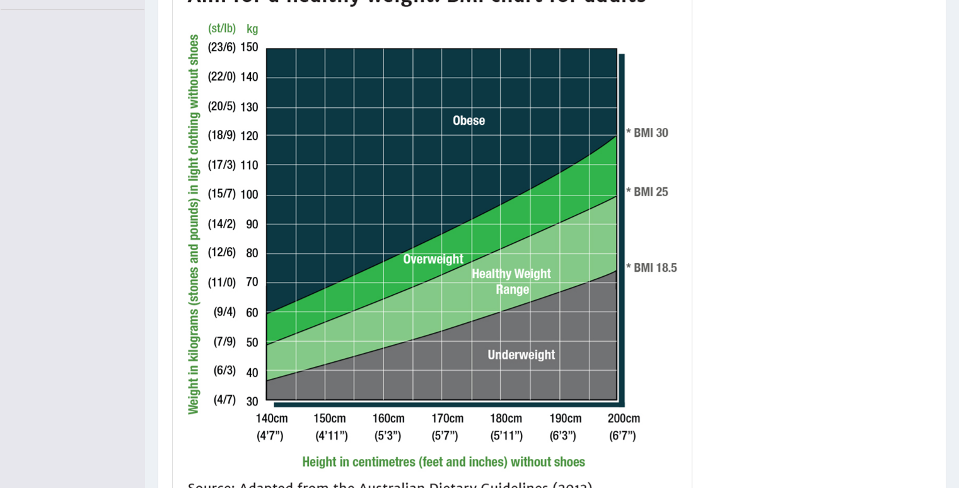
scroll to position [378, 0]
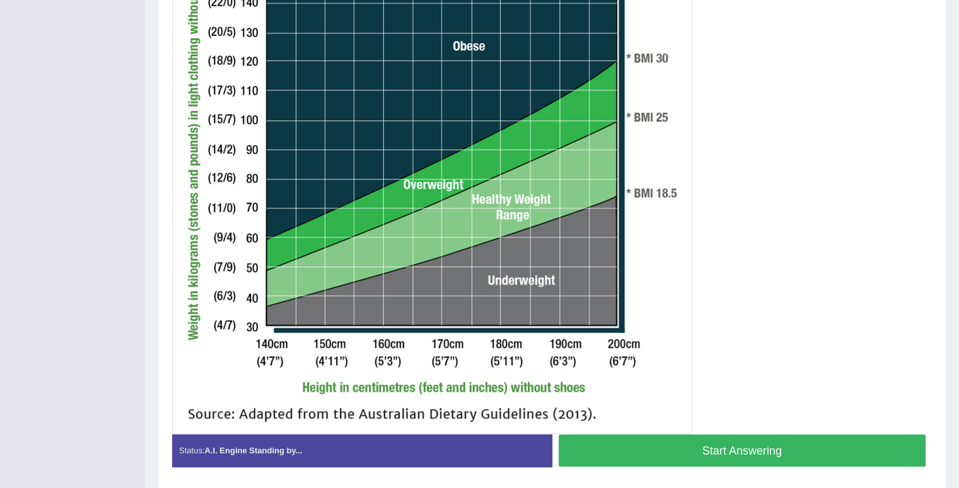
click at [632, 453] on button "Start Answering" at bounding box center [743, 450] width 368 height 32
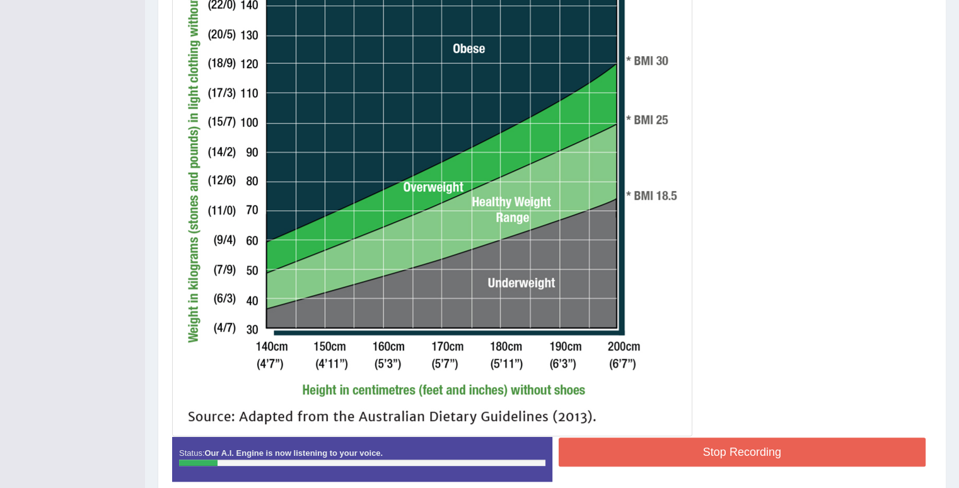
scroll to position [432, 0]
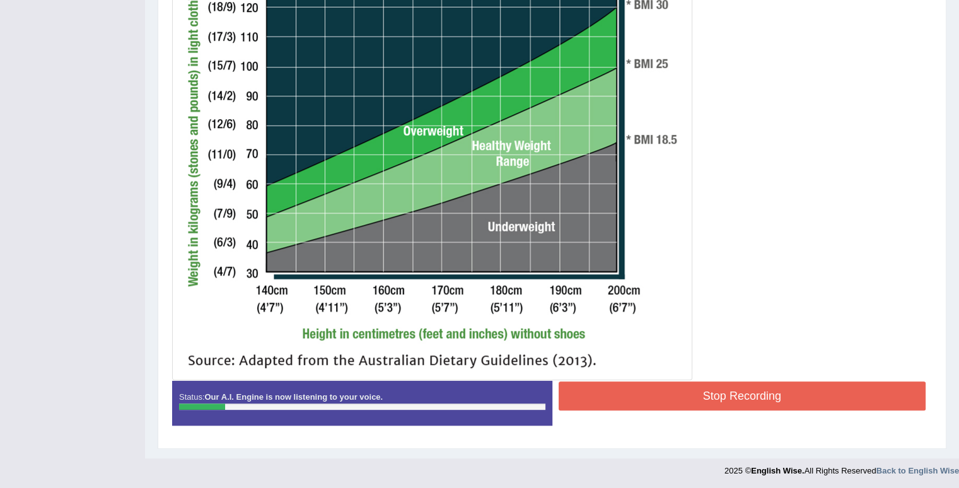
click at [682, 400] on button "Stop Recording" at bounding box center [743, 395] width 368 height 29
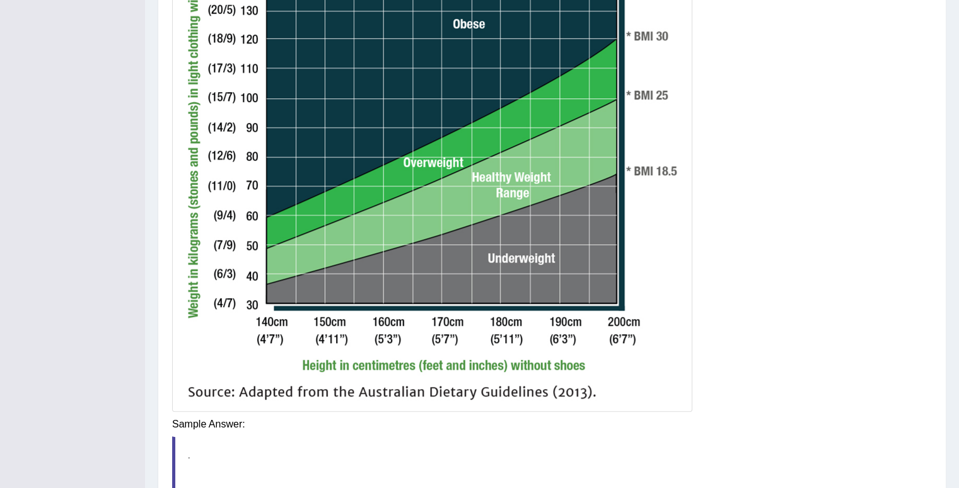
scroll to position [117, 0]
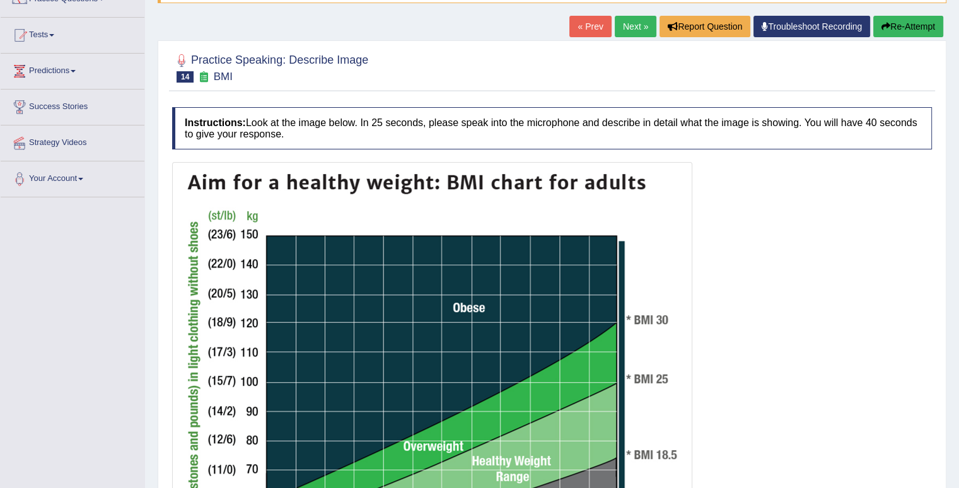
click at [884, 23] on icon "button" at bounding box center [885, 26] width 9 height 9
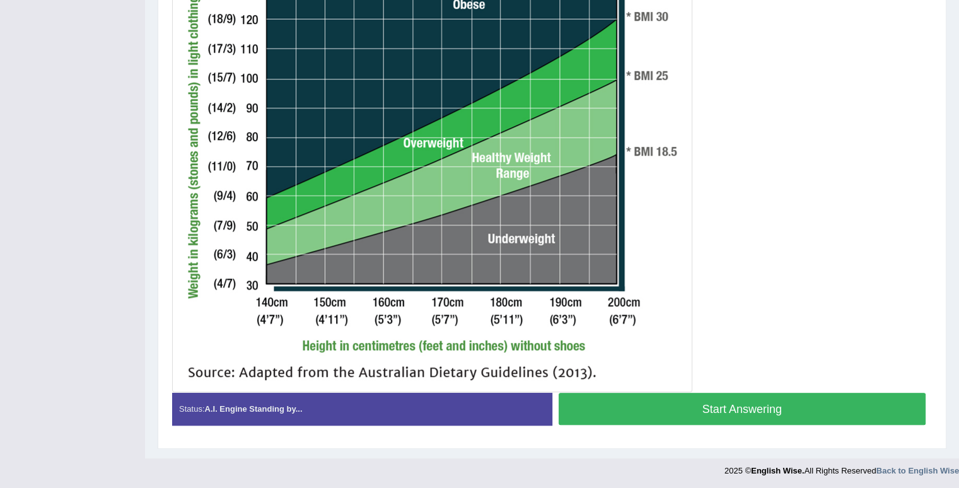
drag, startPoint x: 736, startPoint y: 404, endPoint x: 737, endPoint y: 390, distance: 13.3
click at [736, 403] on button "Start Answering" at bounding box center [743, 409] width 368 height 32
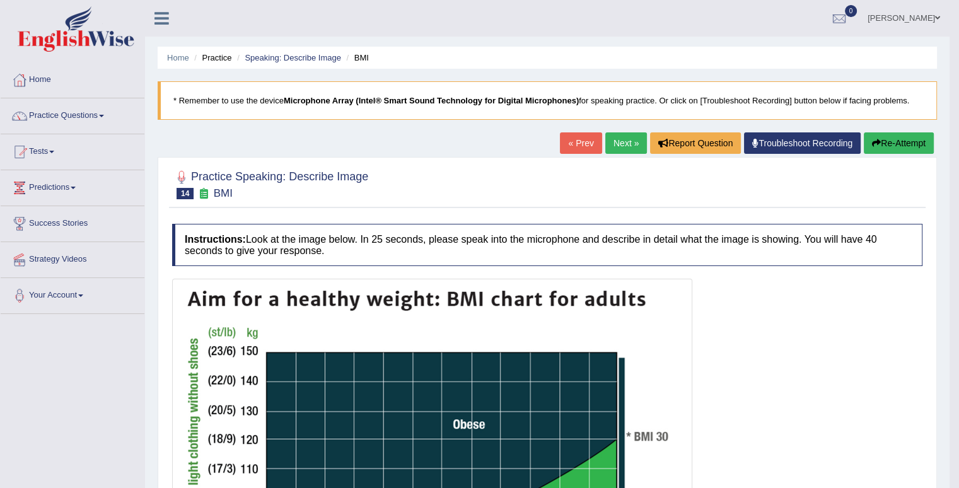
click at [629, 142] on link "Next »" at bounding box center [626, 142] width 42 height 21
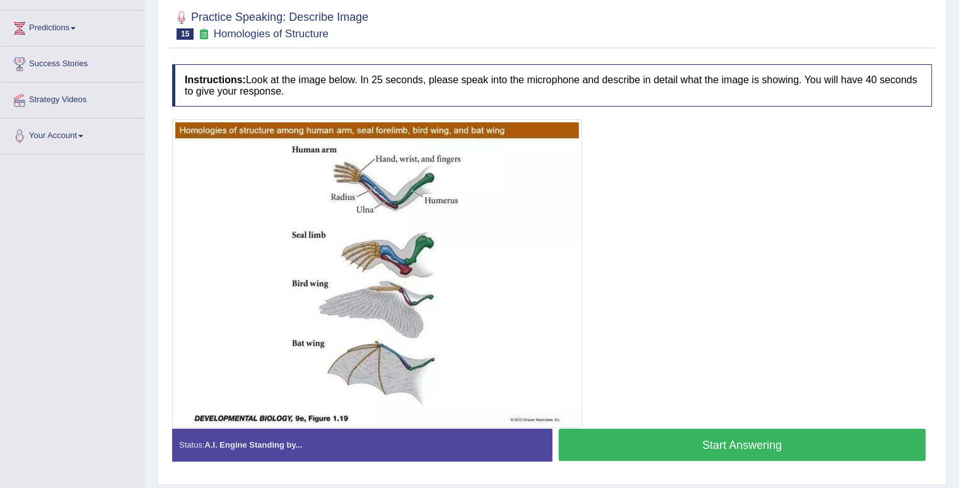
scroll to position [189, 0]
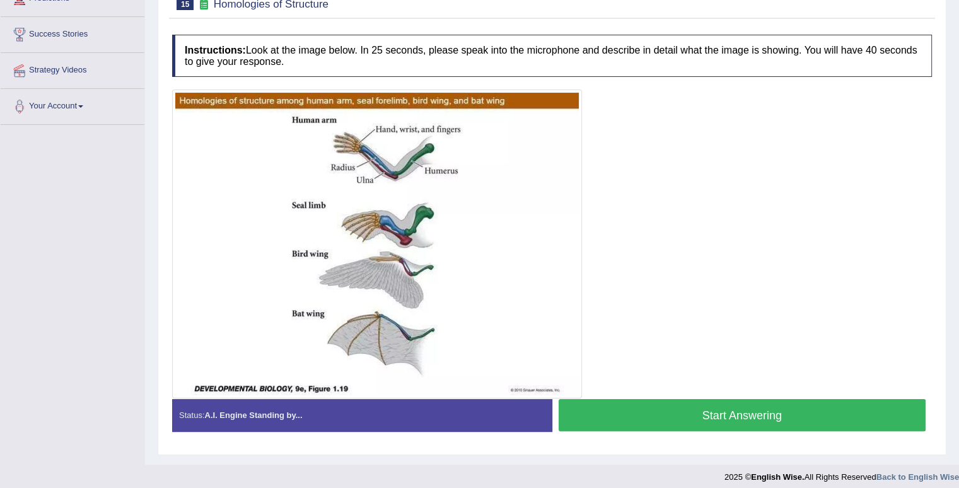
click at [698, 414] on button "Start Answering" at bounding box center [743, 415] width 368 height 32
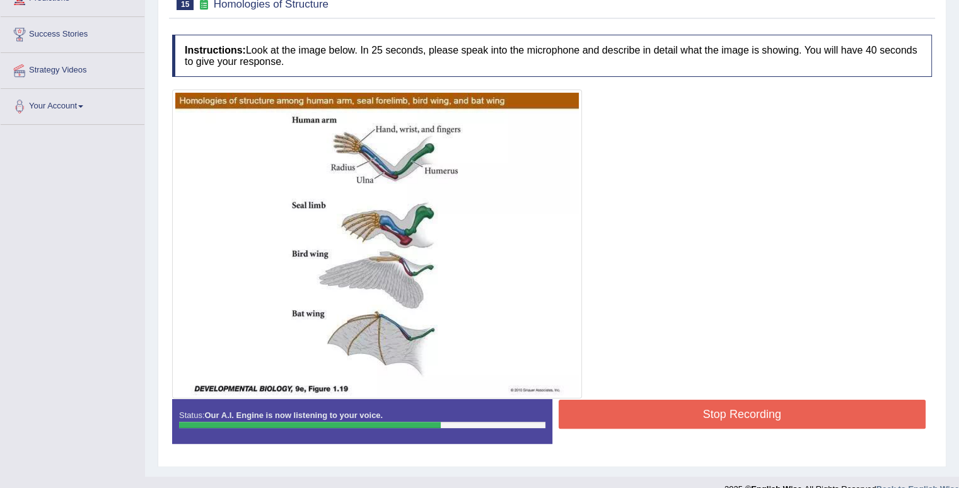
click at [671, 411] on button "Stop Recording" at bounding box center [743, 414] width 368 height 29
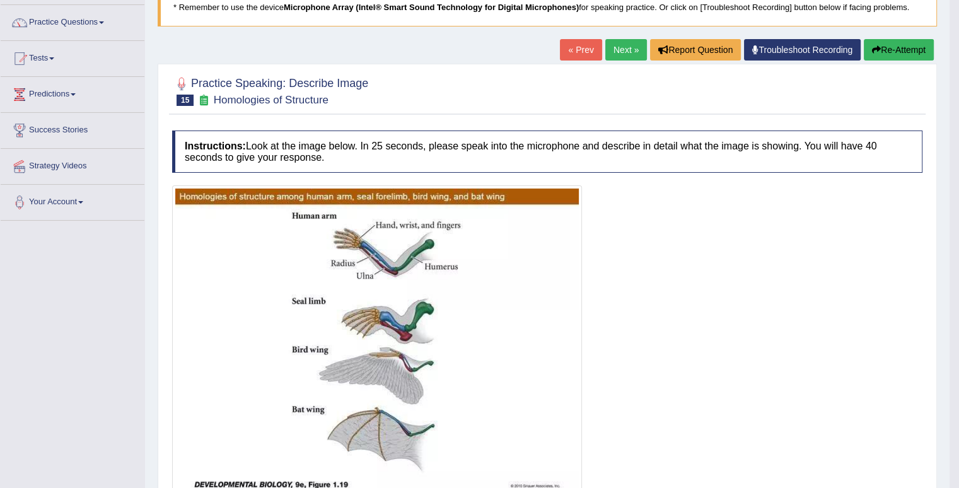
scroll to position [63, 0]
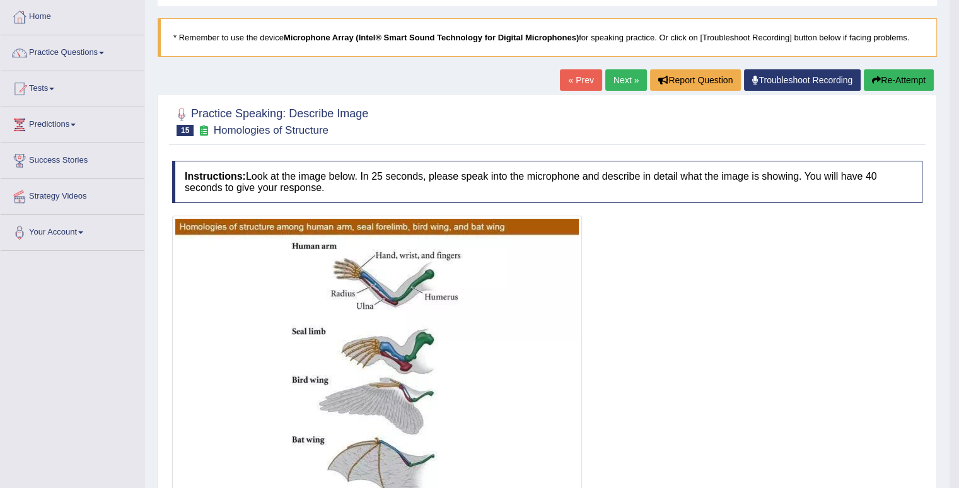
click at [615, 75] on link "Next »" at bounding box center [626, 79] width 42 height 21
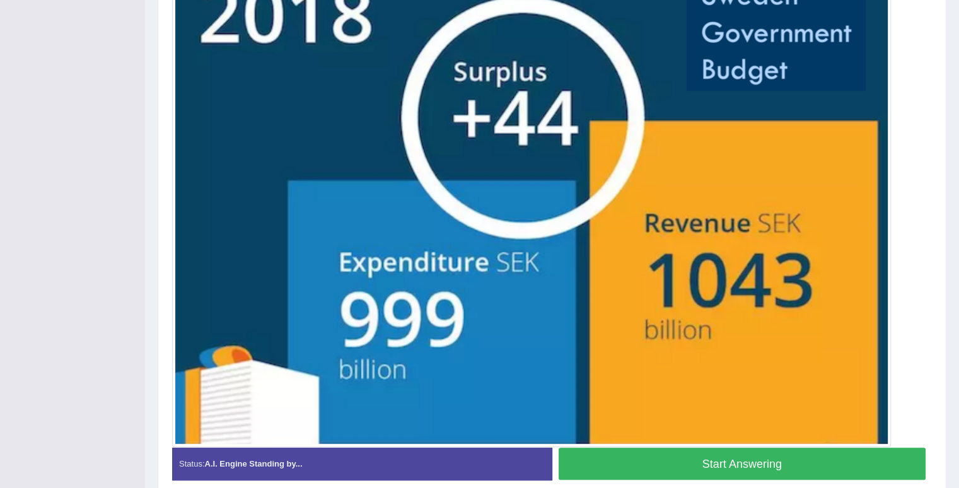
scroll to position [381, 0]
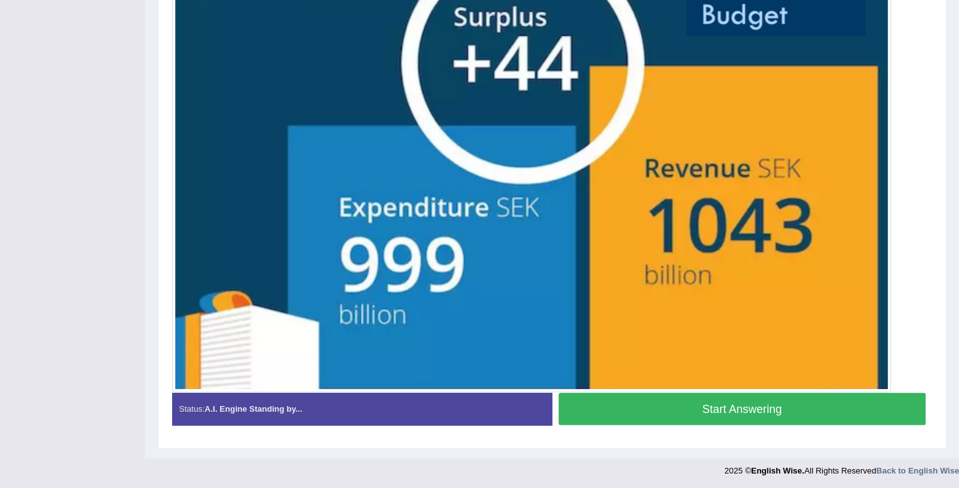
click at [736, 407] on button "Start Answering" at bounding box center [743, 409] width 368 height 32
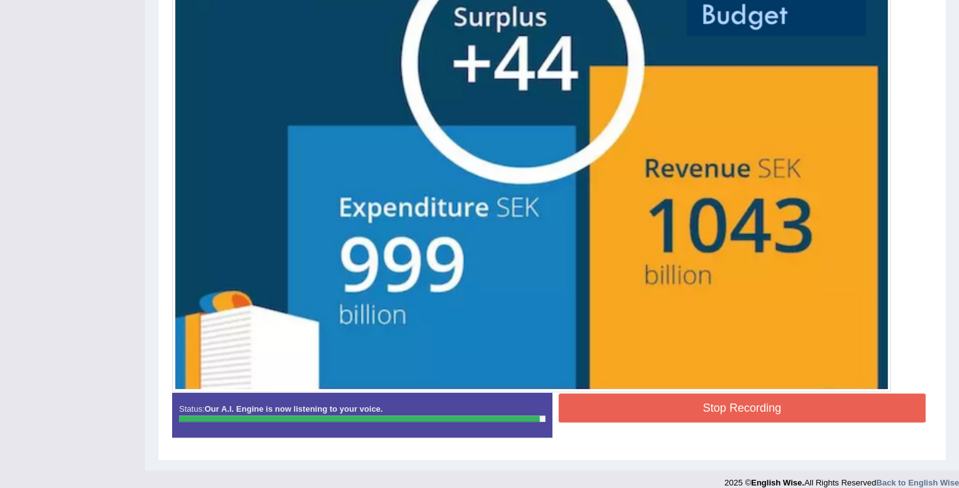
click at [656, 404] on button "Stop Recording" at bounding box center [743, 407] width 368 height 29
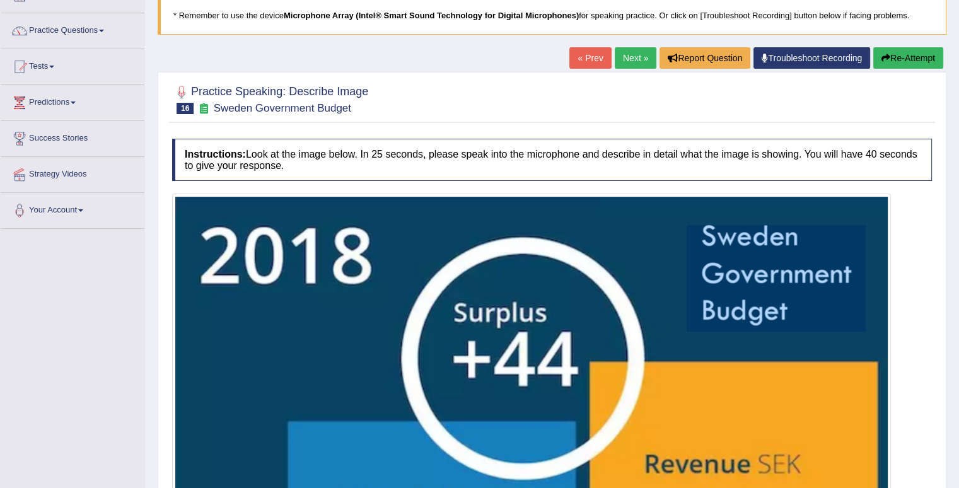
scroll to position [0, 0]
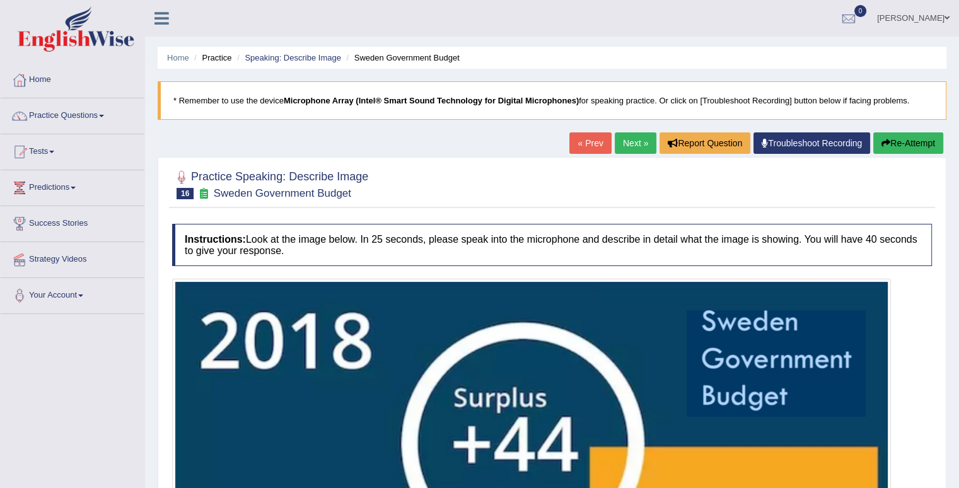
click at [632, 144] on link "Next »" at bounding box center [636, 142] width 42 height 21
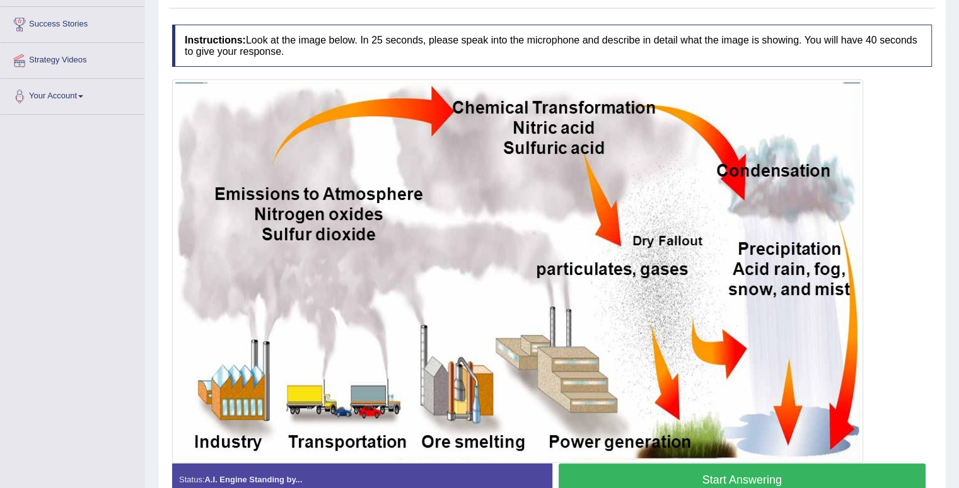
scroll to position [252, 0]
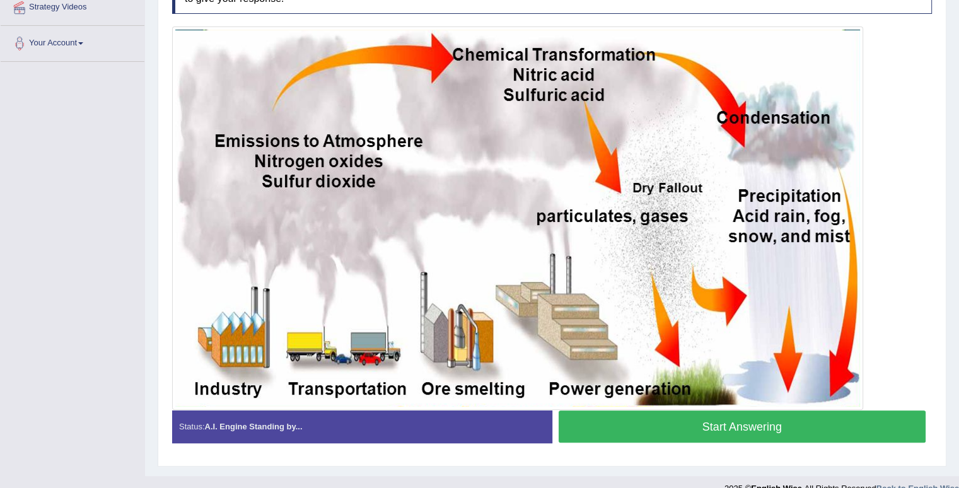
click at [693, 435] on button "Start Answering" at bounding box center [743, 426] width 368 height 32
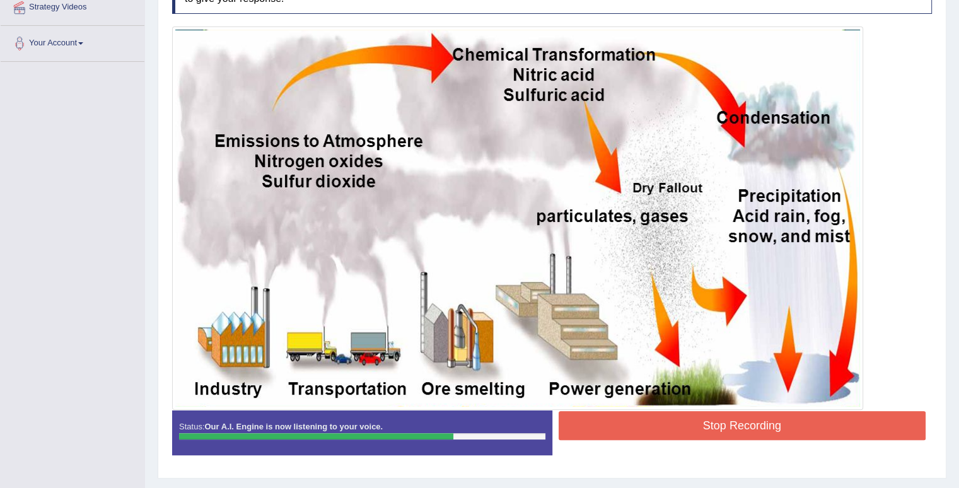
click at [743, 426] on button "Stop Recording" at bounding box center [743, 425] width 368 height 29
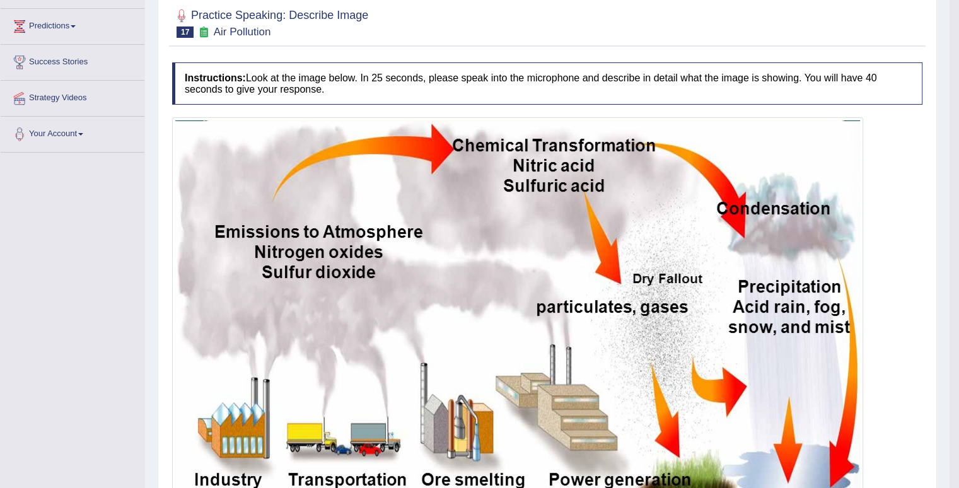
scroll to position [0, 0]
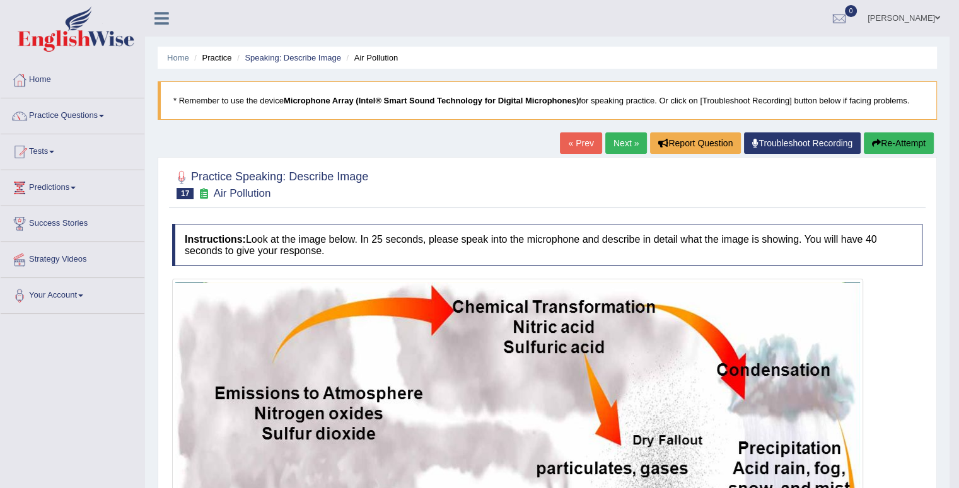
click at [624, 139] on link "Next »" at bounding box center [626, 142] width 42 height 21
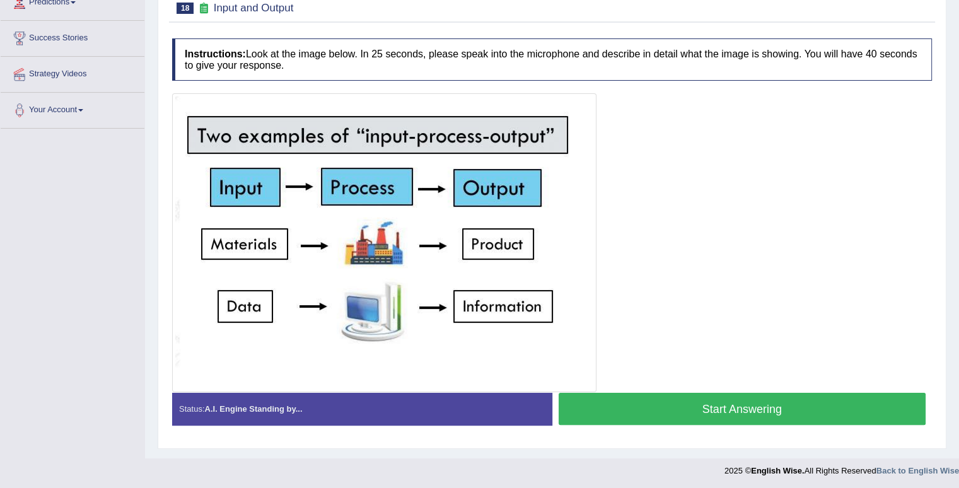
click at [678, 404] on button "Start Answering" at bounding box center [743, 409] width 368 height 32
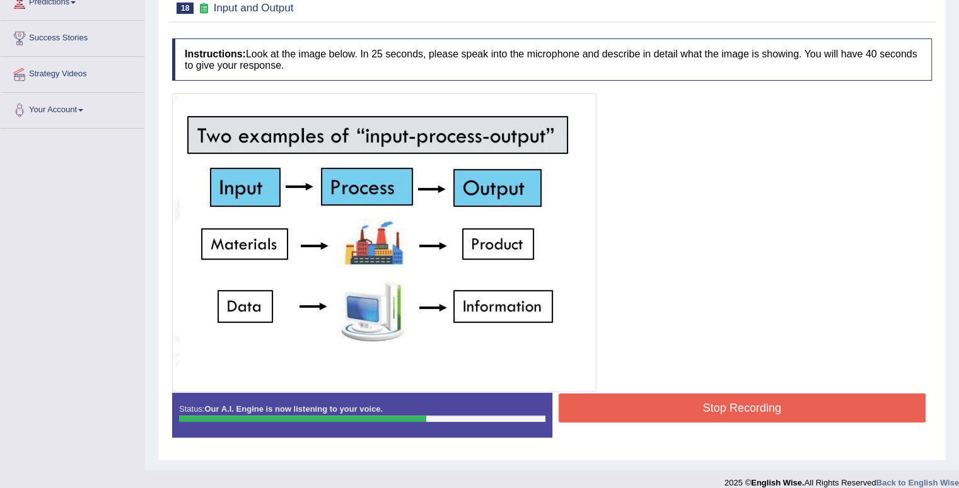
click at [687, 400] on button "Stop Recording" at bounding box center [743, 407] width 368 height 29
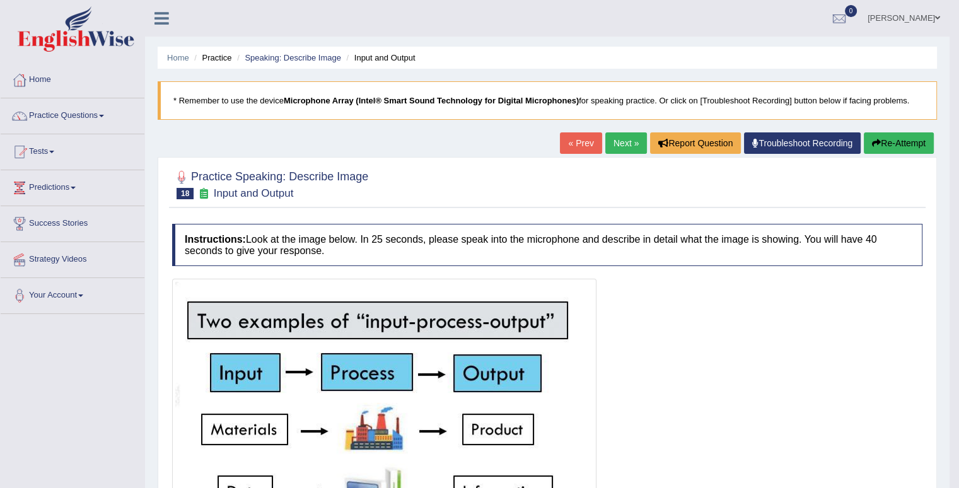
click at [619, 136] on link "Next »" at bounding box center [626, 142] width 42 height 21
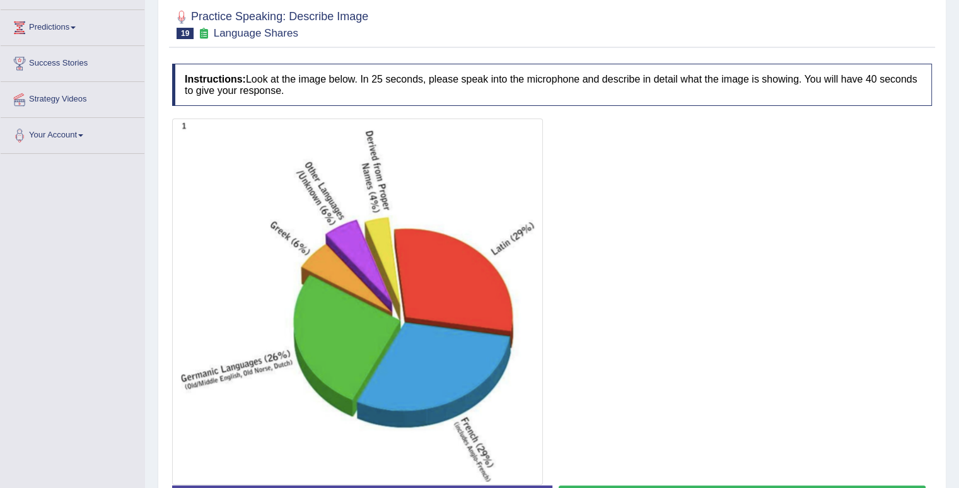
scroll to position [252, 0]
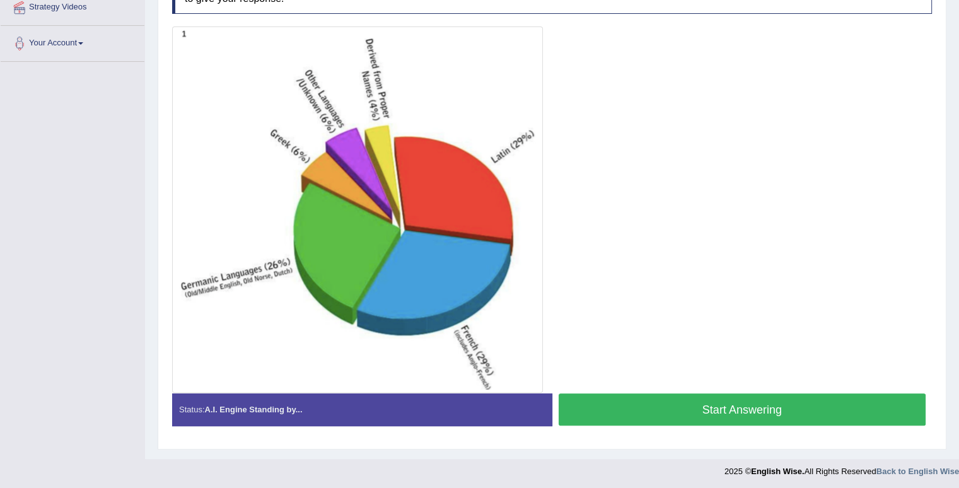
click at [654, 408] on button "Start Answering" at bounding box center [743, 409] width 368 height 32
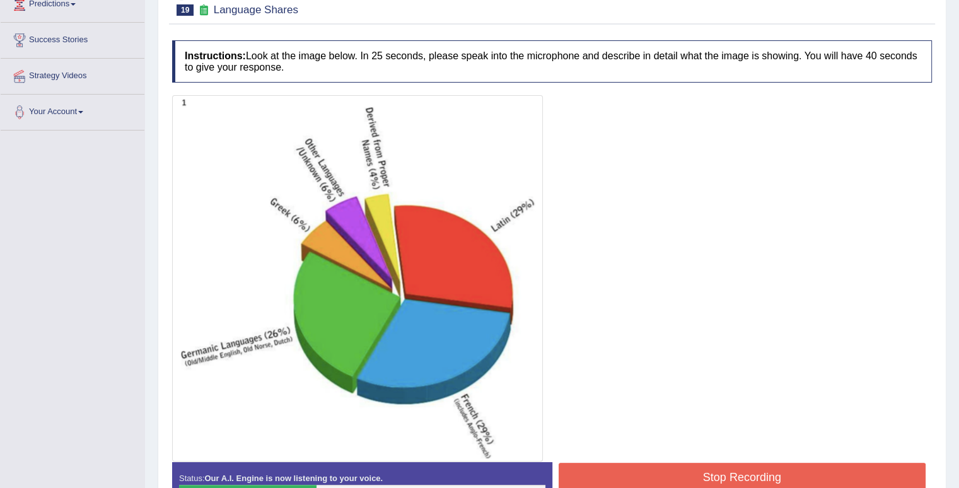
scroll to position [265, 0]
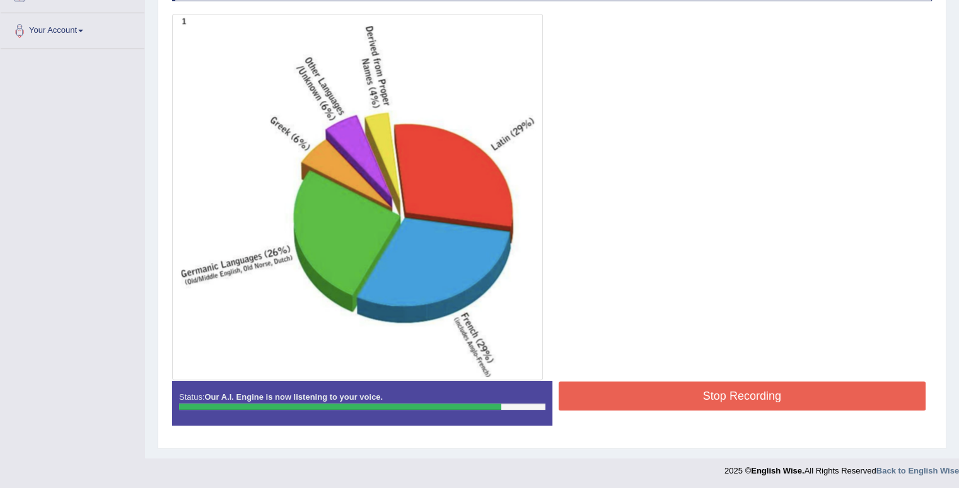
click at [736, 394] on button "Stop Recording" at bounding box center [743, 395] width 368 height 29
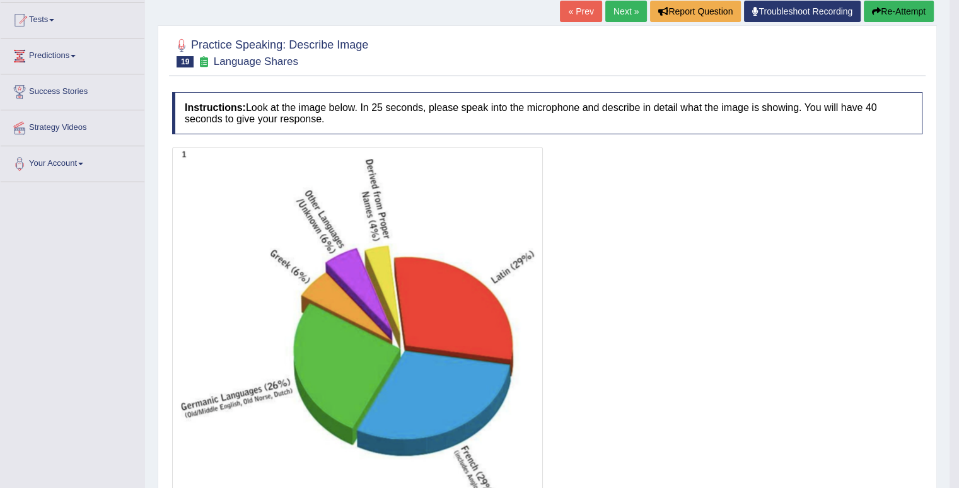
scroll to position [0, 0]
